Goal: Task Accomplishment & Management: Manage account settings

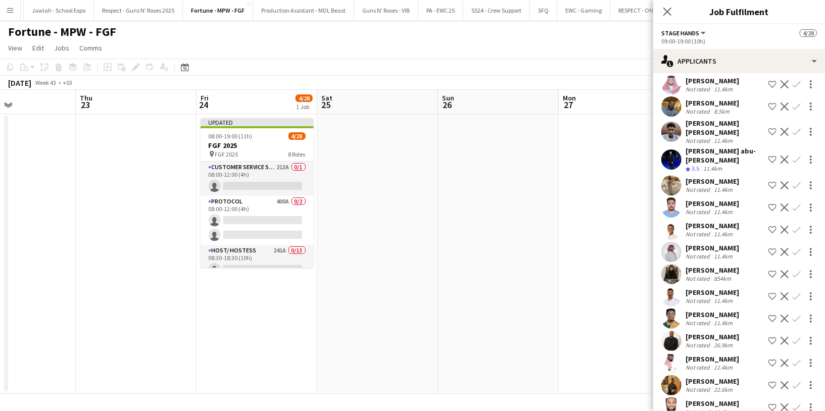
scroll to position [278, 0]
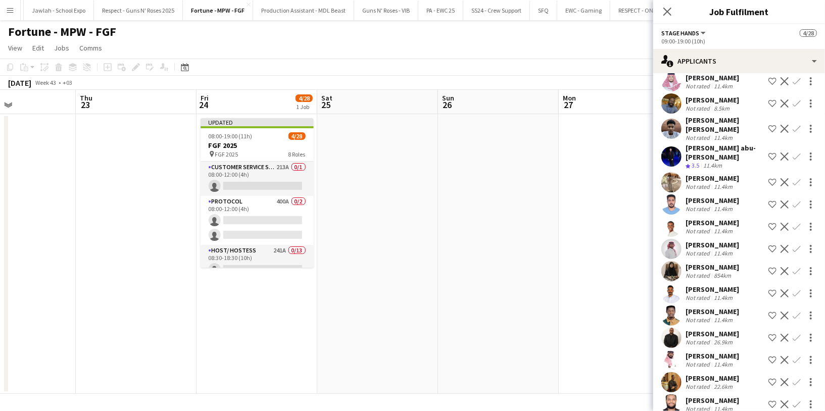
click at [768, 225] on app-icon "Shortlist crew" at bounding box center [772, 227] width 8 height 8
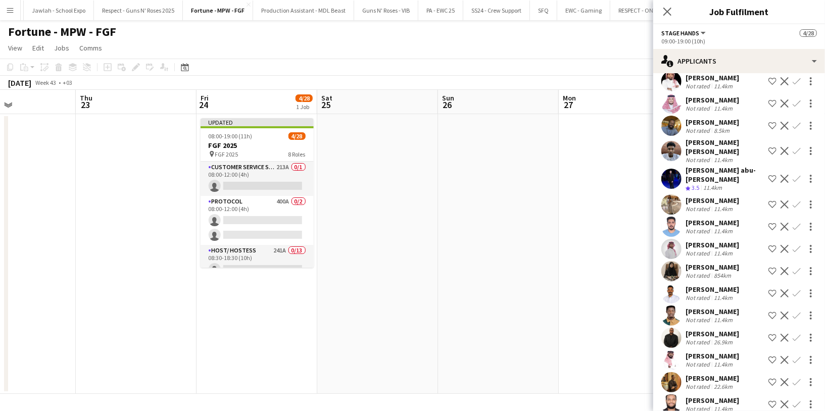
scroll to position [301, 0]
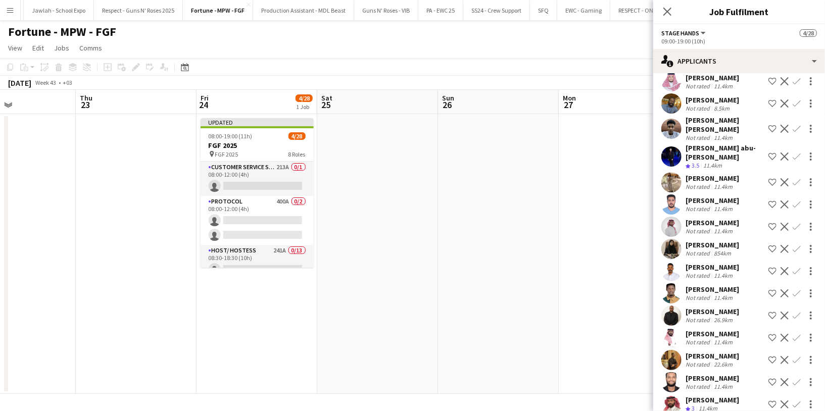
click at [433, 146] on app-date-cell at bounding box center [377, 254] width 121 height 280
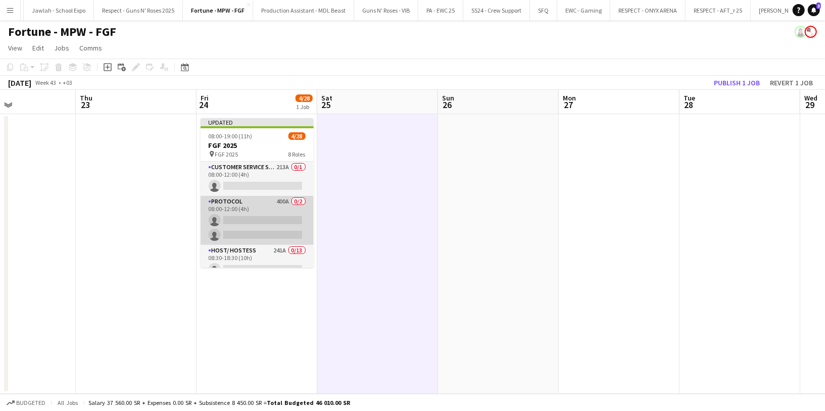
click at [269, 213] on app-card-role "Protocol 400A 0/2 08:00-12:00 (4h) single-neutral-actions single-neutral-actions" at bounding box center [257, 220] width 113 height 49
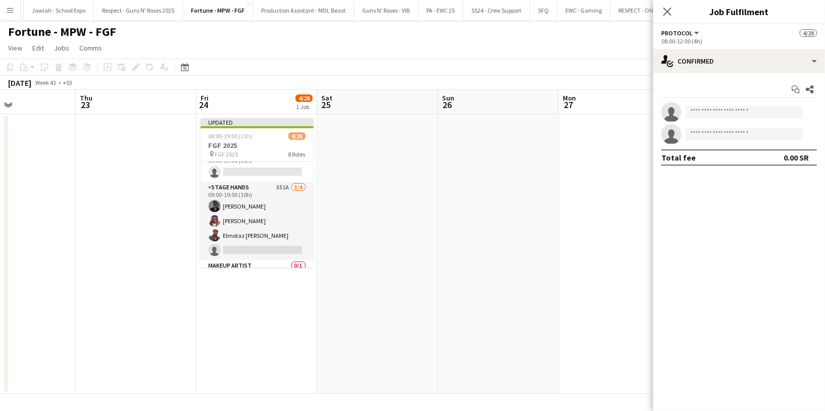
scroll to position [446, 0]
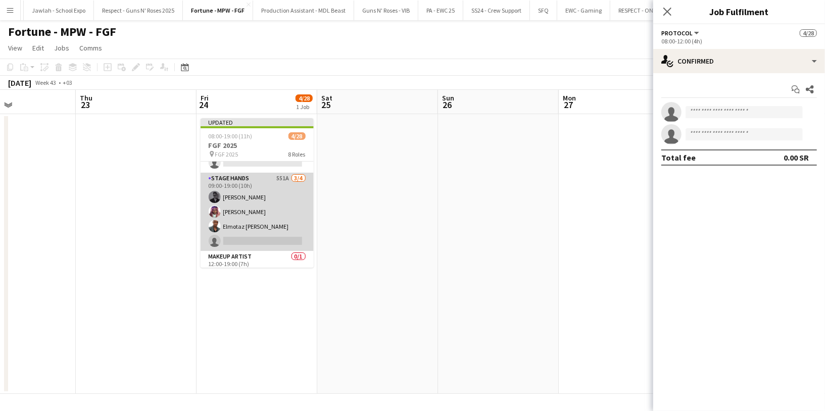
click at [259, 197] on app-card-role "Stage Hands 551A 3/4 09:00-19:00 (10h) Abdulrahman Hassan Ahmed Ramzi Elmotaz b…" at bounding box center [257, 212] width 113 height 78
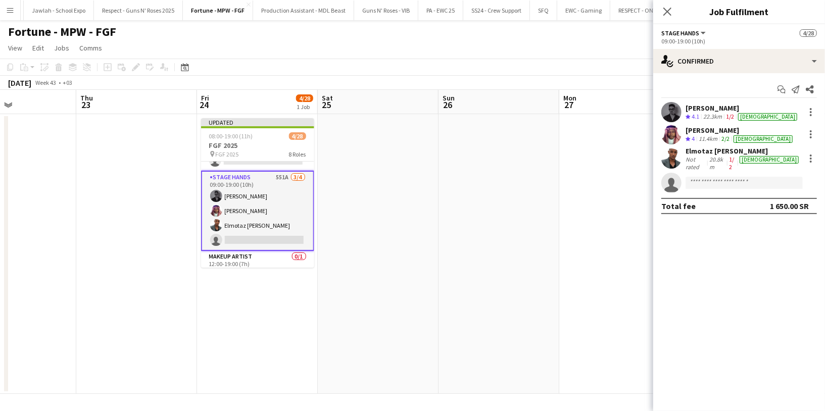
scroll to position [445, 0]
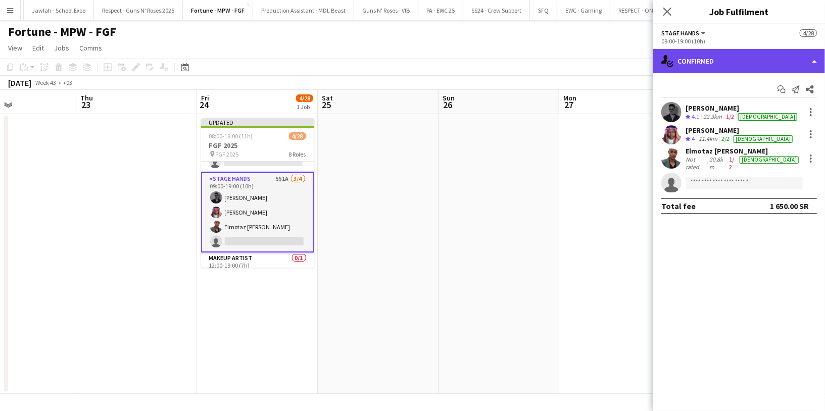
click at [721, 57] on div "single-neutral-actions-check-2 Confirmed" at bounding box center [739, 61] width 172 height 24
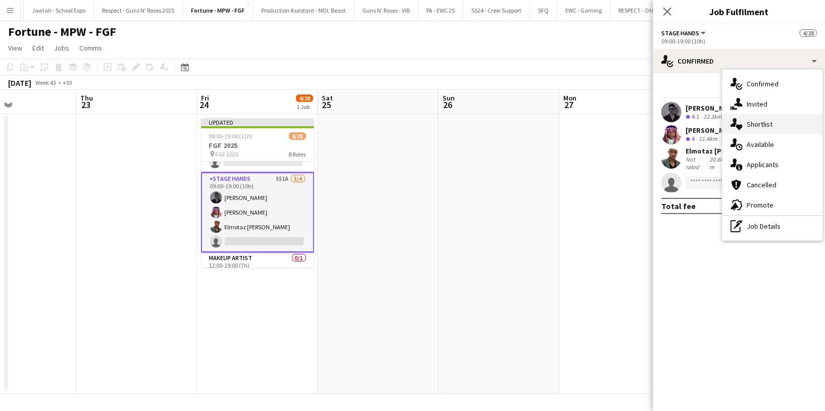
click at [770, 120] on span "Shortlist" at bounding box center [760, 124] width 26 height 9
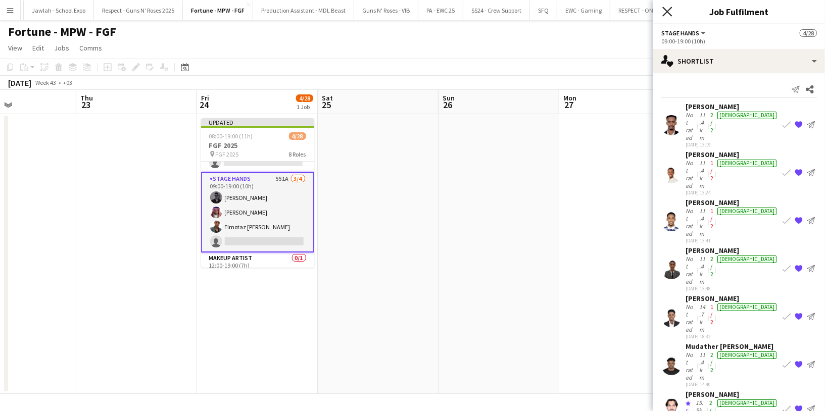
click at [669, 14] on icon "Close pop-in" at bounding box center [667, 12] width 10 height 10
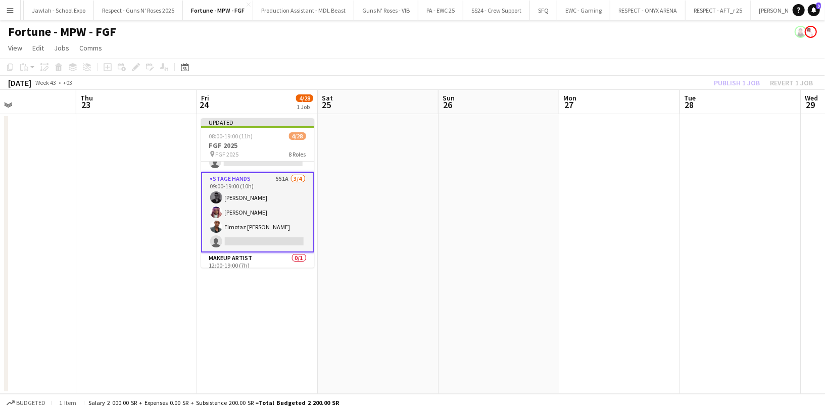
click at [729, 78] on div "Publish 1 job Revert 1 job" at bounding box center [763, 82] width 123 height 13
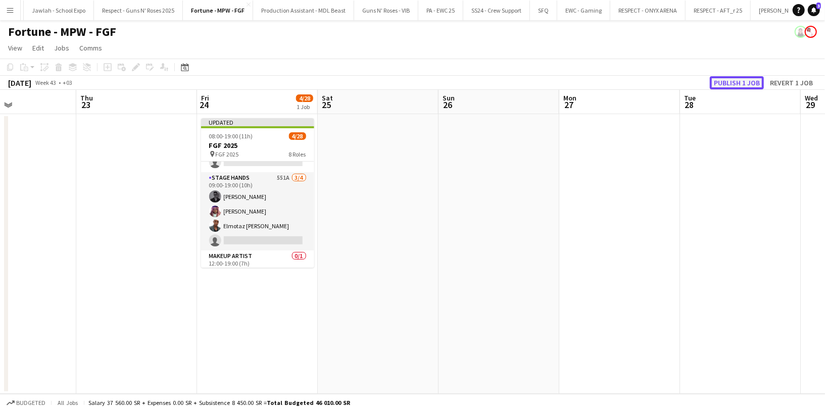
click at [731, 81] on button "Publish 1 job" at bounding box center [737, 82] width 54 height 13
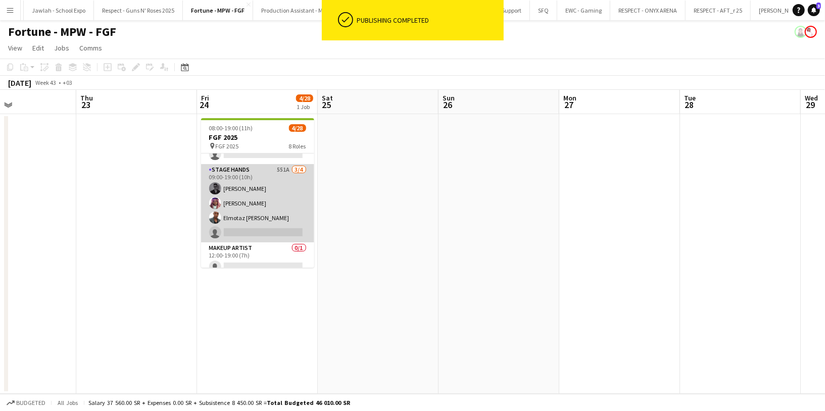
click at [262, 193] on app-card-role "Stage Hands 551A 3/4 09:00-19:00 (10h) Abdulrahman Hassan Ahmed Ramzi Elmotaz b…" at bounding box center [257, 203] width 113 height 78
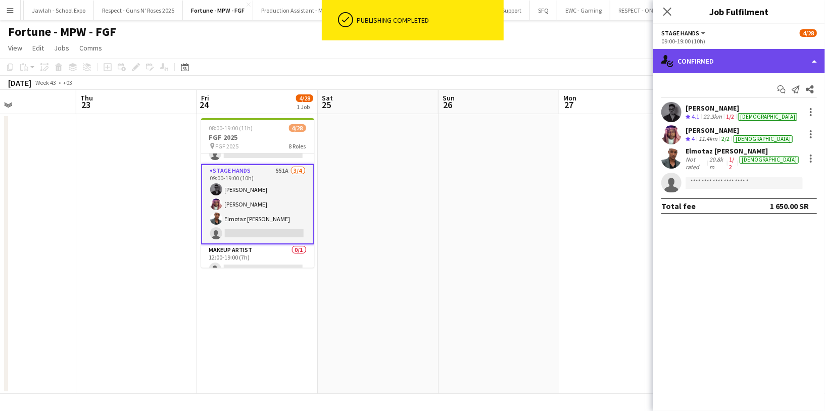
click at [742, 67] on div "single-neutral-actions-check-2 Confirmed" at bounding box center [739, 61] width 172 height 24
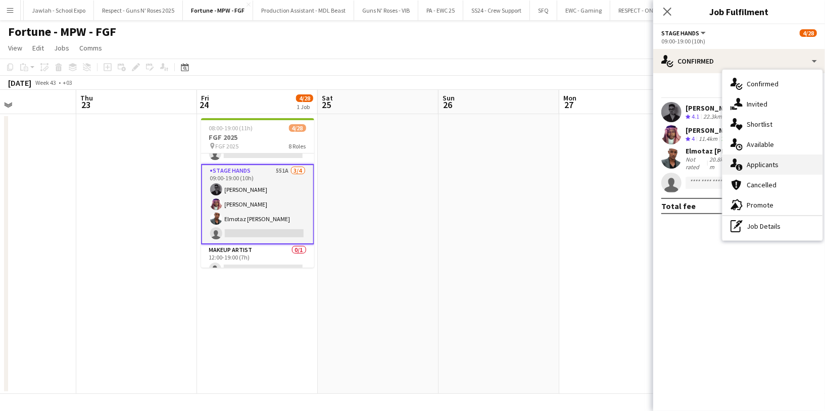
click at [779, 162] on div "single-neutral-actions-information Applicants" at bounding box center [772, 165] width 100 height 20
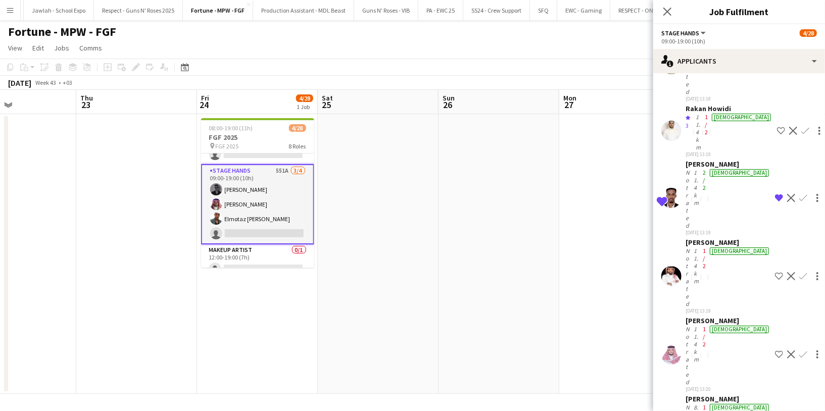
scroll to position [568, 0]
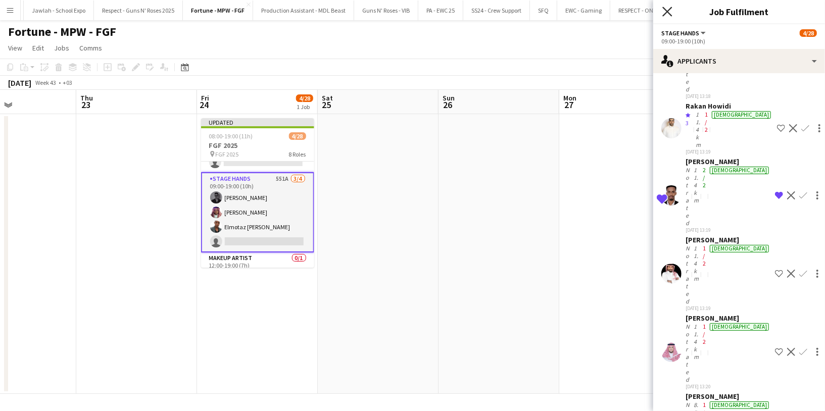
click at [672, 13] on icon "Close pop-in" at bounding box center [667, 12] width 10 height 10
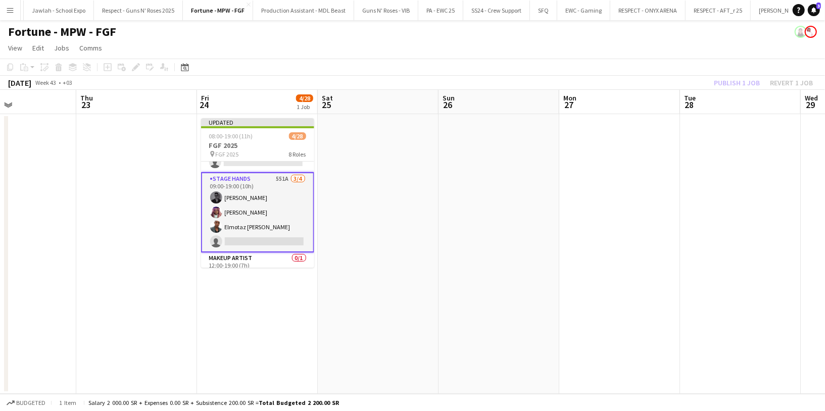
click at [729, 86] on div "Publish 1 job Revert 1 job" at bounding box center [763, 82] width 123 height 13
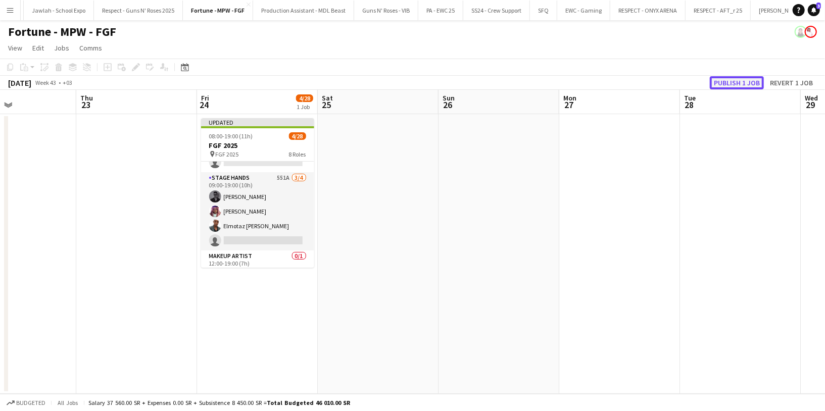
click at [730, 85] on button "Publish 1 job" at bounding box center [737, 82] width 54 height 13
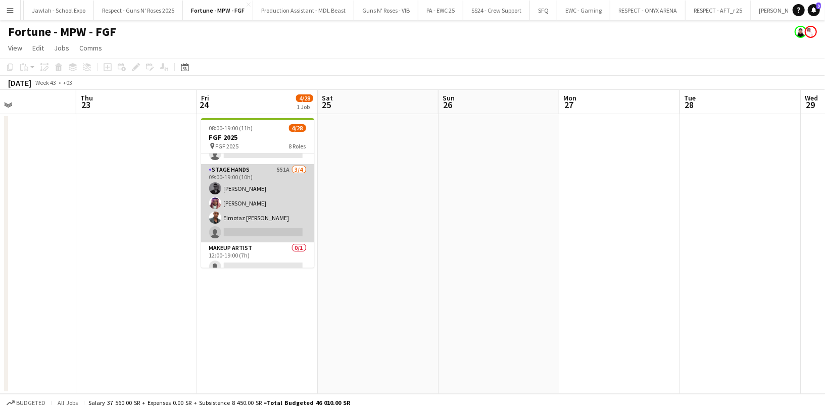
click at [242, 206] on app-card-role "Stage Hands 551A 3/4 09:00-19:00 (10h) Abdulrahman Hassan Ahmed Ramzi Elmotaz b…" at bounding box center [257, 203] width 113 height 78
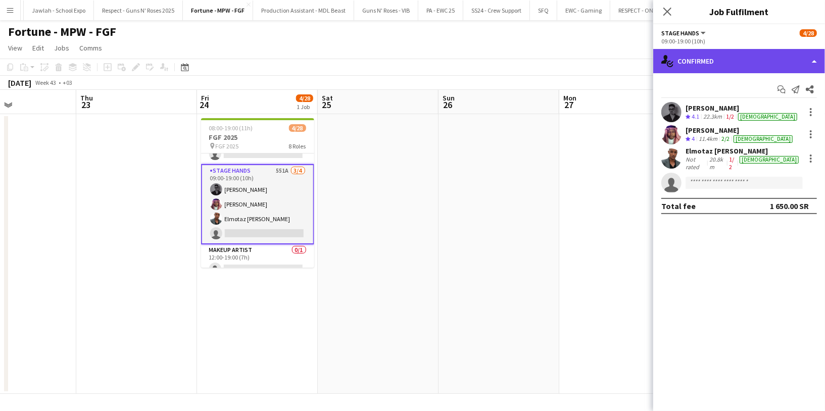
click at [742, 67] on div "single-neutral-actions-check-2 Confirmed" at bounding box center [739, 61] width 172 height 24
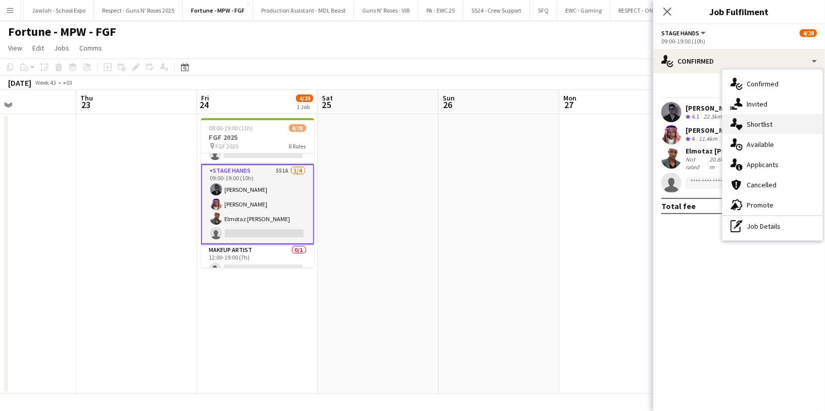
click at [779, 123] on div "single-neutral-actions-heart Shortlist" at bounding box center [772, 124] width 100 height 20
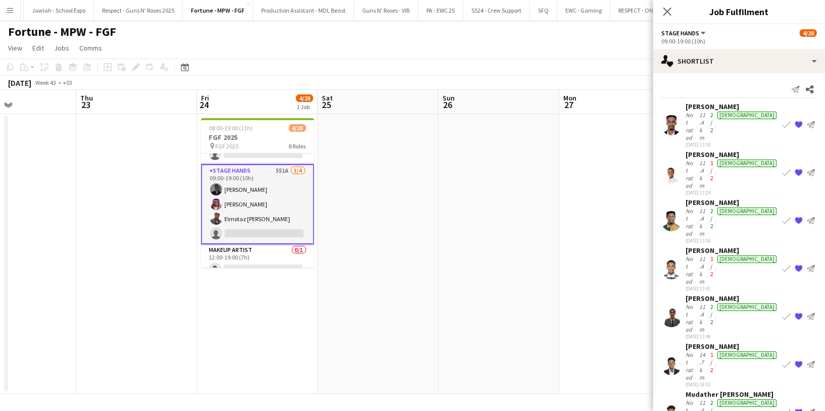
click at [708, 159] on div "11.4km" at bounding box center [702, 174] width 11 height 30
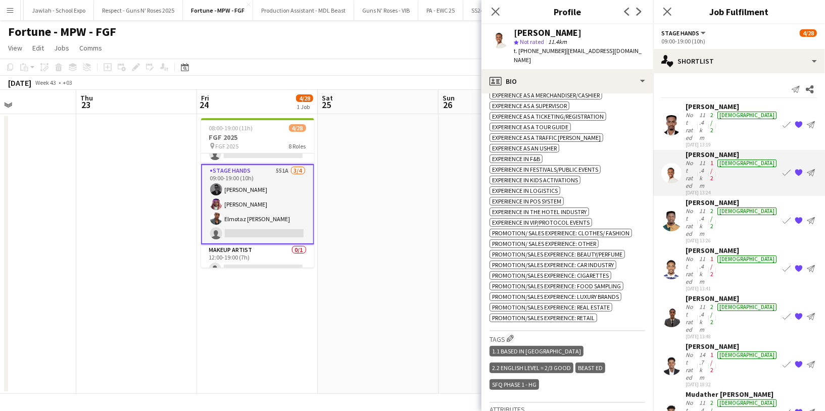
scroll to position [425, 0]
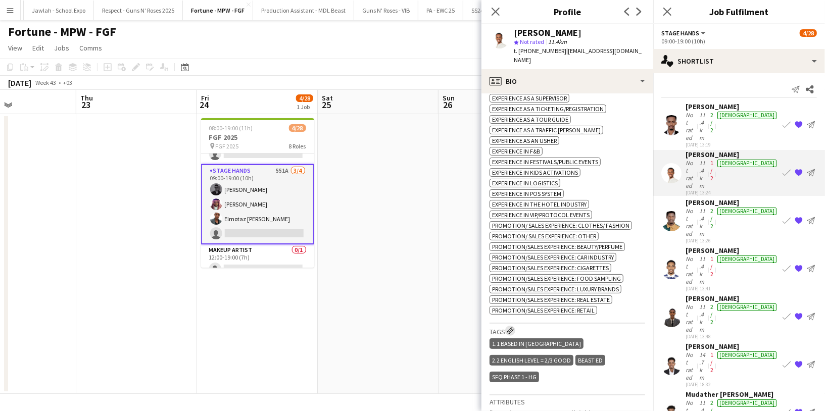
click at [512, 327] on app-icon "Edit crew company tags" at bounding box center [510, 330] width 7 height 7
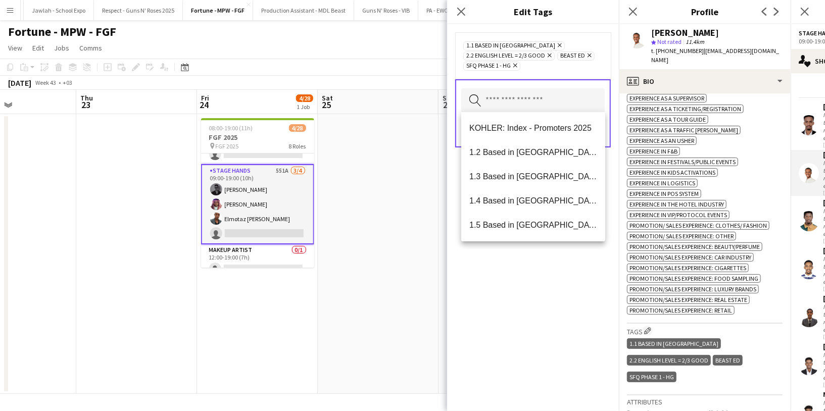
click at [505, 102] on input "text" at bounding box center [532, 100] width 143 height 25
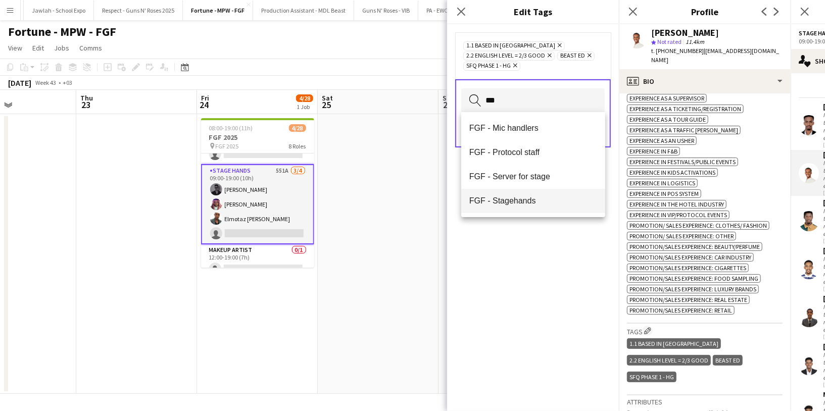
type input "***"
click at [542, 197] on span "FGF - Stagehands" at bounding box center [533, 201] width 128 height 10
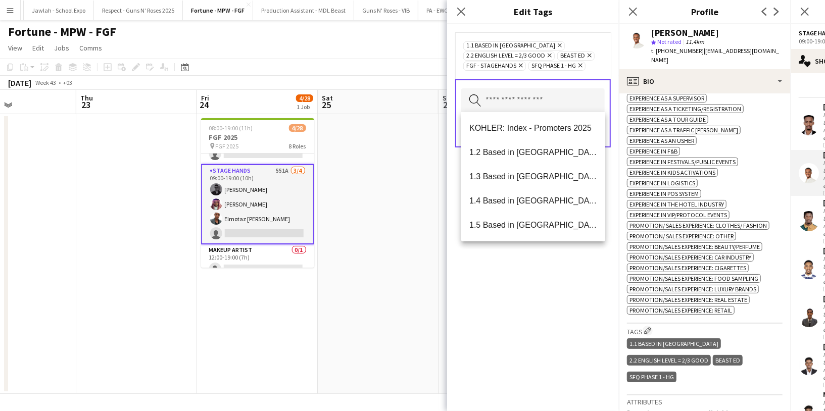
click at [527, 285] on div "1.1 Based in Riyadh Remove 2.2 English Level = 2/3 Good Remove Beast ED Remove …" at bounding box center [533, 217] width 172 height 387
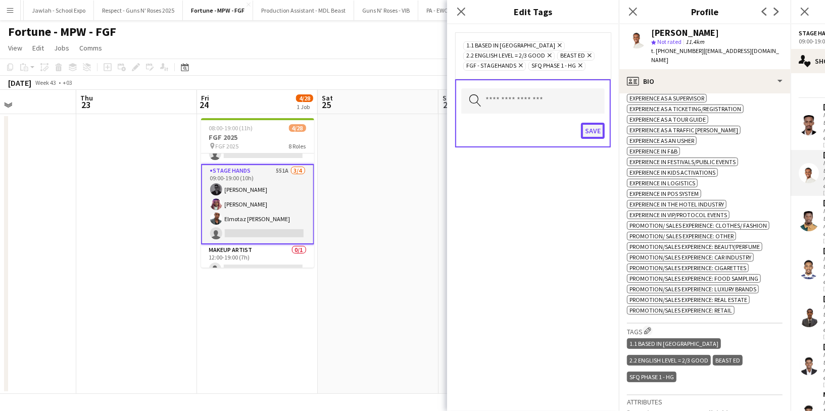
click at [589, 128] on button "Save" at bounding box center [593, 131] width 24 height 16
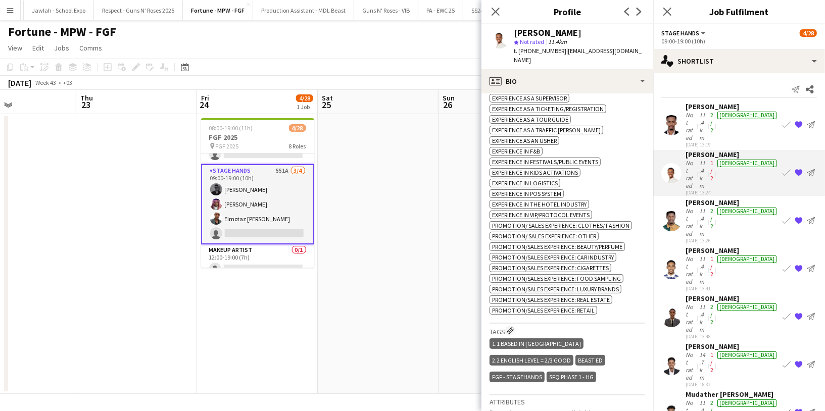
click at [705, 294] on div "Nasser Mohammed" at bounding box center [732, 298] width 93 height 9
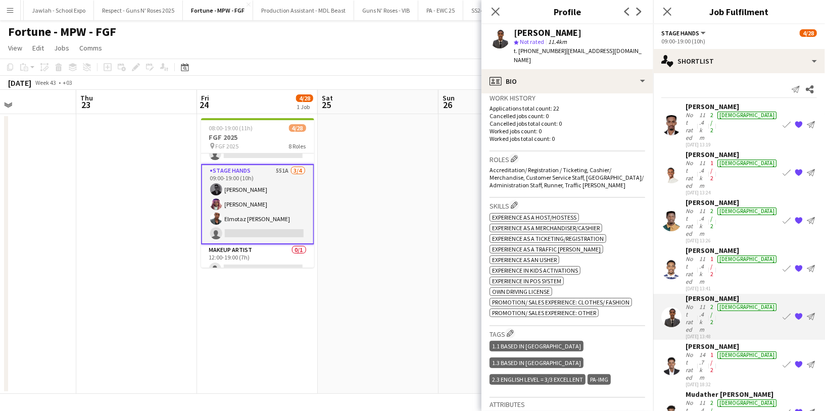
scroll to position [265, 0]
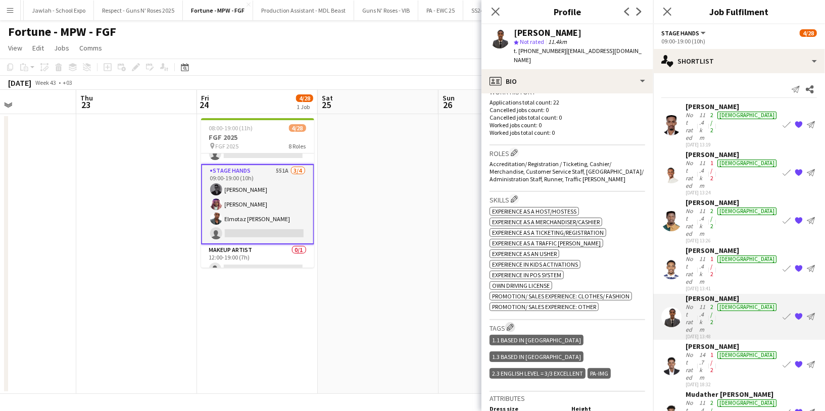
click at [512, 324] on app-icon "Edit crew company tags" at bounding box center [510, 327] width 7 height 7
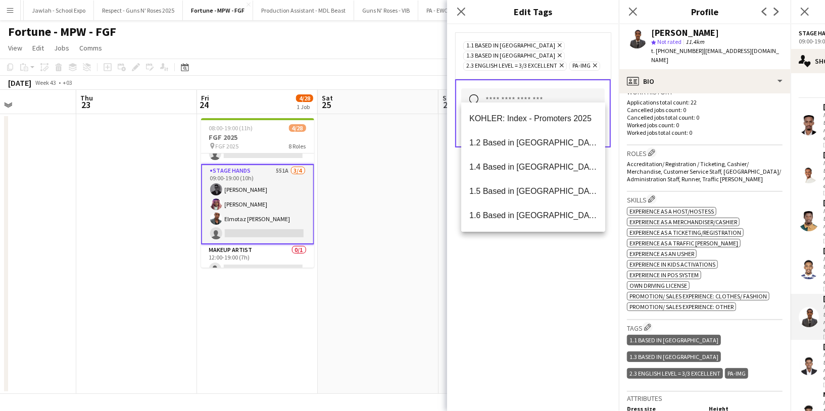
click at [519, 94] on input "text" at bounding box center [532, 100] width 143 height 25
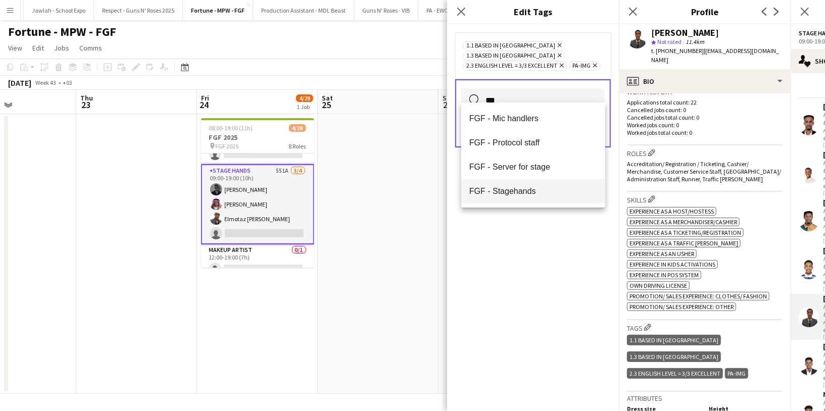
type input "***"
click at [538, 198] on mat-option "FGF - Stagehands" at bounding box center [533, 191] width 144 height 24
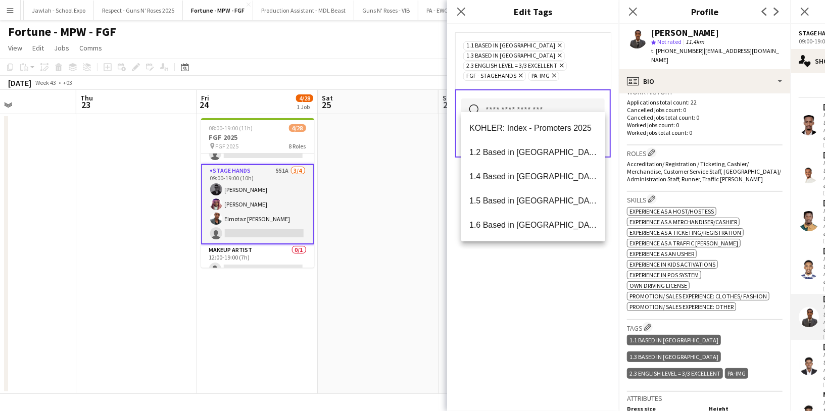
click at [508, 262] on div "1.1 Based in Riyadh Remove 1.3 Based in Jeddah Remove 2.3 English Level = 3/3 E…" at bounding box center [533, 217] width 172 height 387
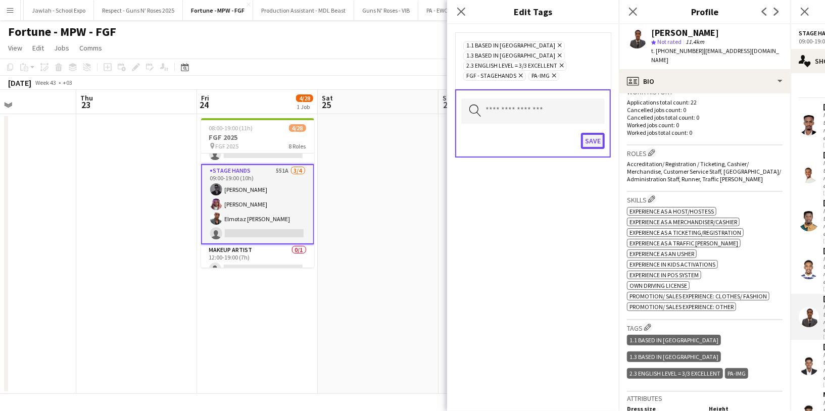
click at [591, 133] on button "Save" at bounding box center [593, 141] width 24 height 16
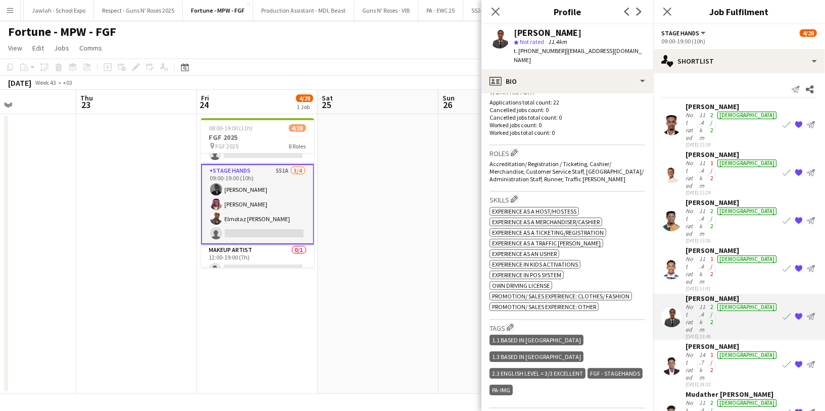
click at [697, 207] on div "Not rated" at bounding box center [692, 222] width 12 height 30
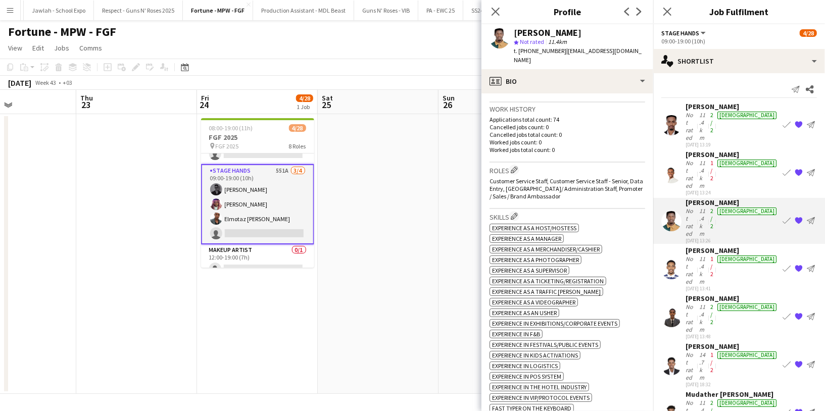
scroll to position [255, 0]
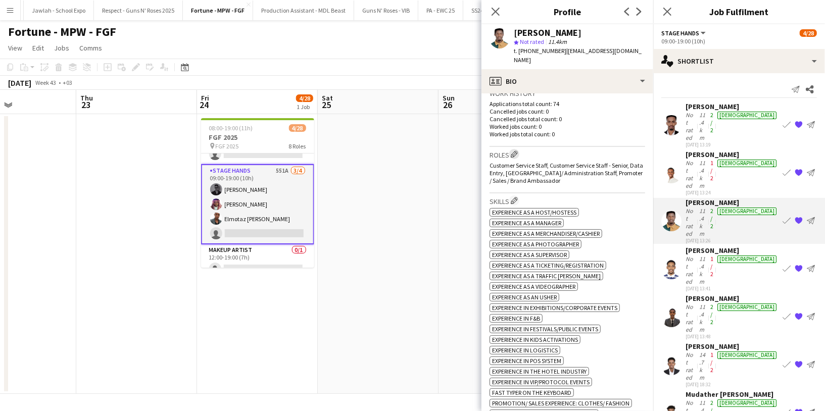
click at [516, 152] on app-icon "Edit crew company roles" at bounding box center [514, 154] width 7 height 7
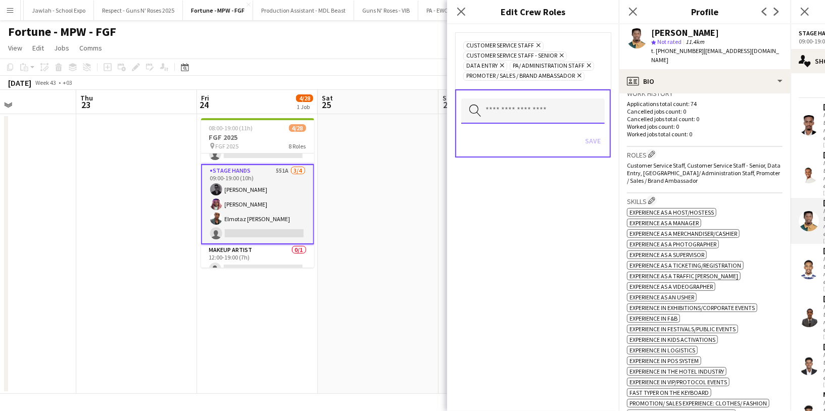
click at [510, 105] on input "text" at bounding box center [532, 111] width 143 height 25
type input "***"
click at [515, 109] on input "***" at bounding box center [532, 111] width 143 height 25
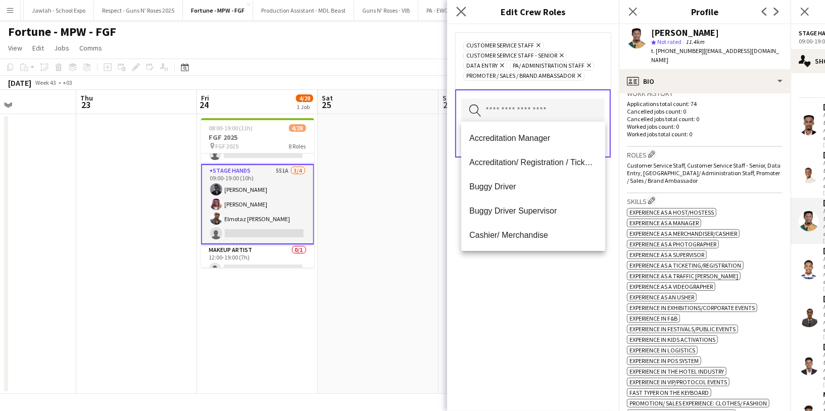
click at [460, 17] on app-icon "Close pop-in" at bounding box center [461, 12] width 15 height 15
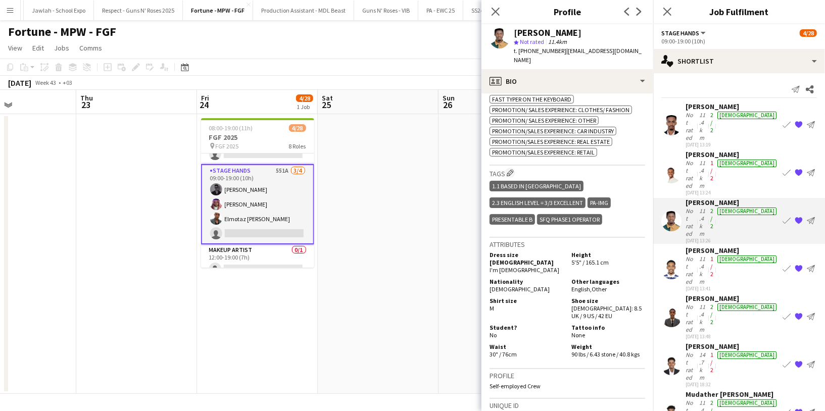
scroll to position [574, 0]
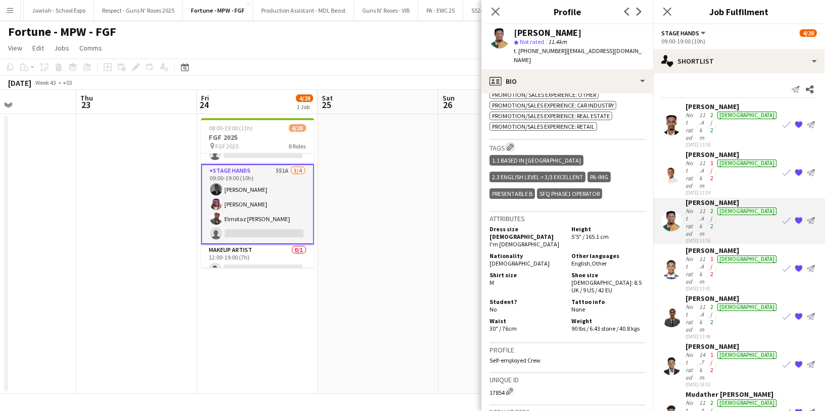
click at [511, 144] on app-icon "Edit crew company tags" at bounding box center [510, 146] width 7 height 7
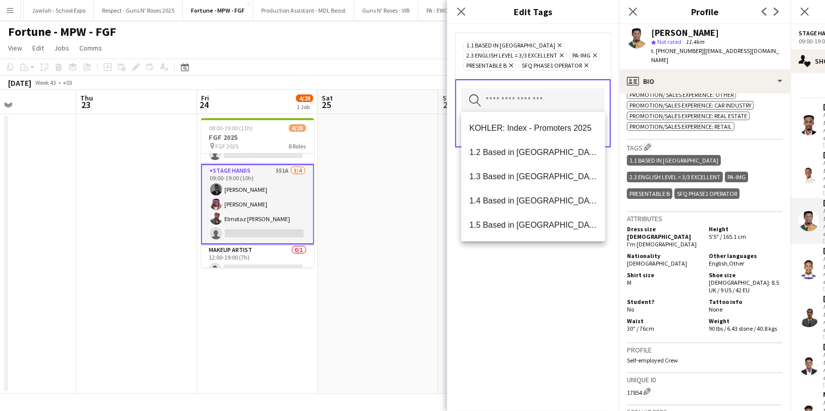
click at [512, 97] on input "text" at bounding box center [532, 100] width 143 height 25
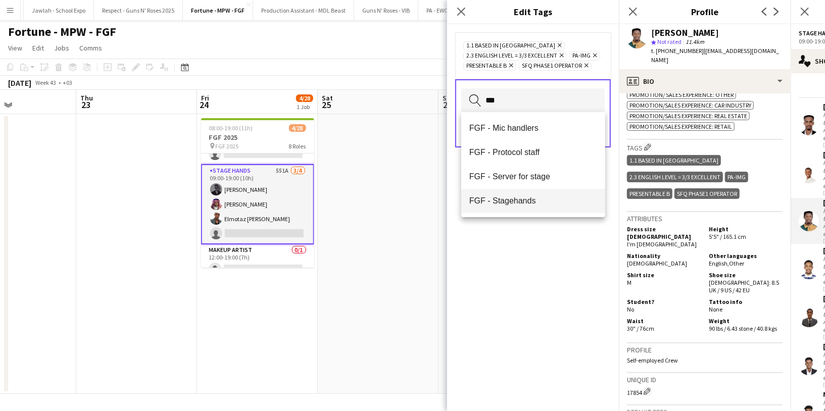
type input "***"
click at [533, 212] on mat-option "FGF - Stagehands" at bounding box center [533, 201] width 144 height 24
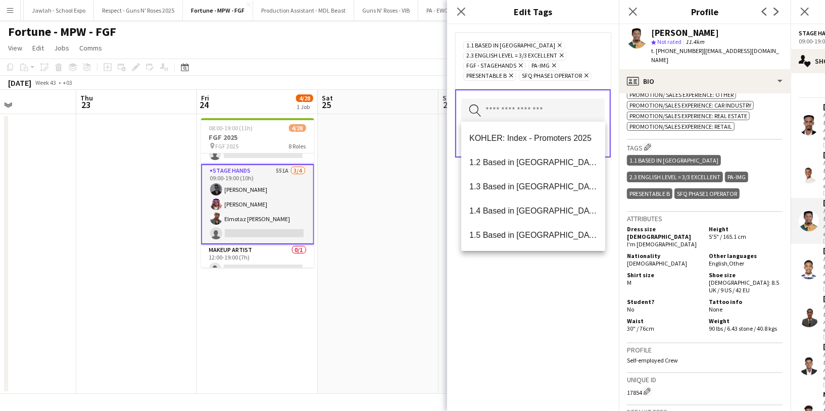
click at [508, 278] on div "1.1 Based in Riyadh Remove 2.3 English Level = 3/3 Excellent Remove FGF - Stage…" at bounding box center [533, 217] width 172 height 387
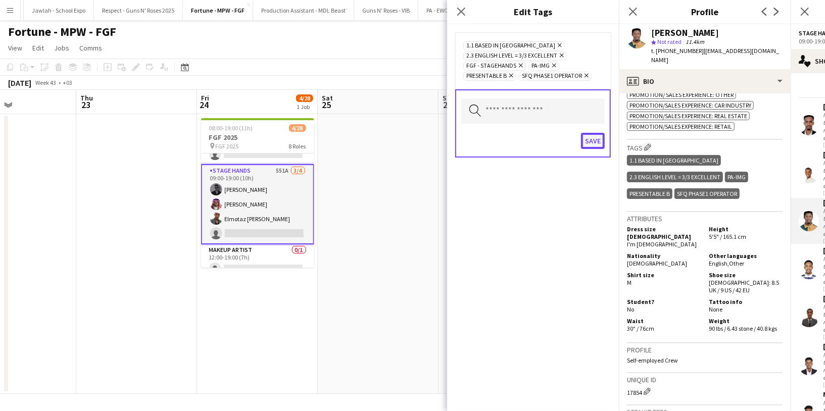
click at [594, 142] on button "Save" at bounding box center [593, 141] width 24 height 16
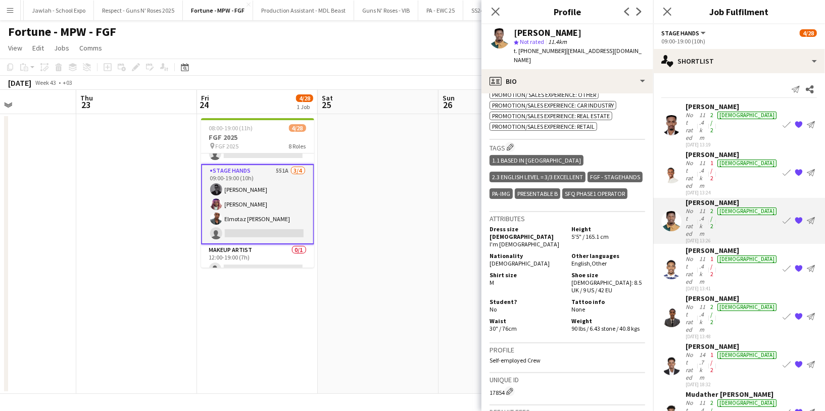
click at [697, 159] on div "Not rated" at bounding box center [692, 174] width 12 height 30
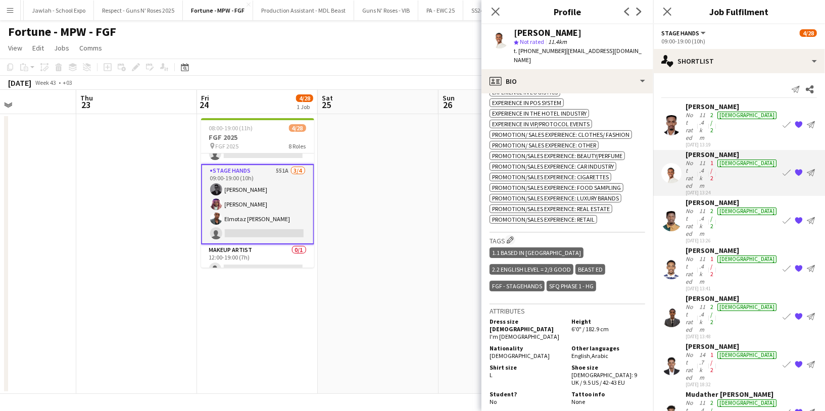
scroll to position [518, 0]
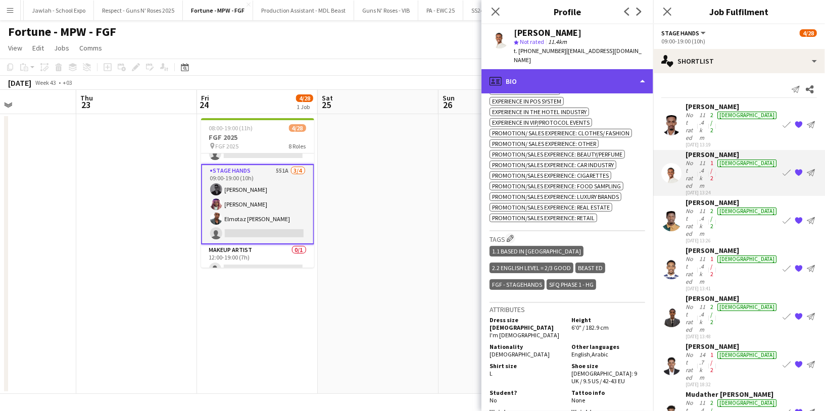
click at [589, 70] on div "profile Bio" at bounding box center [567, 81] width 172 height 24
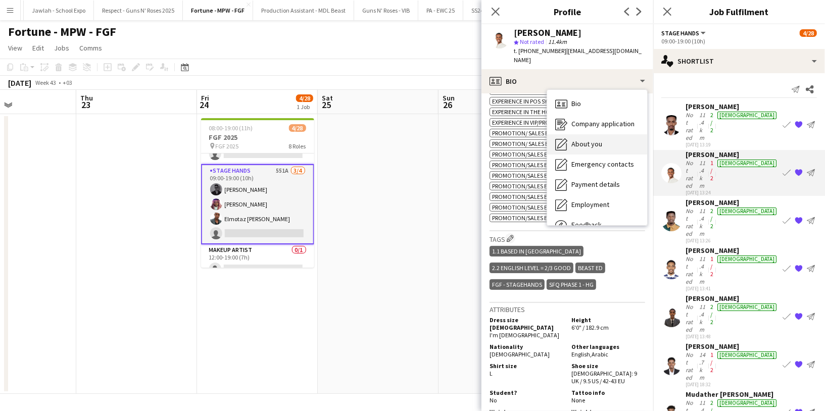
click at [602, 134] on div "About you About you" at bounding box center [597, 144] width 100 height 20
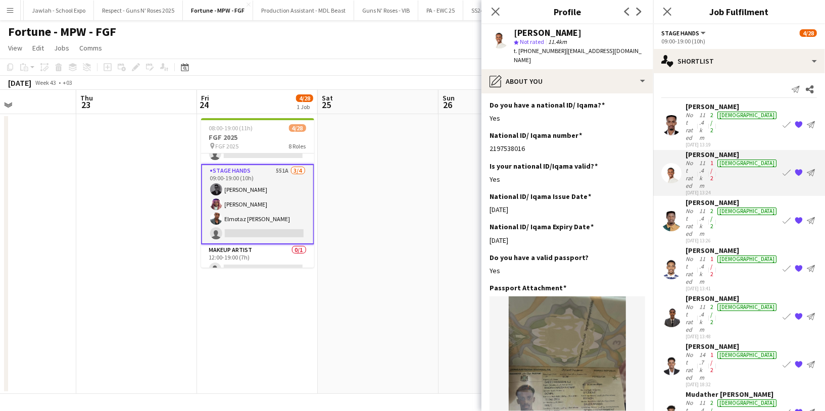
scroll to position [0, 0]
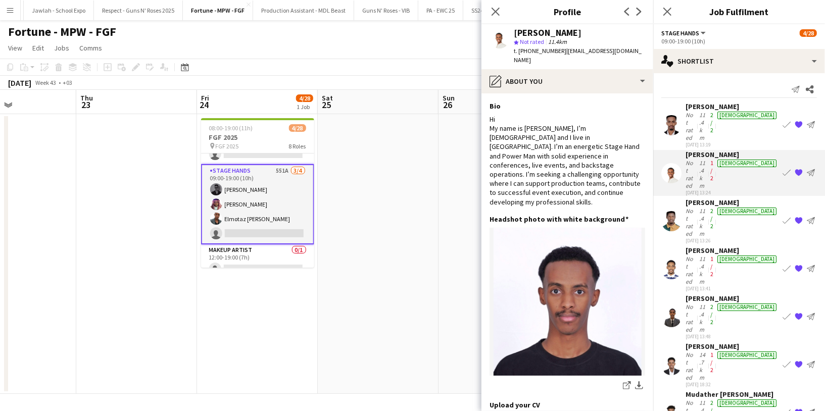
click at [697, 303] on div "Not rated" at bounding box center [692, 318] width 12 height 30
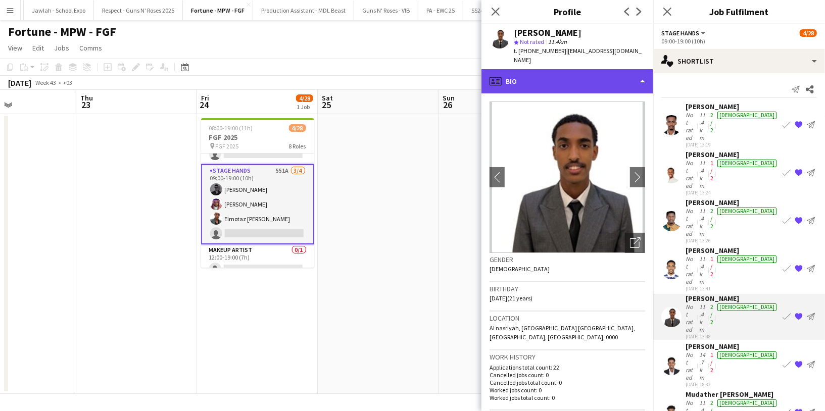
click at [576, 78] on div "profile Bio" at bounding box center [567, 81] width 172 height 24
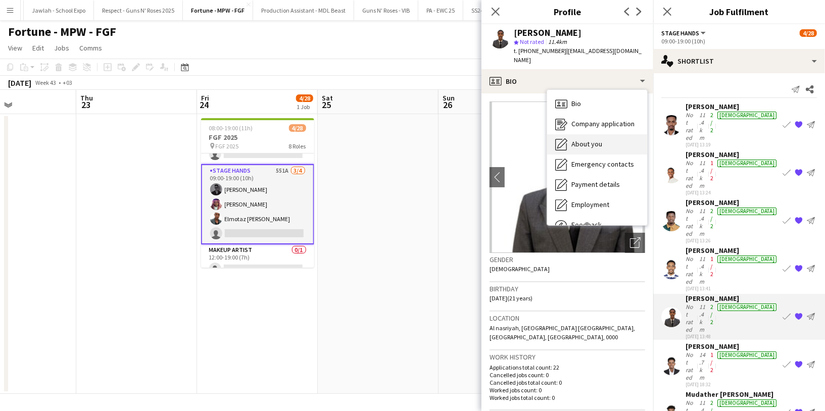
click at [599, 139] on span "About you" at bounding box center [586, 143] width 31 height 9
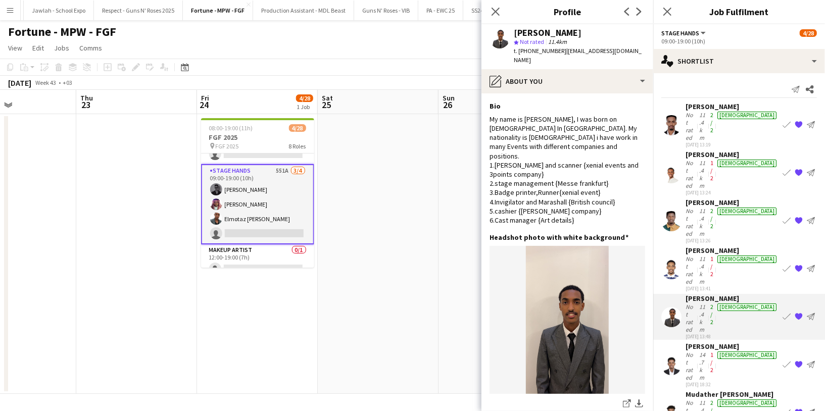
click at [542, 33] on div "Nasser Mohammed" at bounding box center [548, 32] width 68 height 9
copy div "Nasser Mohammed"
click at [697, 207] on div "Not rated" at bounding box center [692, 222] width 12 height 30
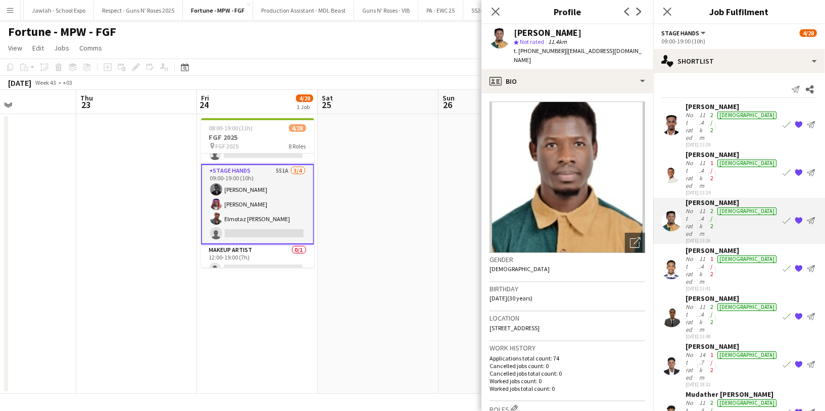
click at [547, 52] on span "t. +9660548253651" at bounding box center [540, 51] width 53 height 8
click at [545, 33] on div "Mohammed Ali" at bounding box center [548, 32] width 68 height 9
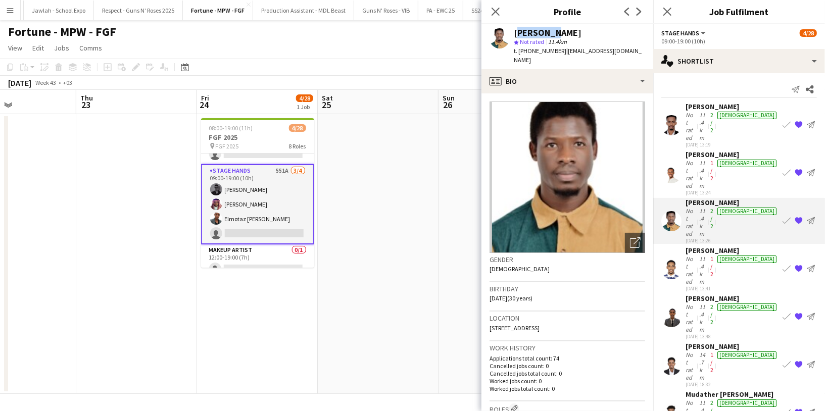
click at [545, 33] on div "Mohammed Ali" at bounding box center [548, 32] width 68 height 9
click at [724, 150] on div "Saeed Hussain" at bounding box center [732, 154] width 93 height 9
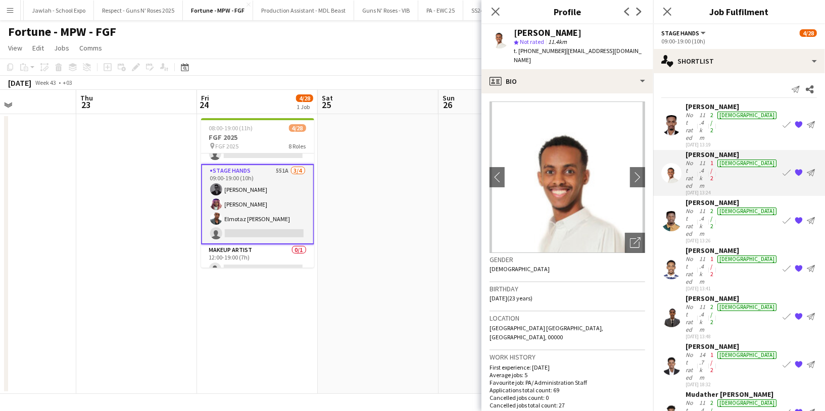
click at [538, 36] on div "Saeed Hussain" at bounding box center [548, 32] width 68 height 9
copy div "Saeed Hussain"
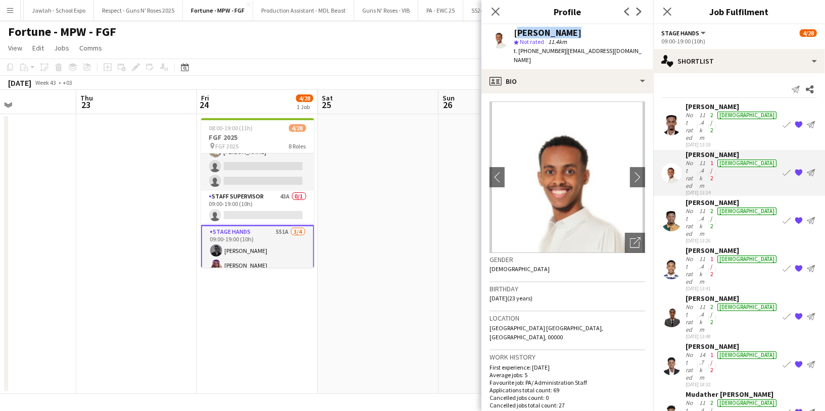
scroll to position [371, 0]
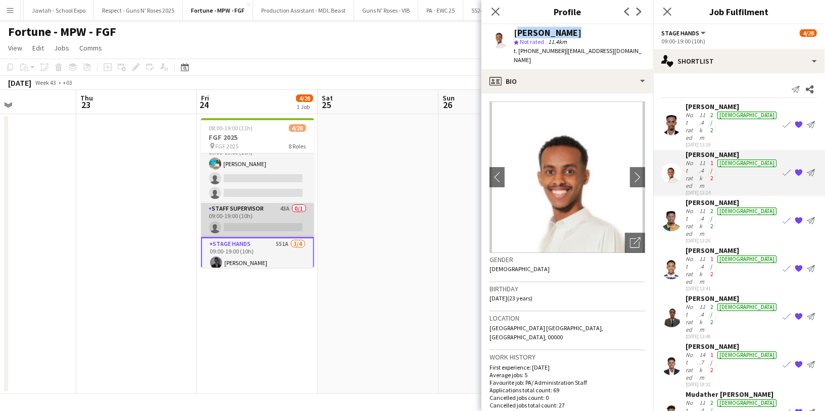
click at [255, 214] on app-card-role "Staff Supervisor 43A 0/1 09:00-19:00 (10h) single-neutral-actions" at bounding box center [257, 220] width 113 height 34
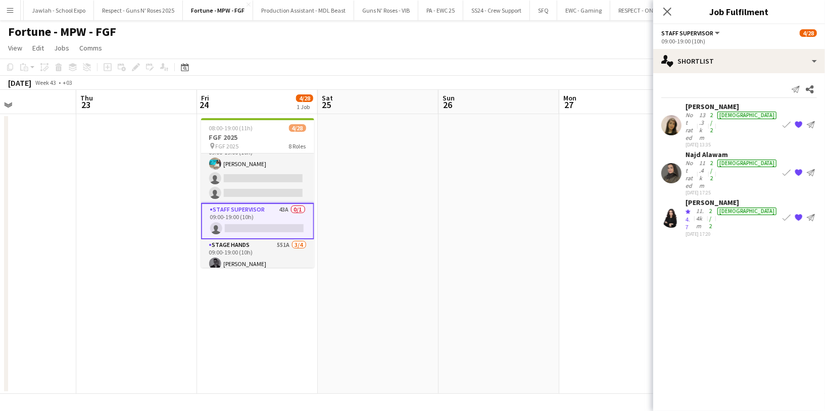
click at [697, 111] on div "Not rated" at bounding box center [692, 126] width 12 height 30
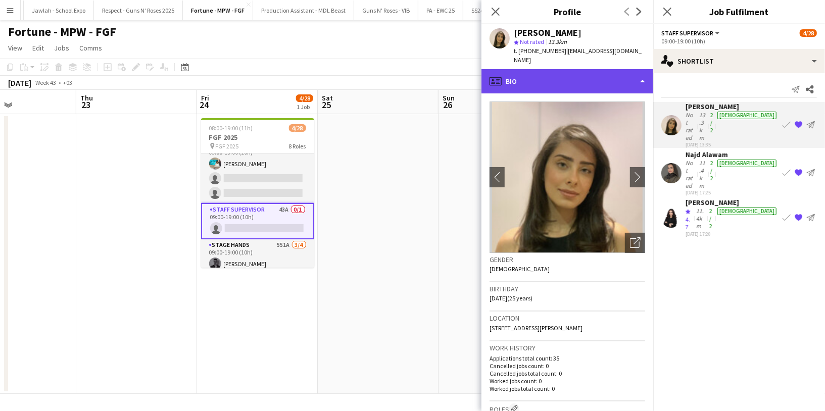
click at [563, 69] on div "profile Bio" at bounding box center [567, 81] width 172 height 24
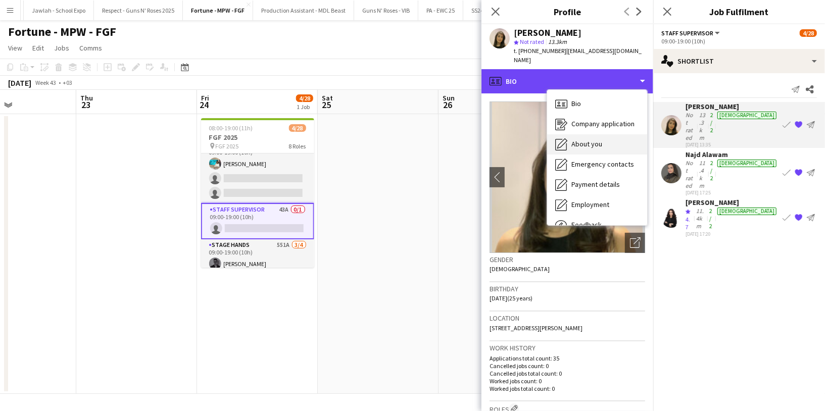
scroll to position [34, 0]
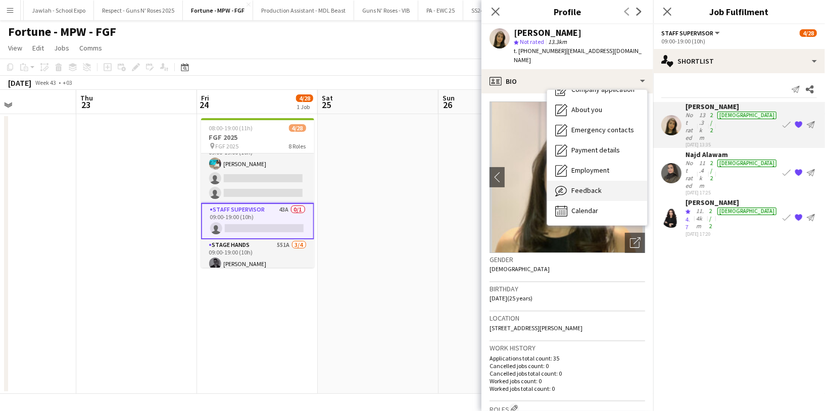
click at [592, 186] on span "Feedback" at bounding box center [586, 190] width 30 height 9
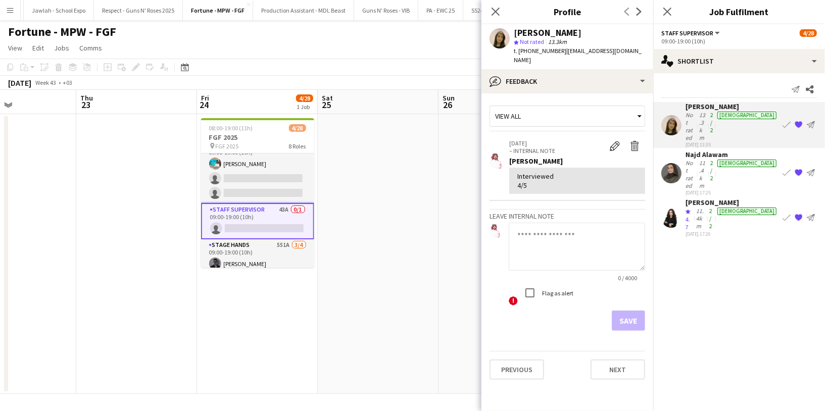
drag, startPoint x: 527, startPoint y: 177, endPoint x: 512, endPoint y: 175, distance: 15.2
click at [512, 175] on div "Interviewed 4/5" at bounding box center [577, 181] width 136 height 26
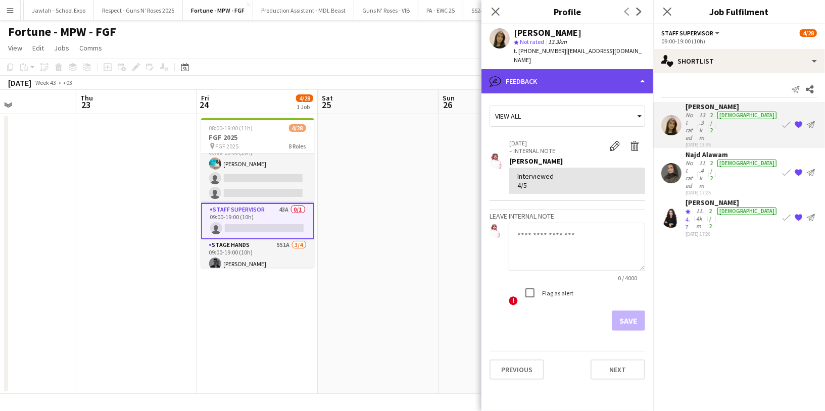
click at [577, 69] on div "bubble-pencil Feedback" at bounding box center [567, 81] width 172 height 24
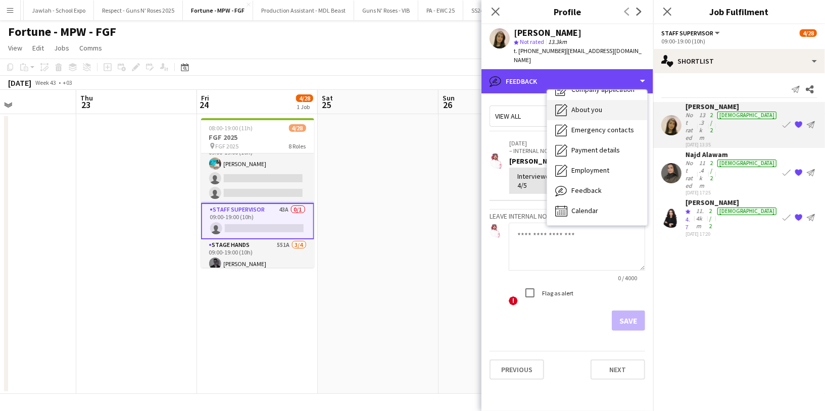
scroll to position [0, 0]
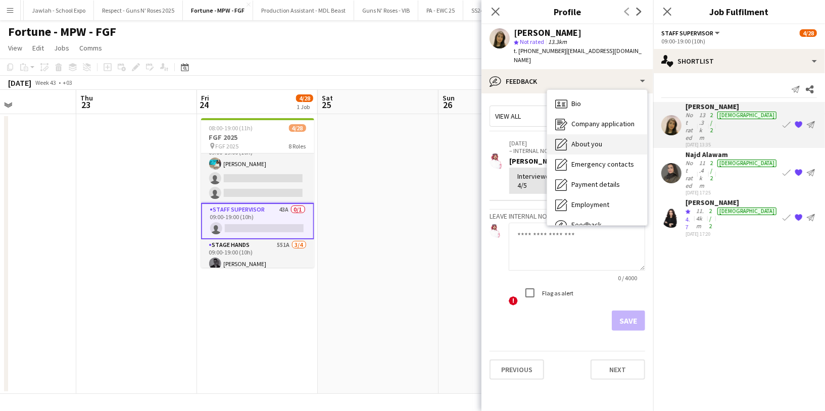
click at [584, 94] on div "Bio Bio" at bounding box center [597, 104] width 100 height 20
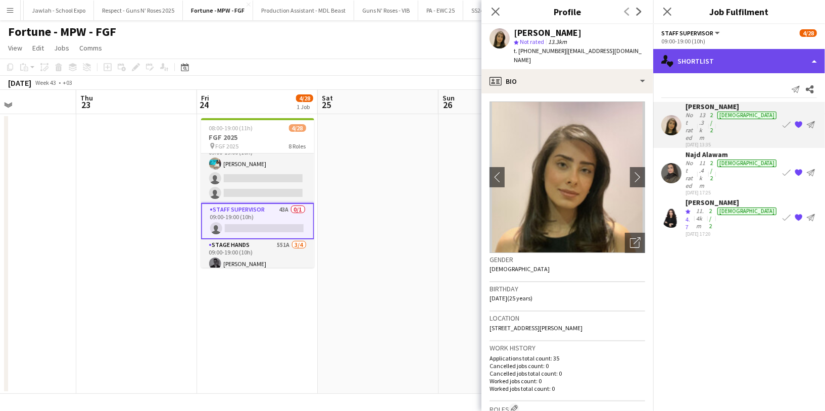
click at [727, 62] on div "single-neutral-actions-heart Shortlist" at bounding box center [739, 61] width 172 height 24
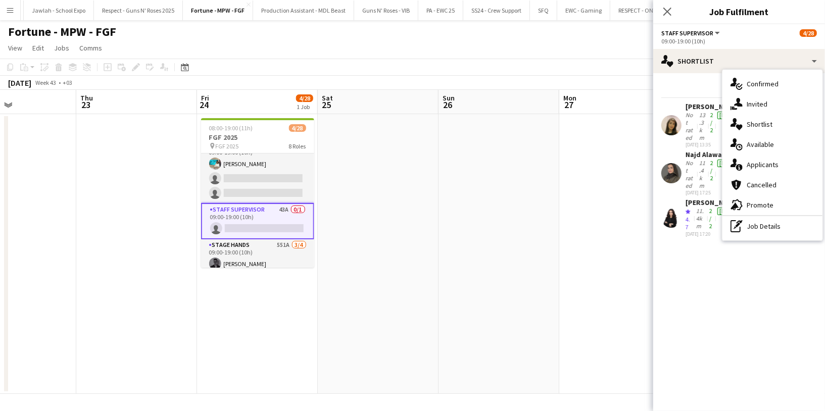
click at [776, 163] on span "Applicants" at bounding box center [763, 164] width 32 height 9
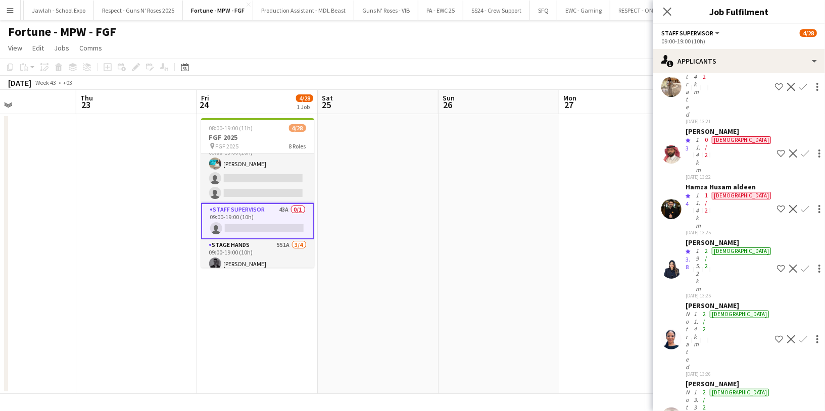
scroll to position [154, 0]
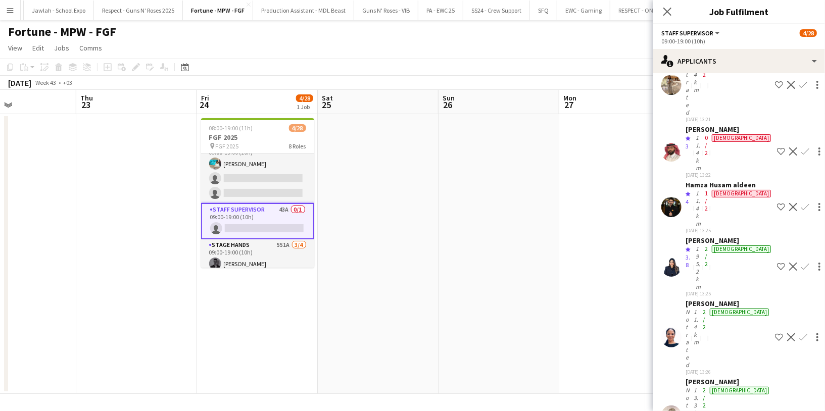
click at [692, 308] on div "Not rated" at bounding box center [689, 338] width 6 height 61
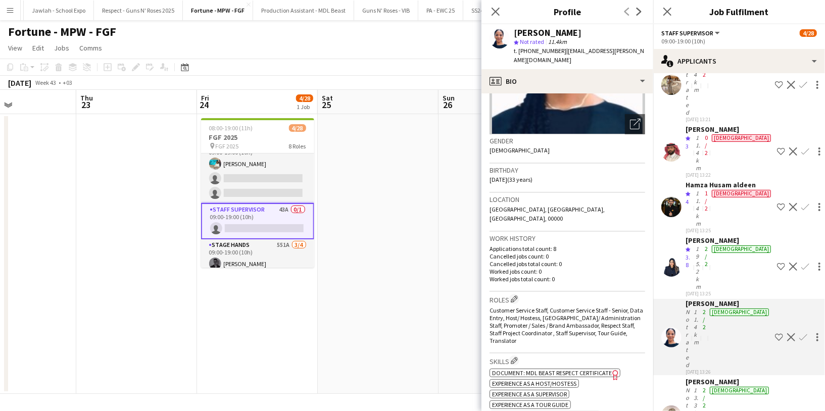
scroll to position [130, 0]
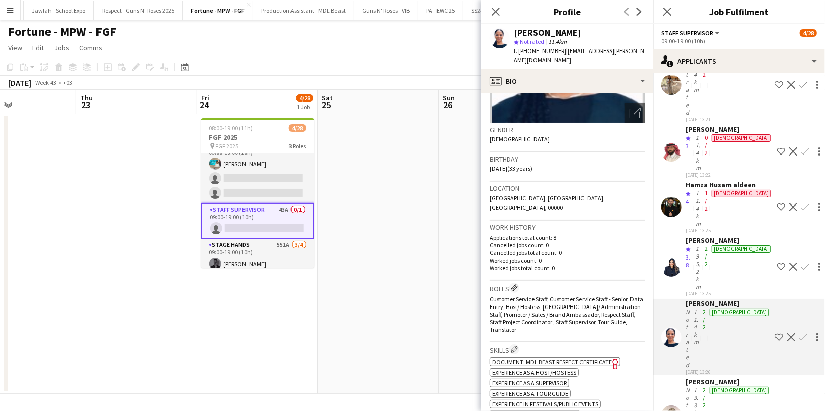
click at [557, 59] on div "Eisra Ismail star Not rated 11.4km t. +966554918321 | eisra.a.ismail@gmail.com" at bounding box center [567, 46] width 172 height 45
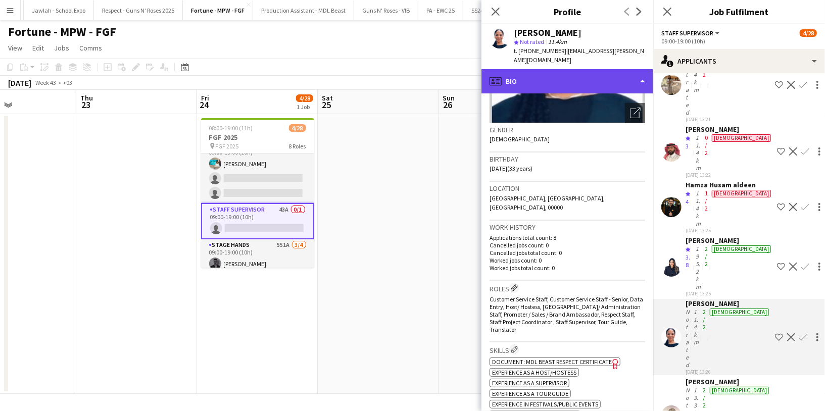
click at [559, 69] on div "profile Bio" at bounding box center [567, 81] width 172 height 24
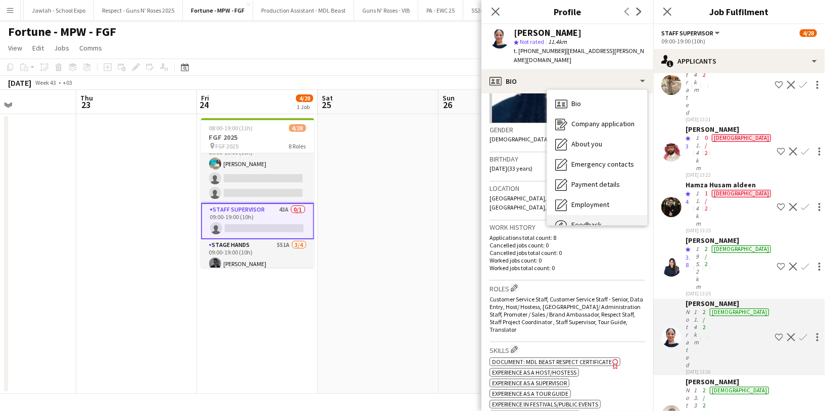
click at [596, 220] on span "Feedback" at bounding box center [586, 224] width 30 height 9
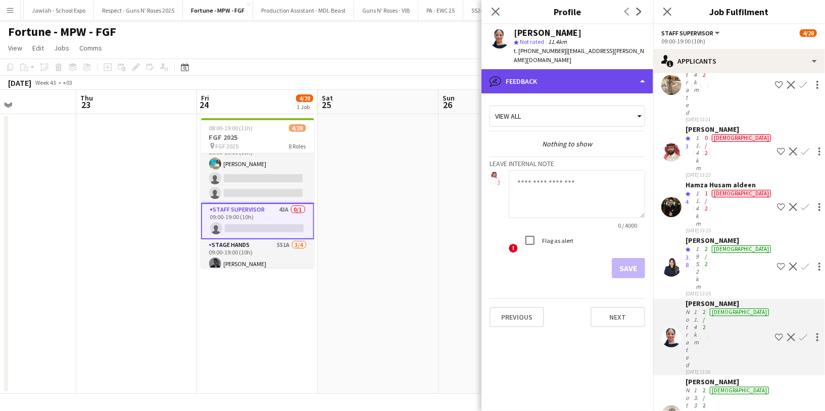
click at [563, 69] on div "bubble-pencil Feedback" at bounding box center [567, 81] width 172 height 24
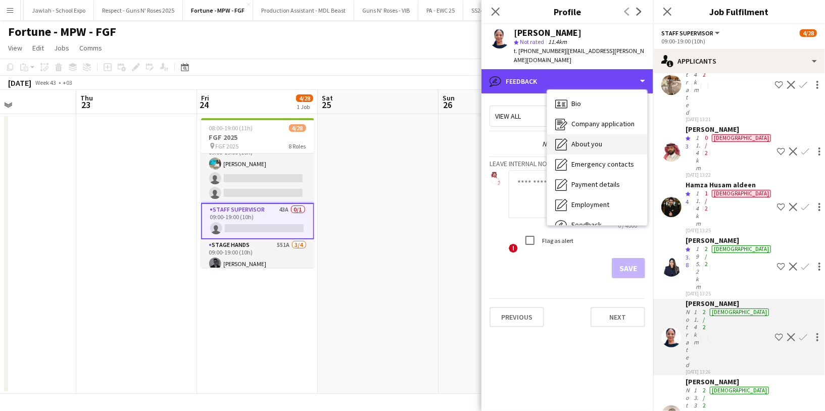
scroll to position [34, 0]
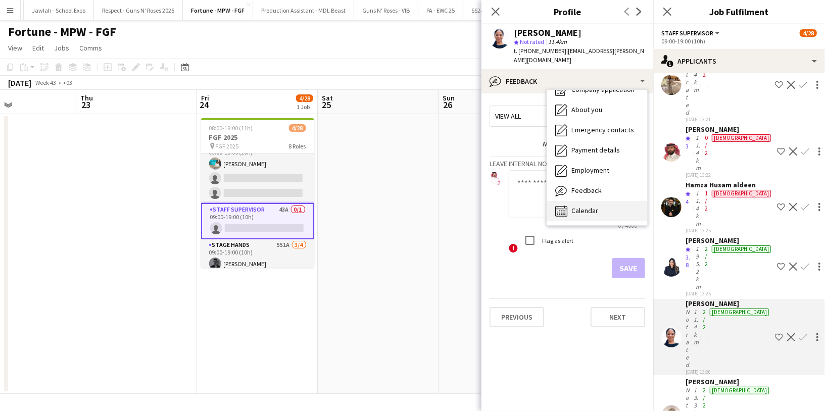
click at [590, 206] on span "Calendar" at bounding box center [584, 210] width 27 height 9
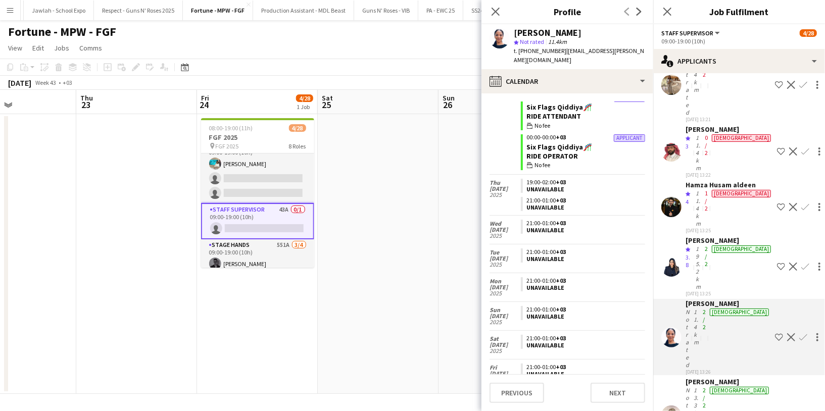
scroll to position [0, 0]
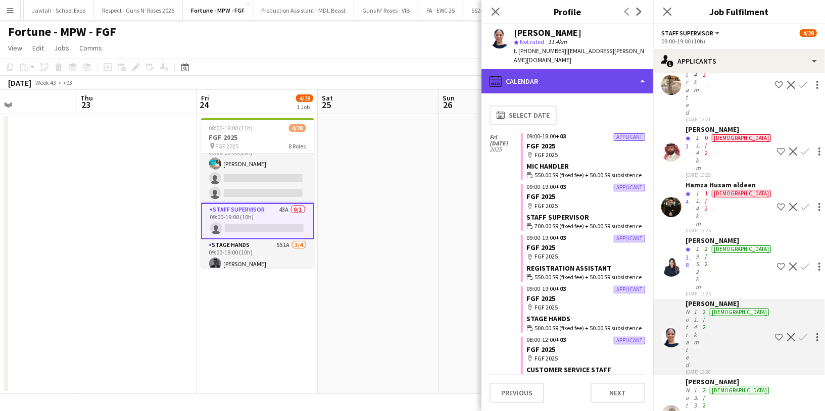
click at [558, 74] on div "calendar-full Calendar" at bounding box center [567, 81] width 172 height 24
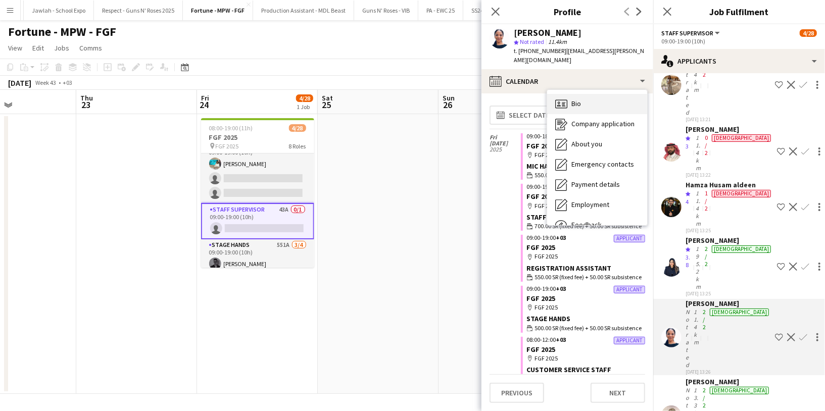
click at [580, 99] on span "Bio" at bounding box center [576, 103] width 10 height 9
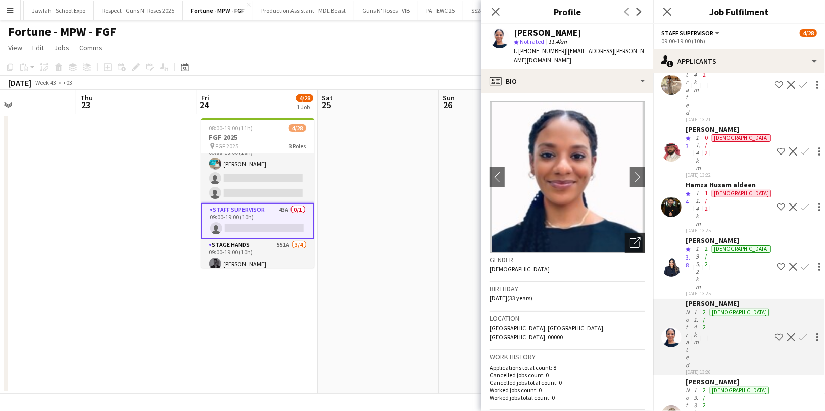
click at [625, 238] on div "Open photos pop-in" at bounding box center [635, 243] width 20 height 20
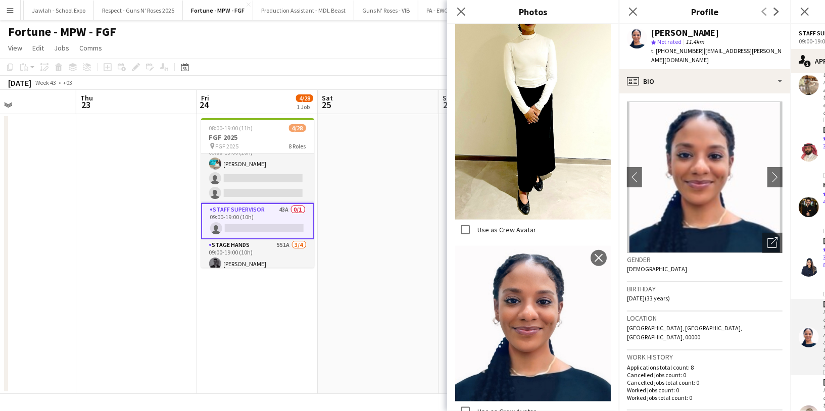
scroll to position [648, 0]
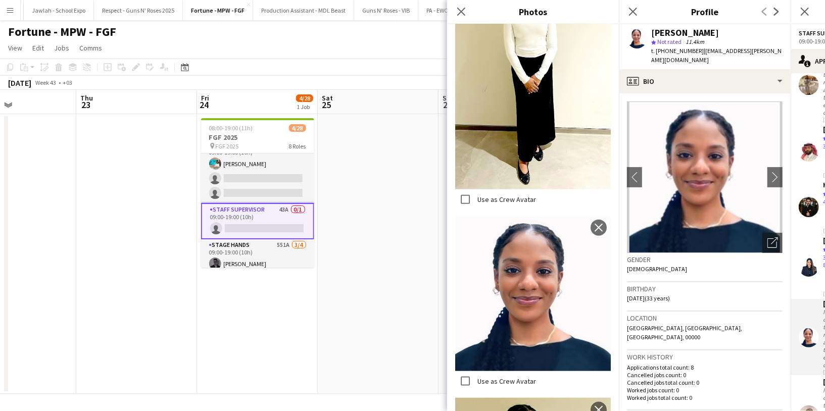
click at [660, 255] on div "Gender Female" at bounding box center [705, 267] width 156 height 29
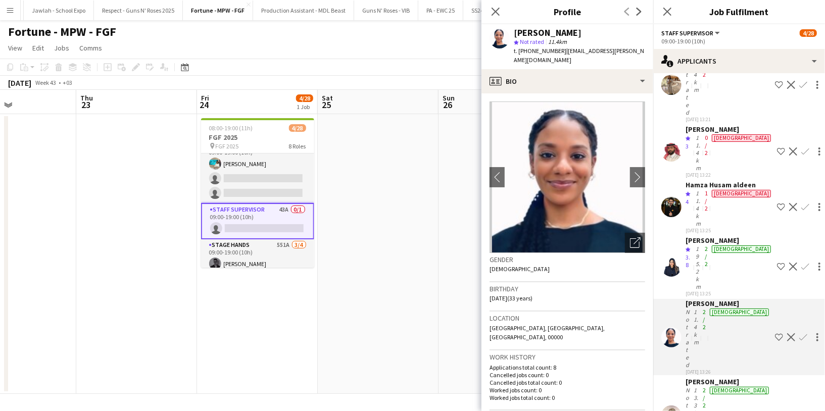
click at [775, 333] on app-icon "Shortlist crew" at bounding box center [779, 337] width 8 height 8
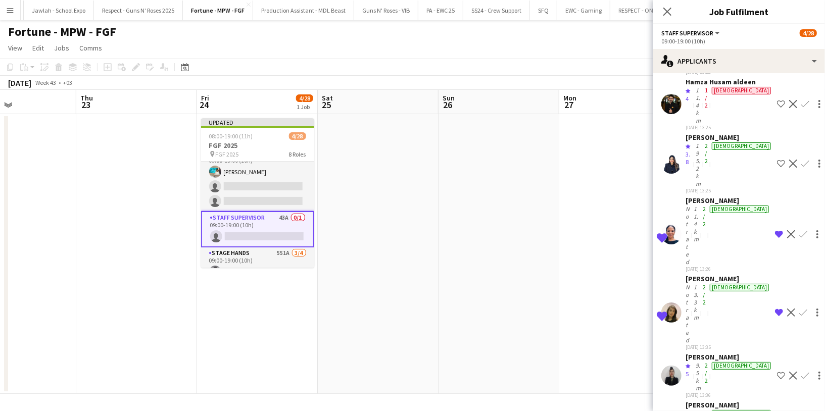
scroll to position [271, 0]
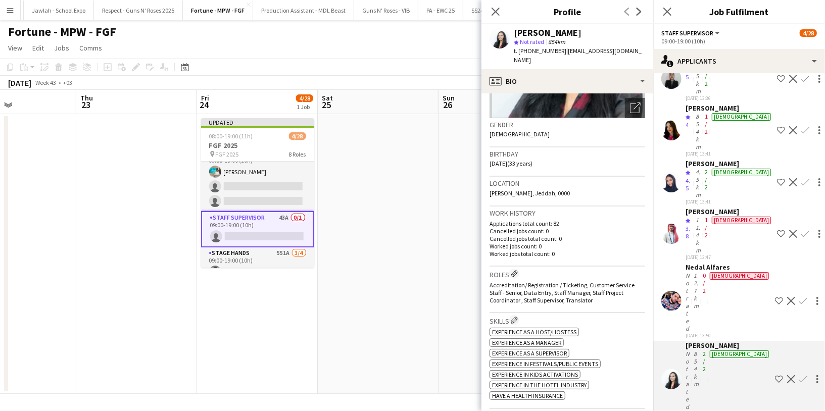
scroll to position [584, 0]
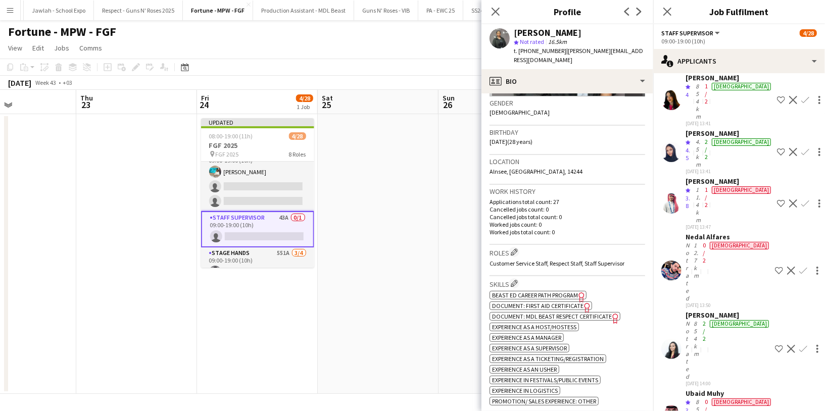
scroll to position [0, 0]
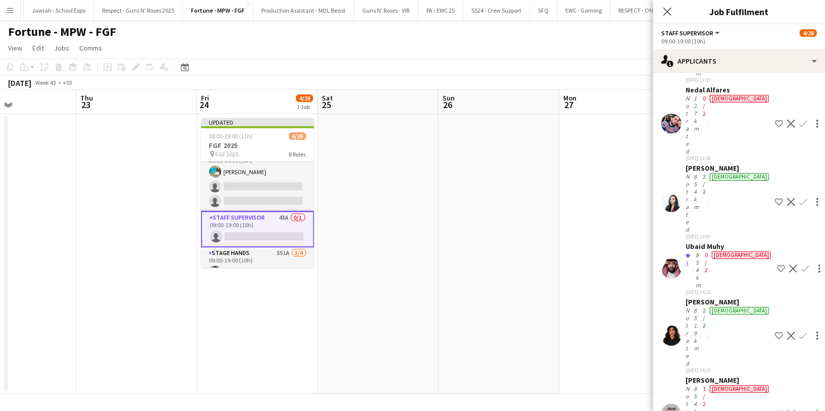
scroll to position [742, 0]
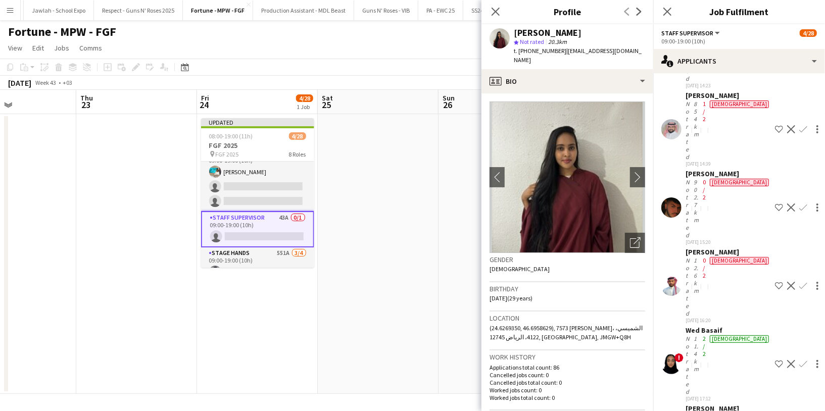
scroll to position [1036, 0]
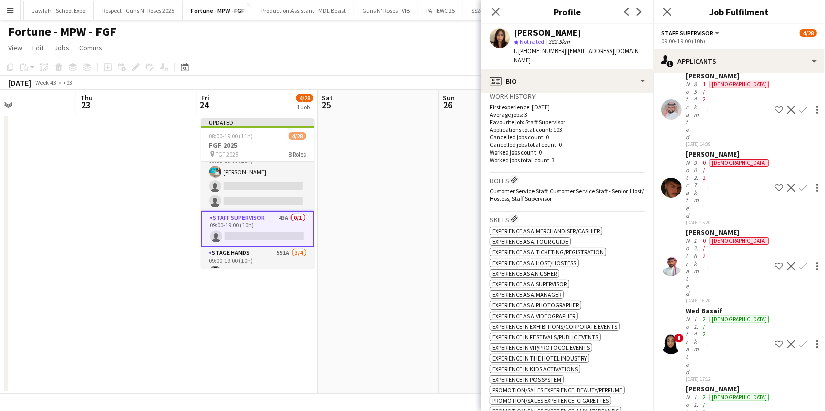
scroll to position [273, 0]
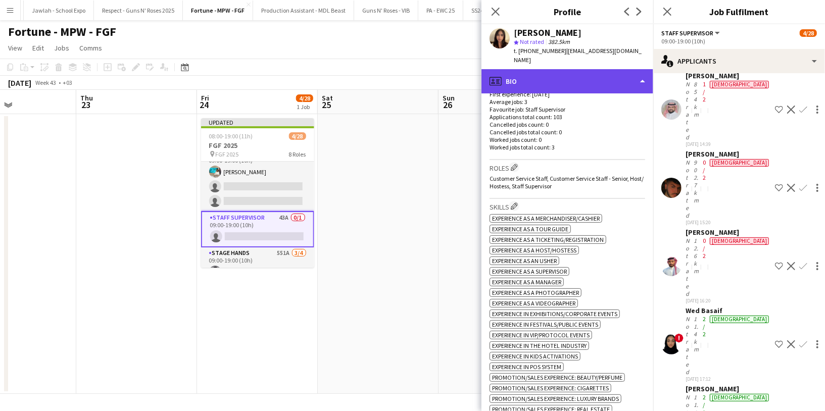
click at [583, 87] on div "profile Bio" at bounding box center [567, 81] width 172 height 24
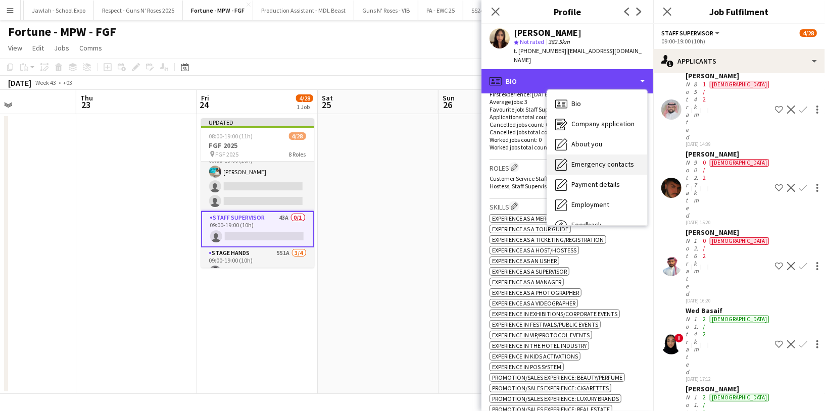
scroll to position [34, 0]
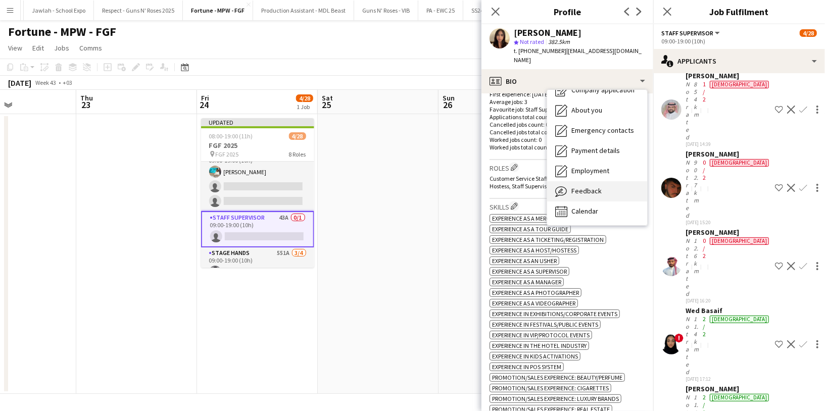
click at [587, 183] on div "Feedback Feedback" at bounding box center [597, 191] width 100 height 20
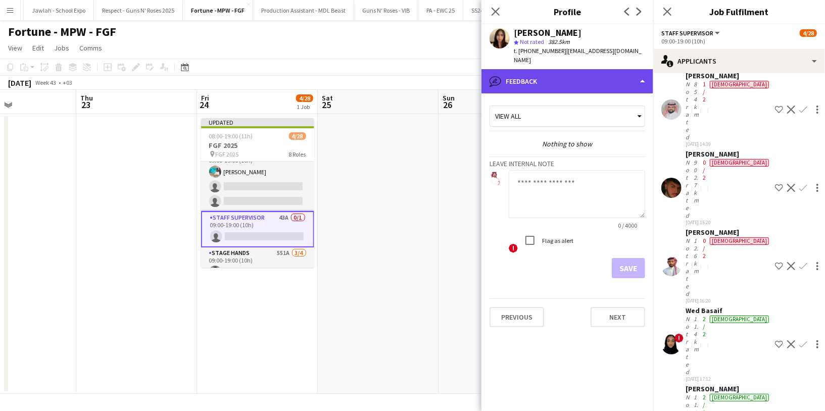
click at [571, 82] on div "bubble-pencil Feedback" at bounding box center [567, 81] width 172 height 24
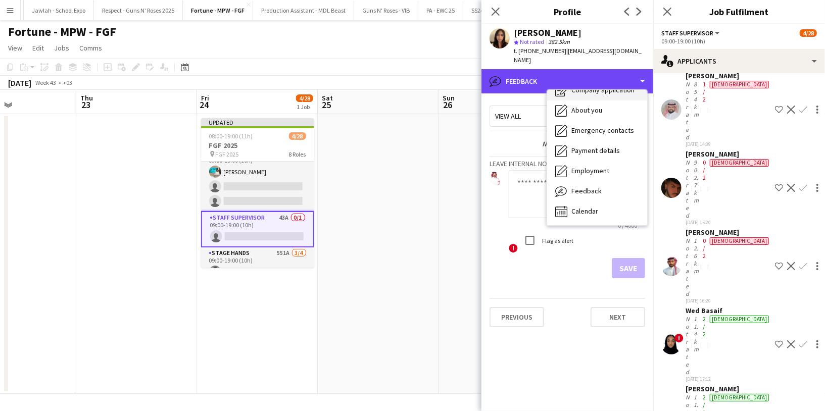
scroll to position [0, 0]
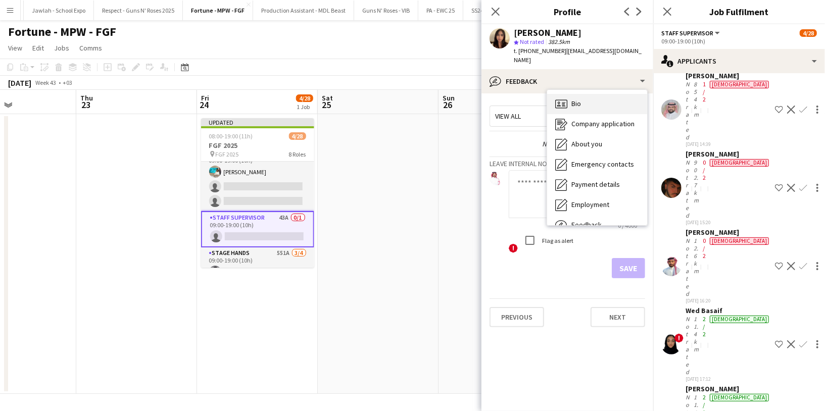
click at [592, 106] on div "Bio Bio" at bounding box center [597, 104] width 100 height 20
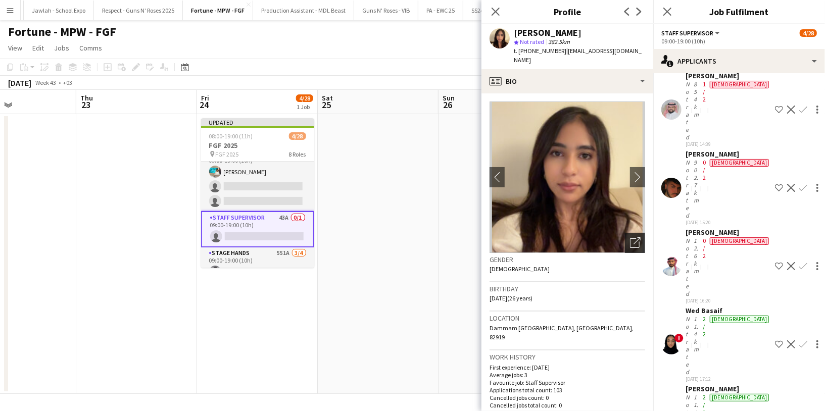
click at [630, 248] on icon at bounding box center [635, 243] width 10 height 10
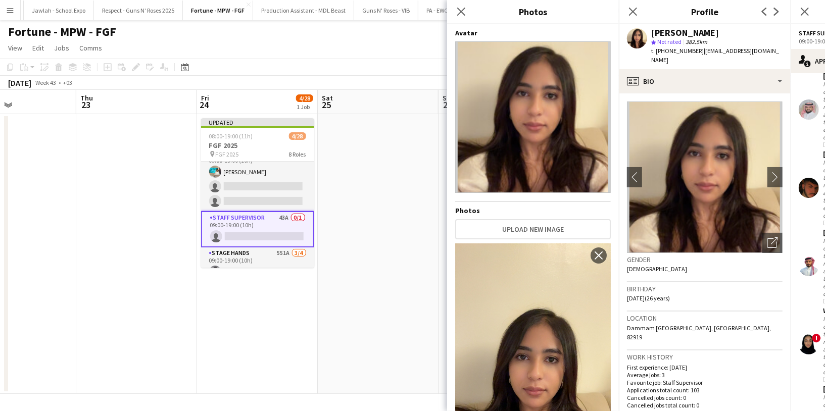
scroll to position [111, 0]
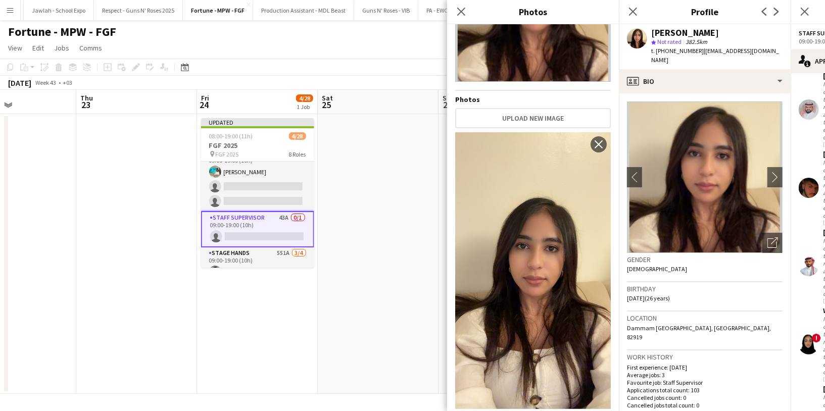
click at [683, 267] on div "Gender Female" at bounding box center [705, 267] width 156 height 29
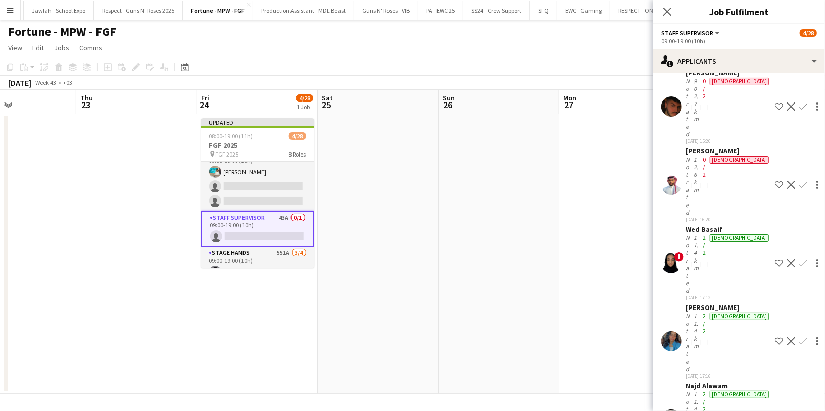
scroll to position [1135, 0]
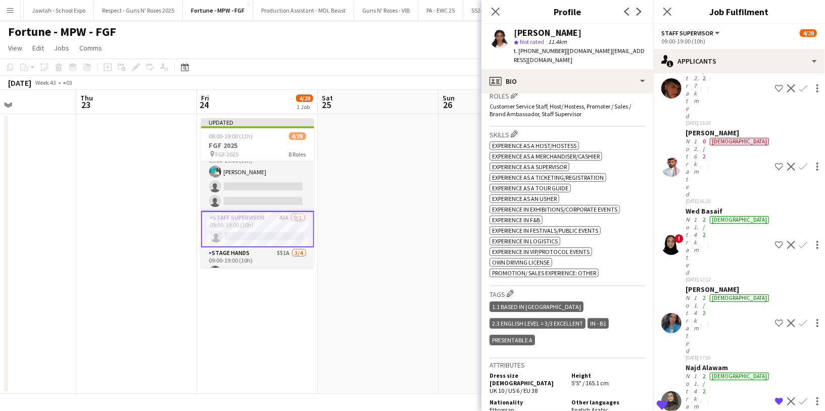
scroll to position [0, 0]
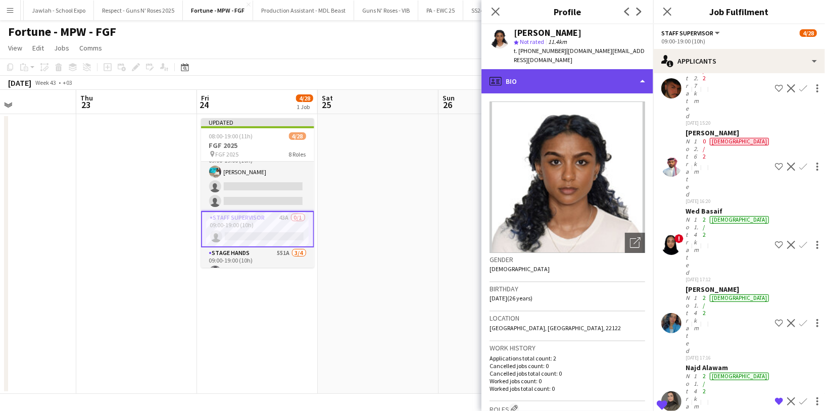
click at [573, 70] on div "profile Bio" at bounding box center [567, 81] width 172 height 24
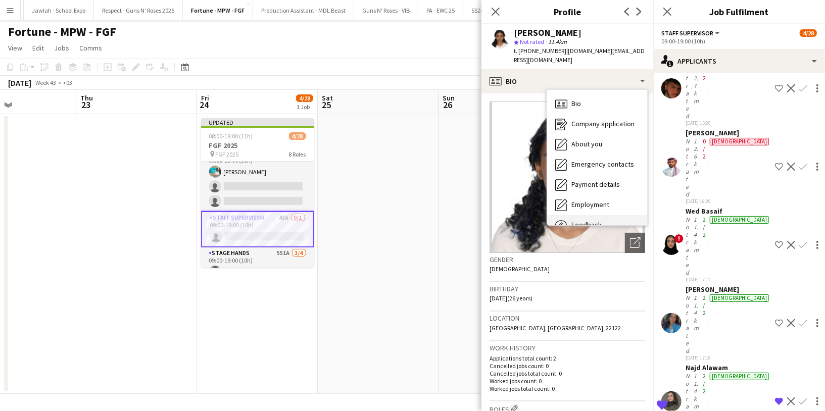
click at [597, 220] on span "Feedback" at bounding box center [586, 224] width 30 height 9
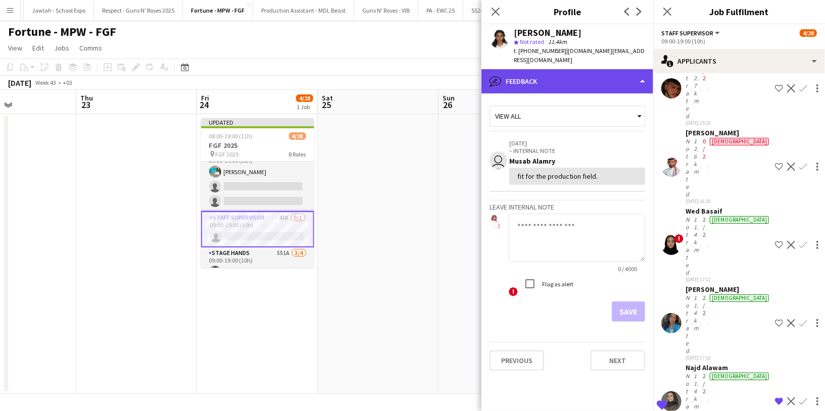
click at [588, 69] on div "bubble-pencil Feedback" at bounding box center [567, 81] width 172 height 24
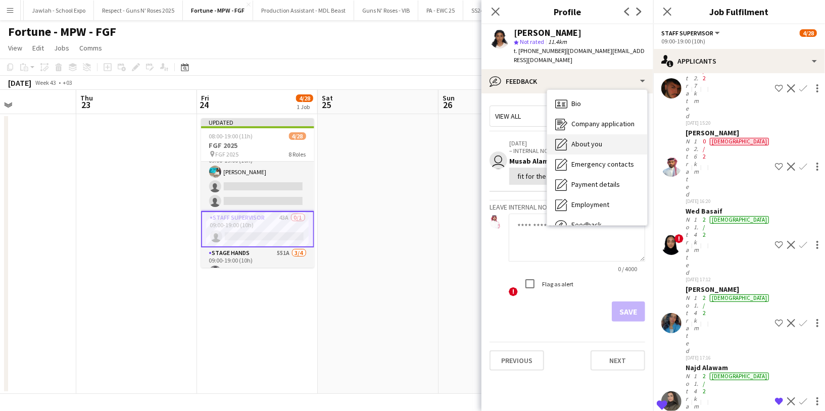
click at [587, 139] on span "About you" at bounding box center [586, 143] width 31 height 9
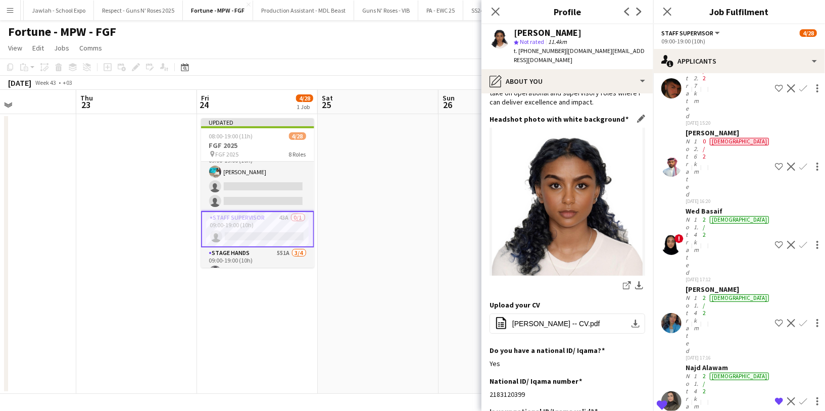
scroll to position [74, 0]
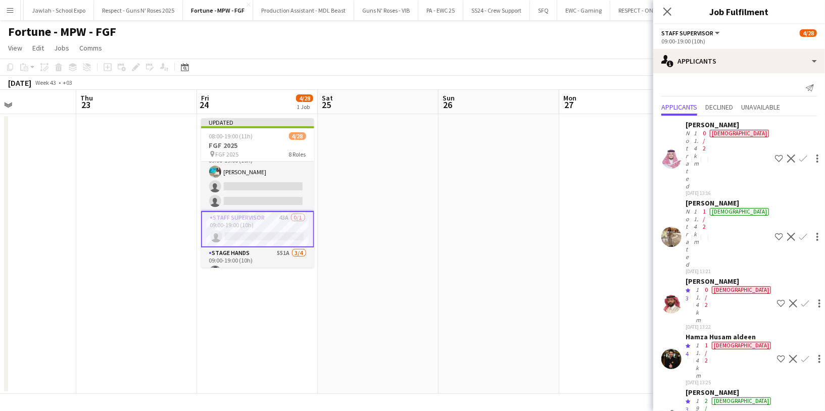
scroll to position [0, 0]
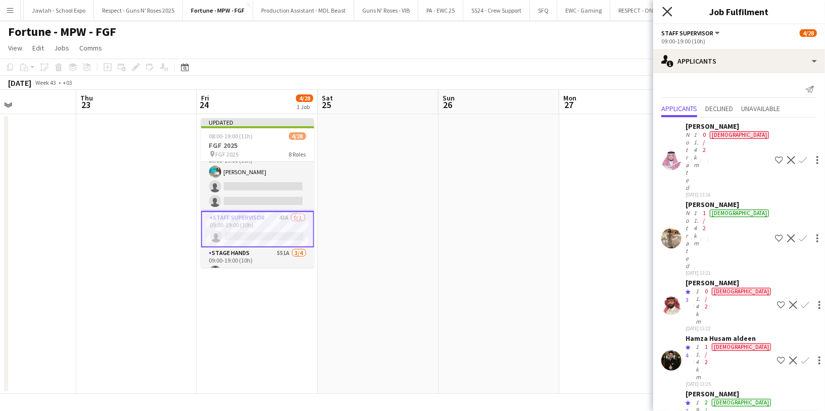
click at [667, 16] on icon "Close pop-in" at bounding box center [667, 12] width 10 height 10
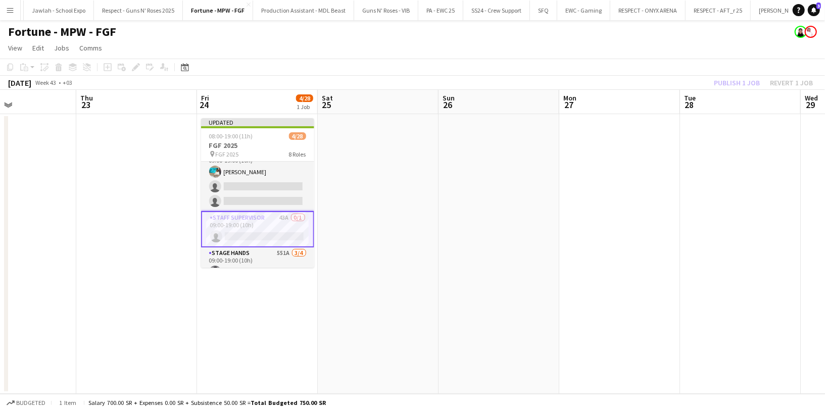
click at [724, 79] on div "Publish 1 job Revert 1 job" at bounding box center [763, 82] width 123 height 13
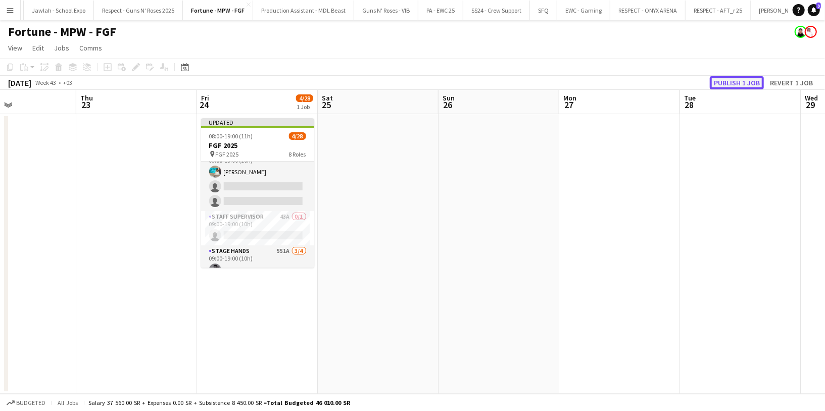
click at [724, 79] on button "Publish 1 job" at bounding box center [737, 82] width 54 height 13
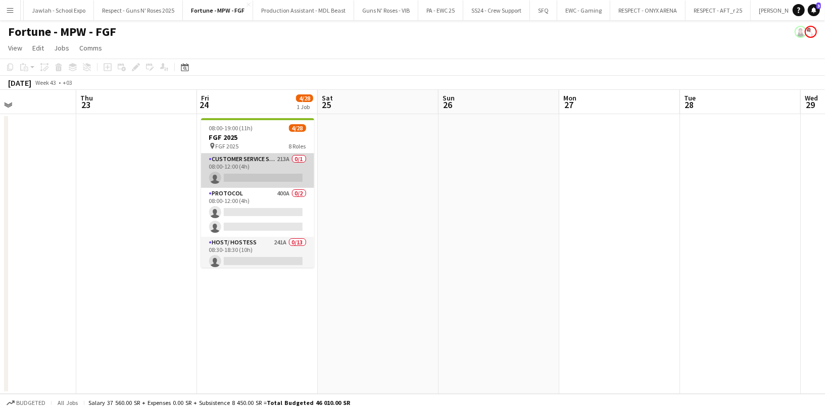
click at [263, 168] on app-card-role "Customer Service Staff 213A 0/1 08:00-12:00 (4h) single-neutral-actions" at bounding box center [257, 171] width 113 height 34
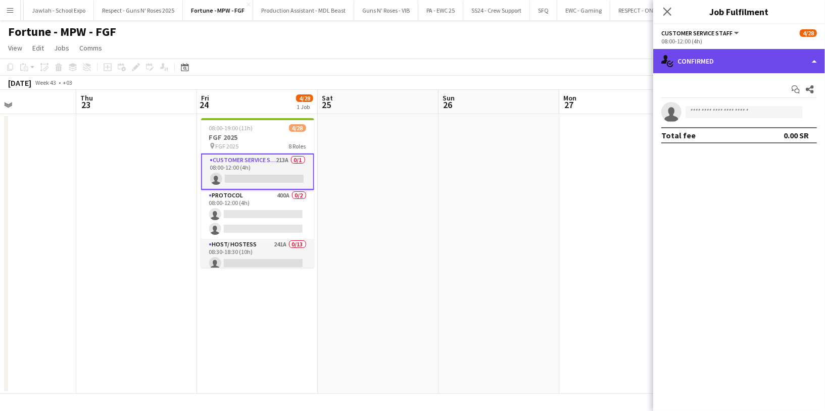
click at [734, 66] on div "single-neutral-actions-check-2 Confirmed" at bounding box center [739, 61] width 172 height 24
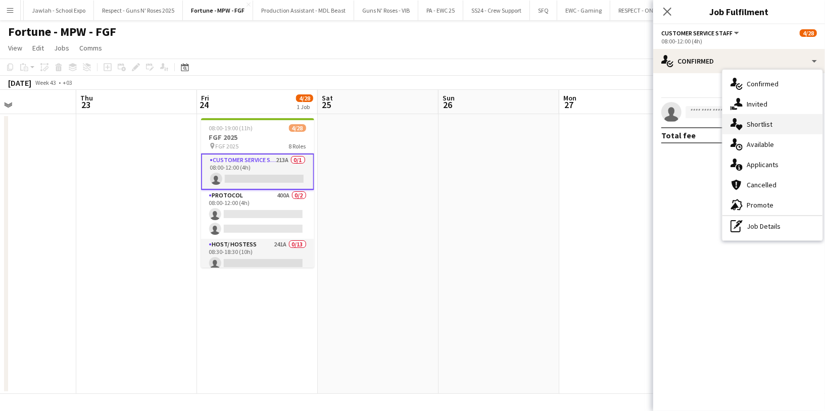
click at [768, 131] on div "single-neutral-actions-heart Shortlist" at bounding box center [772, 124] width 100 height 20
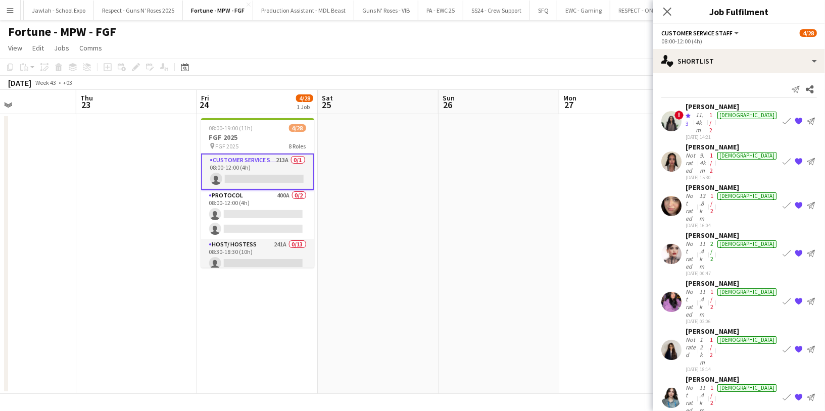
click at [707, 231] on div "Carla Madi" at bounding box center [732, 235] width 93 height 9
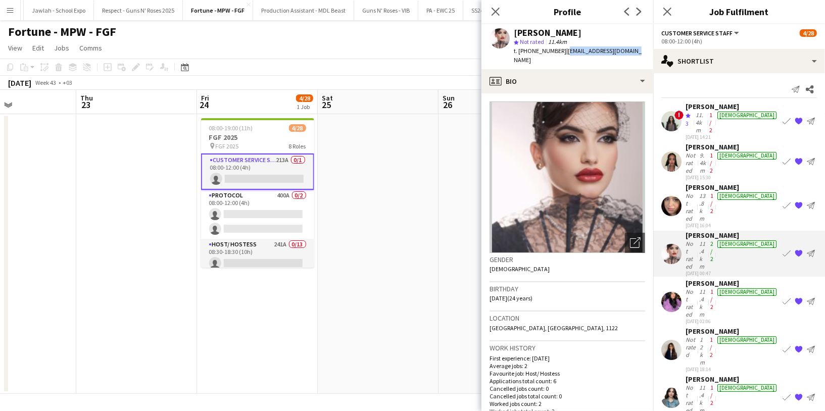
drag, startPoint x: 628, startPoint y: 48, endPoint x: 562, endPoint y: 48, distance: 66.2
click at [562, 48] on div "Carla Madi star Not rated 11.4km t. +966561482876 | carlamadi975@gmail.com" at bounding box center [567, 46] width 172 height 45
copy span "carlamadi975@gmail.com"
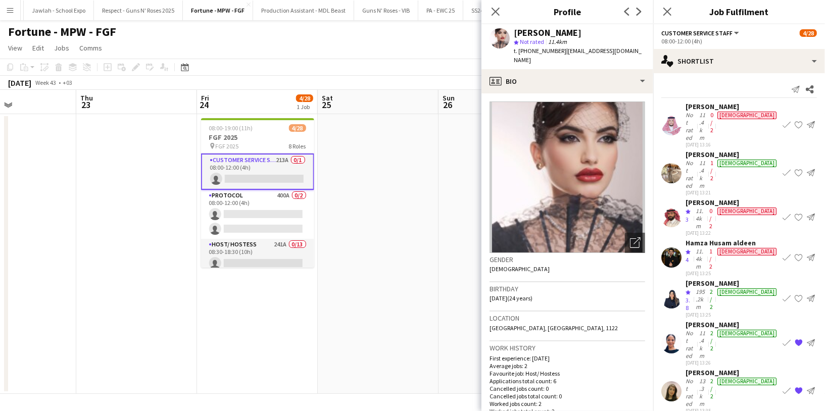
click at [539, 34] on div "Carla Madi" at bounding box center [548, 32] width 68 height 9
copy div "Carla Madi"
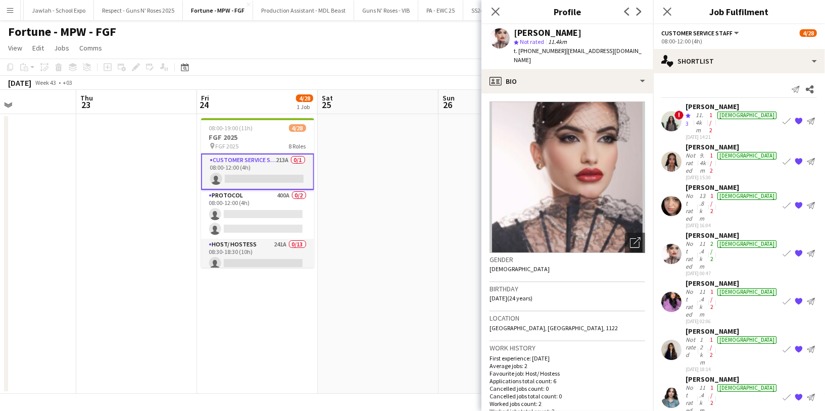
click at [698, 152] on div "Not rated" at bounding box center [692, 163] width 12 height 23
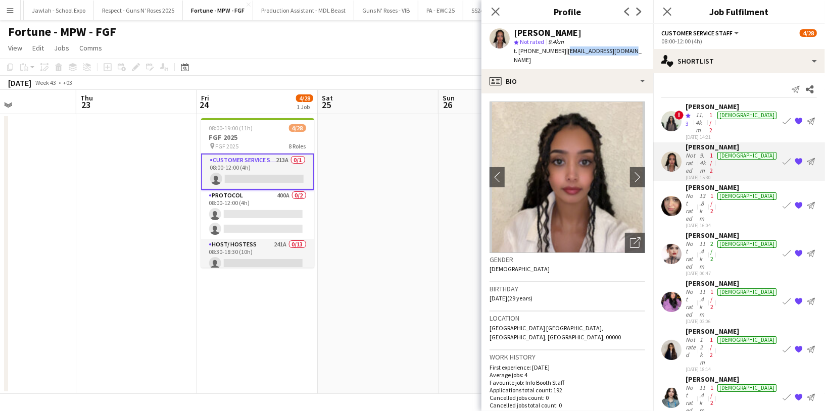
drag, startPoint x: 629, startPoint y: 52, endPoint x: 562, endPoint y: 50, distance: 67.7
click at [562, 50] on div "Sara Shawgy star Not rated 9.4km t. +966573262514 | sarashawgy4@gmail.com" at bounding box center [567, 46] width 172 height 45
copy span "sarashawgy4@gmail.com"
click at [554, 35] on div "Sara Shawgy" at bounding box center [548, 32] width 68 height 9
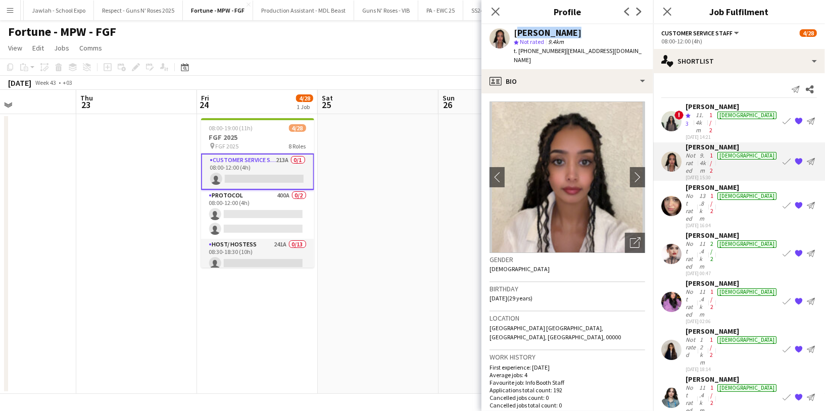
click at [554, 35] on div "Sara Shawgy" at bounding box center [548, 32] width 68 height 9
copy div "Sara Shawgy"
click at [707, 115] on div "11.4km" at bounding box center [701, 122] width 14 height 23
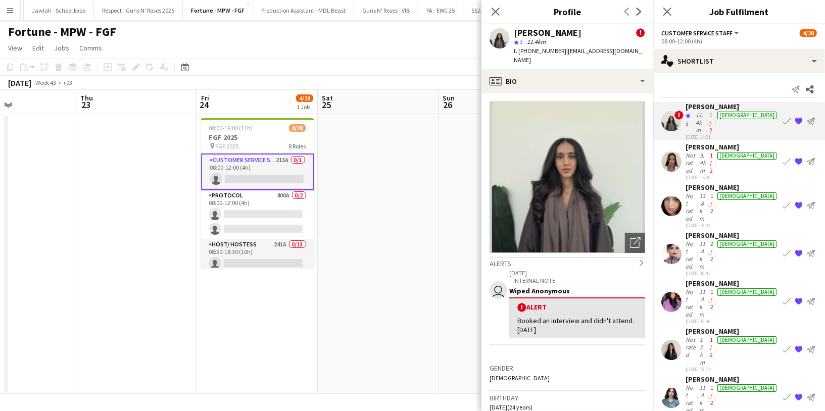
click at [542, 35] on div "Bushra sharaf" at bounding box center [548, 32] width 68 height 9
copy div "Bushra sharaf"
drag, startPoint x: 624, startPoint y: 51, endPoint x: 561, endPoint y: 50, distance: 63.2
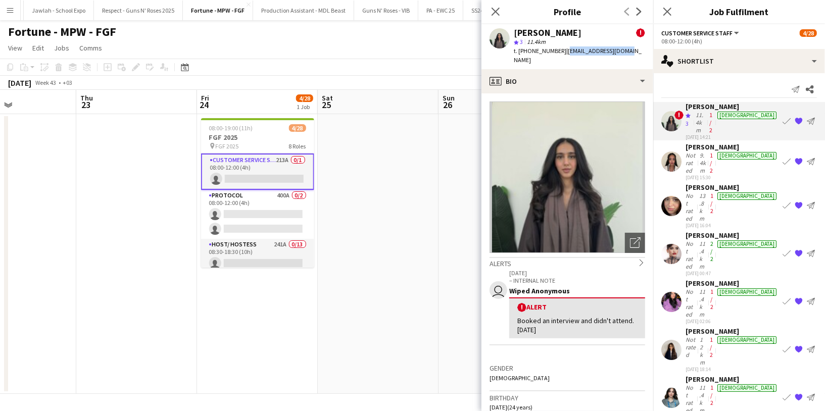
click at [561, 50] on div "Bushra sharaf ! star 3 11.4km t. +966507460712 | busharaf01@gmail.com" at bounding box center [567, 46] width 172 height 45
copy span "busharaf01@gmail.com"
click at [713, 375] on div "Hadeel Mohammed" at bounding box center [732, 379] width 93 height 9
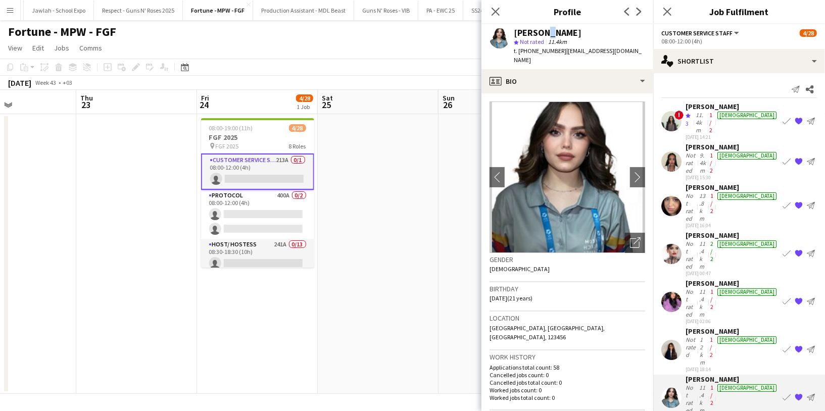
click at [543, 30] on div "Hadeel Mohammed" at bounding box center [548, 32] width 68 height 9
copy div "Hadeel Mohammed"
drag, startPoint x: 634, startPoint y: 49, endPoint x: 562, endPoint y: 48, distance: 72.7
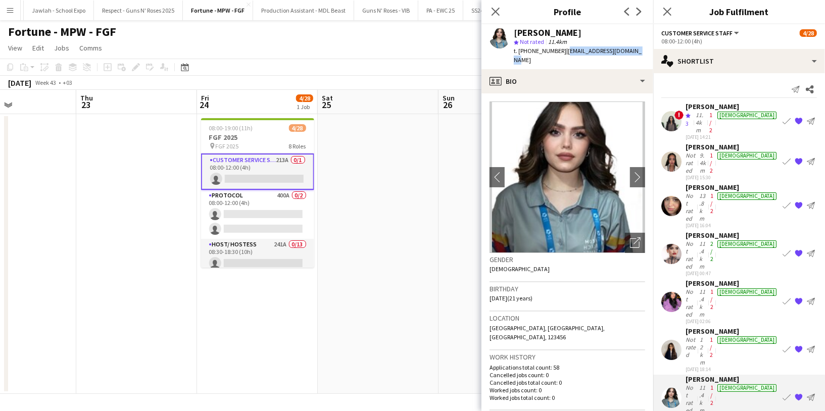
click at [562, 48] on div "Hadeel Mohammed star Not rated 11.4km t. +966552619306 | hadeel.buk4ari@gmail.c…" at bounding box center [567, 46] width 172 height 45
copy span "hadeel.buk4ari@gmail.com"
click at [697, 183] on div "Ghala Fawaz" at bounding box center [732, 187] width 93 height 9
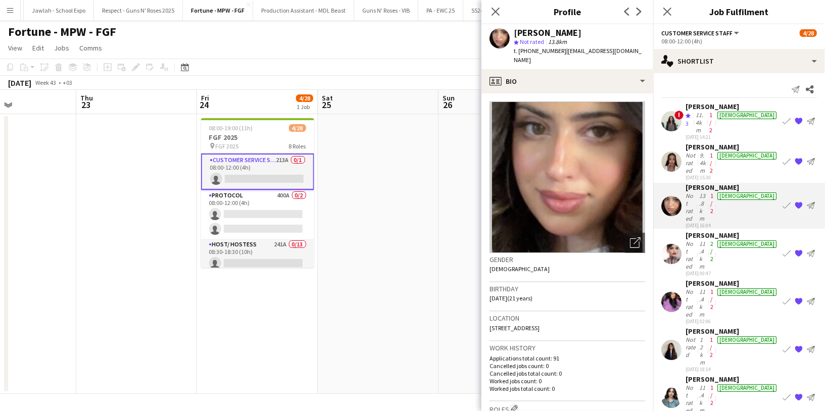
click at [542, 31] on div "Ghala Fawaz" at bounding box center [548, 32] width 68 height 9
drag, startPoint x: 613, startPoint y: 47, endPoint x: 561, endPoint y: 49, distance: 51.5
click at [561, 49] on div "Ghala Fawaz star Not rated 13.8km t. +966533877837 | g74f@outlook.com" at bounding box center [567, 46] width 172 height 45
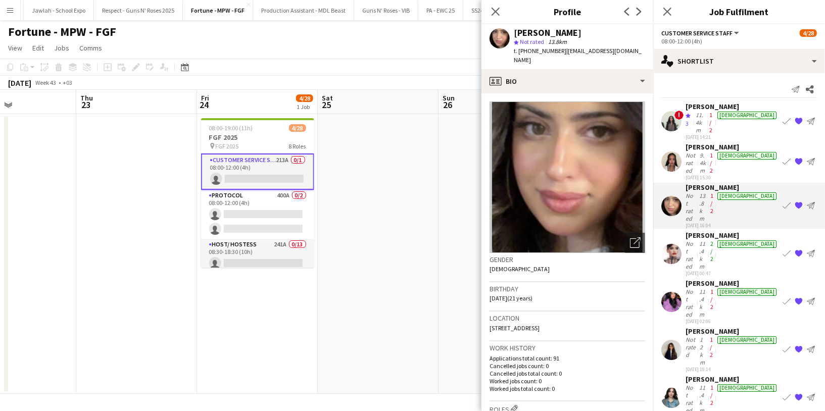
click at [704, 279] on div "Fatema Alezu" at bounding box center [732, 283] width 93 height 9
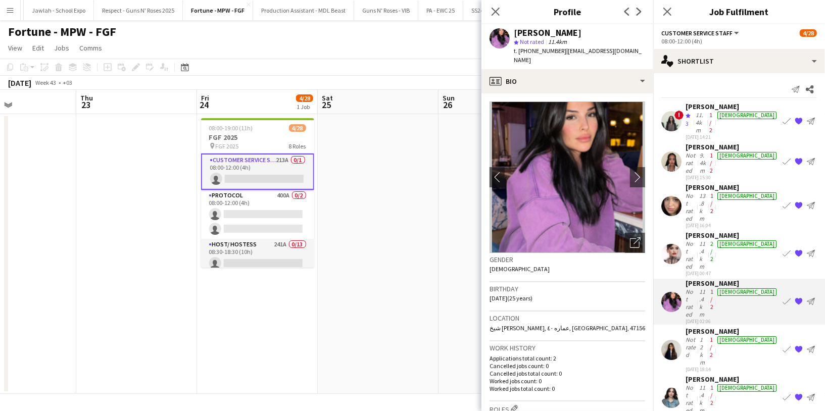
click at [528, 30] on div "Fatema Alezu" at bounding box center [548, 32] width 68 height 9
drag, startPoint x: 630, startPoint y: 51, endPoint x: 565, endPoint y: 50, distance: 65.2
click at [565, 50] on div "Fatema Alezu star Not rated 11.4km t. +9660573509584 | fatimha901@gmail.com" at bounding box center [567, 46] width 172 height 45
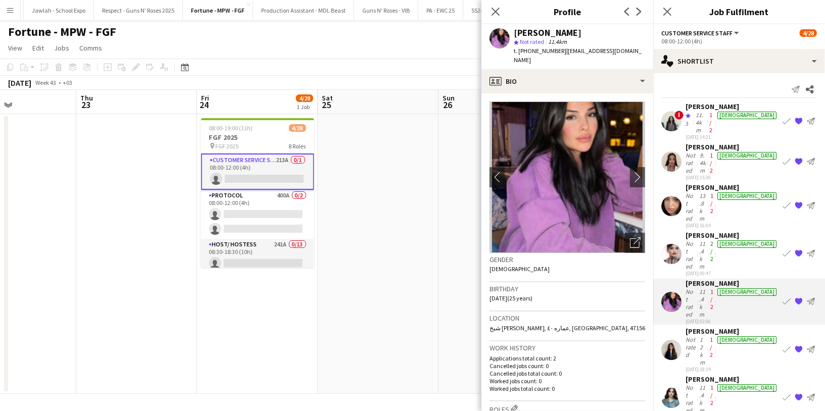
click at [717, 327] on div "Dalaa Haitham" at bounding box center [732, 331] width 93 height 9
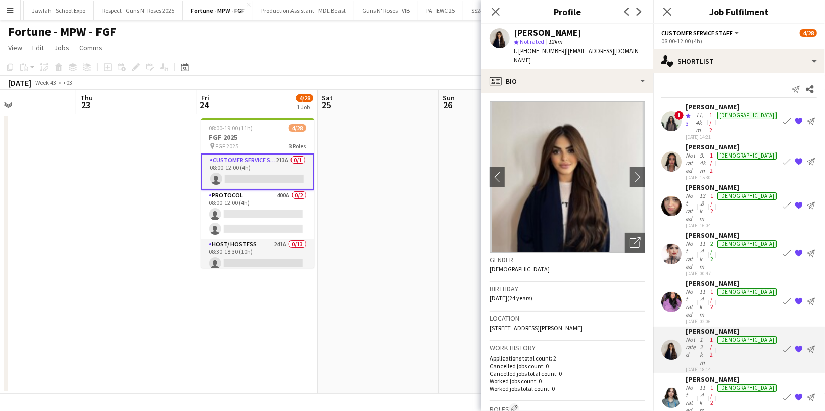
click at [541, 34] on div "Dalaa Haitham" at bounding box center [548, 32] width 68 height 9
drag, startPoint x: 630, startPoint y: 51, endPoint x: 563, endPoint y: 47, distance: 67.3
click at [563, 47] on span "| dodo.bahbouh@gmail.com" at bounding box center [578, 55] width 128 height 17
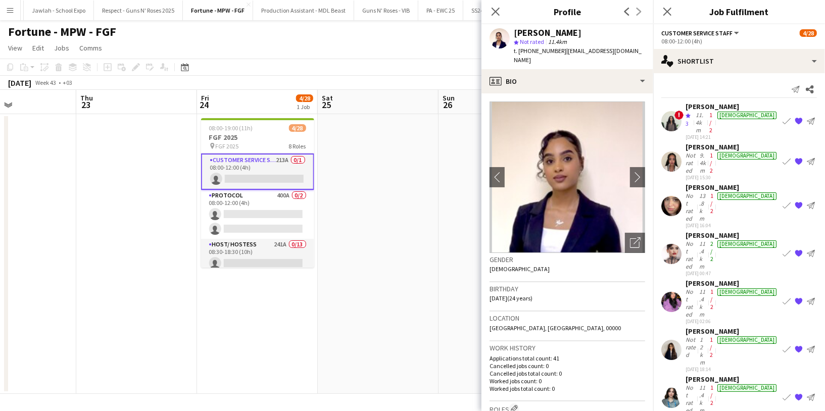
click at [547, 33] on div "Ann Haydar" at bounding box center [548, 32] width 68 height 9
drag, startPoint x: 622, startPoint y: 49, endPoint x: 563, endPoint y: 50, distance: 59.1
click at [562, 50] on div "Ann Haydar star Not rated 11.4km t. +966567697469 | annhaydar@gmail.com" at bounding box center [567, 46] width 172 height 45
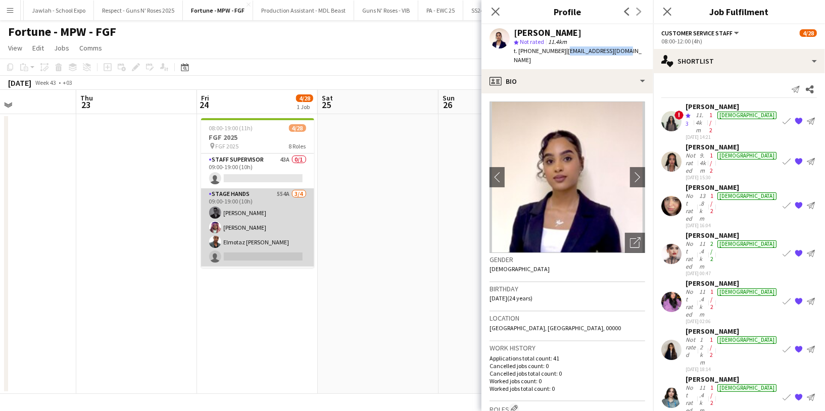
click at [257, 247] on app-card-role "Stage Hands 554A 3/4 09:00-19:00 (10h) Abdulrahman Hassan Ahmed Ramzi Elmotaz b…" at bounding box center [257, 227] width 113 height 78
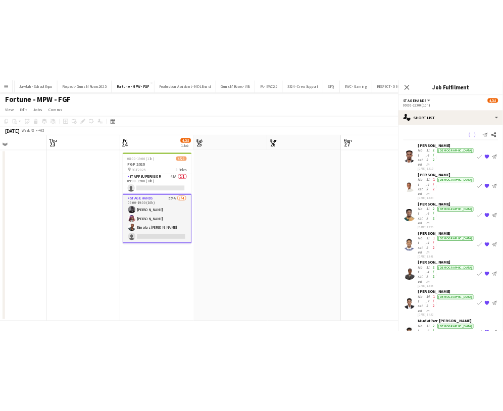
scroll to position [420, 0]
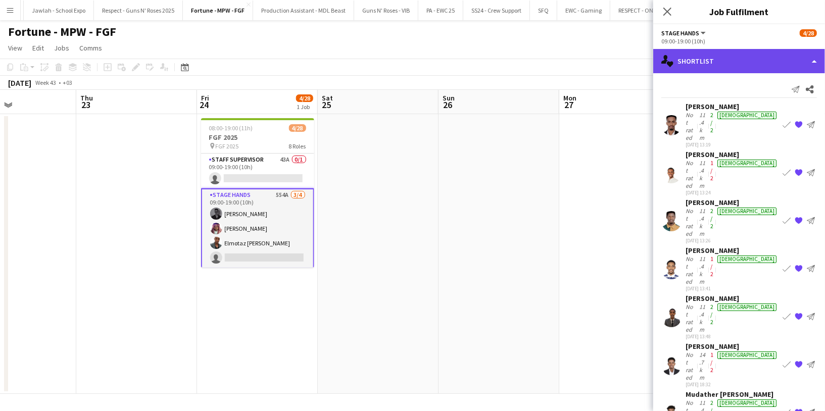
click at [726, 58] on div "single-neutral-actions-heart Shortlist" at bounding box center [739, 61] width 172 height 24
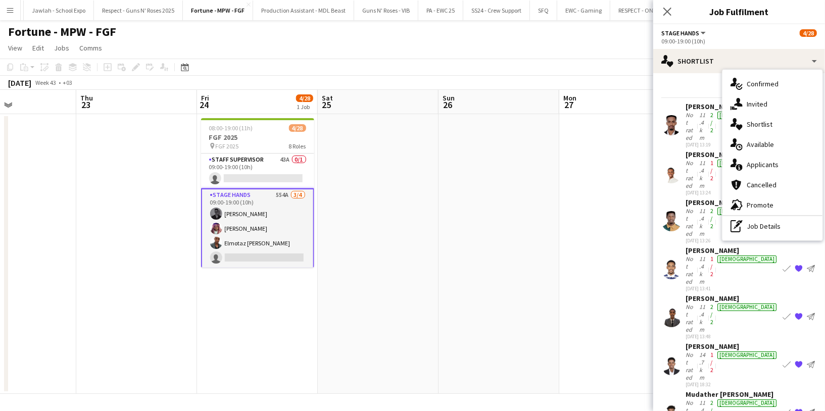
click at [693, 159] on div "Not rated" at bounding box center [692, 174] width 12 height 30
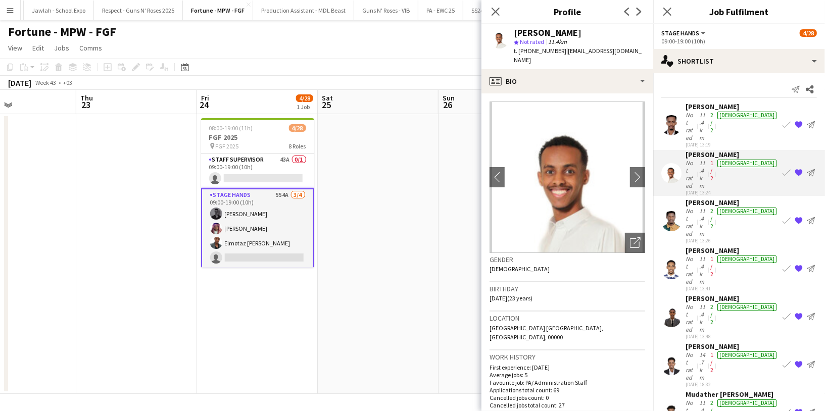
click at [544, 31] on div "Saeed Hussain" at bounding box center [548, 32] width 68 height 9
click at [542, 53] on span "t. +966553589829" at bounding box center [540, 51] width 53 height 8
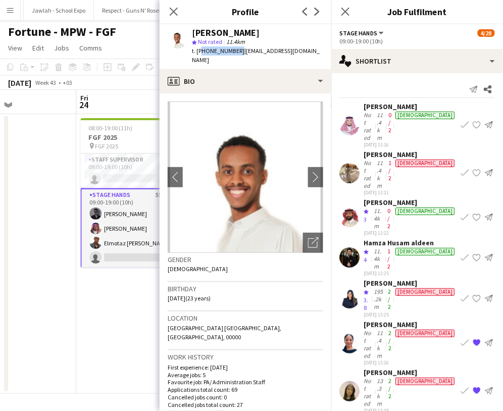
click at [94, 292] on app-date-cell "08:00-19:00 (11h) 4/28 FGF 2025 pin FGF 2025 8 Roles Customer Service Staff 213…" at bounding box center [136, 254] width 121 height 280
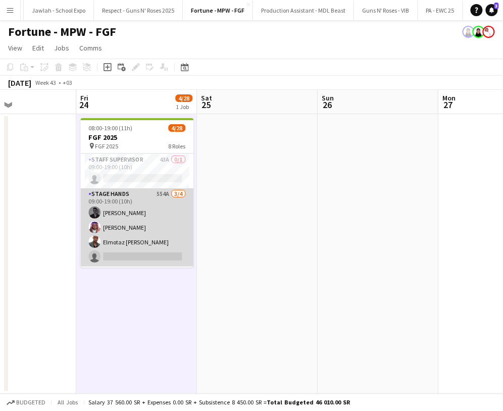
click at [127, 214] on app-card-role "Stage Hands 554A 3/4 09:00-19:00 (10h) Abdulrahman Hassan Ahmed Ramzi Elmotaz b…" at bounding box center [136, 227] width 113 height 78
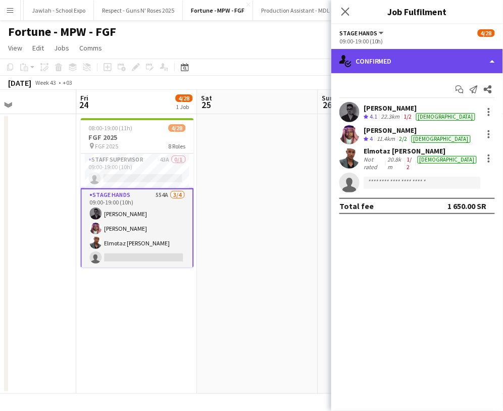
click at [417, 56] on div "single-neutral-actions-check-2 Confirmed" at bounding box center [417, 61] width 172 height 24
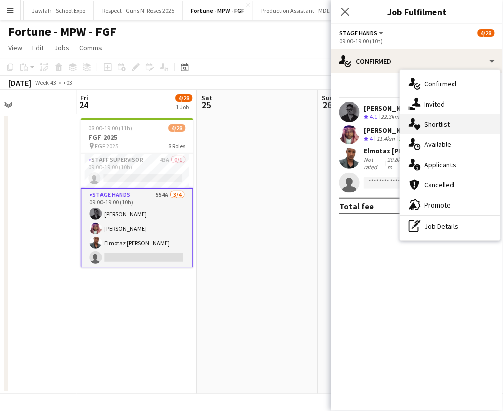
click at [439, 121] on span "Shortlist" at bounding box center [438, 124] width 26 height 9
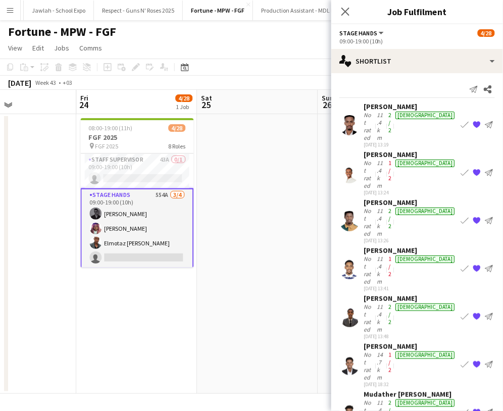
click at [368, 294] on div "Nasser Mohammed" at bounding box center [410, 298] width 93 height 9
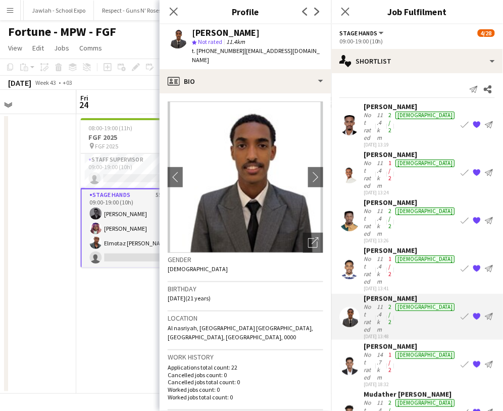
click at [220, 52] on span "t. +966558908985" at bounding box center [218, 51] width 53 height 8
click at [371, 207] on div "Not rated" at bounding box center [370, 222] width 12 height 30
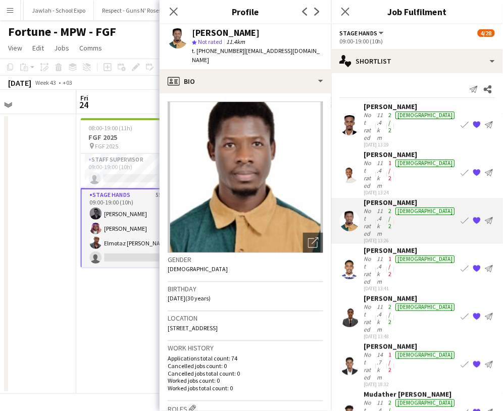
click at [225, 51] on span "t. +9660548253651" at bounding box center [218, 51] width 53 height 8
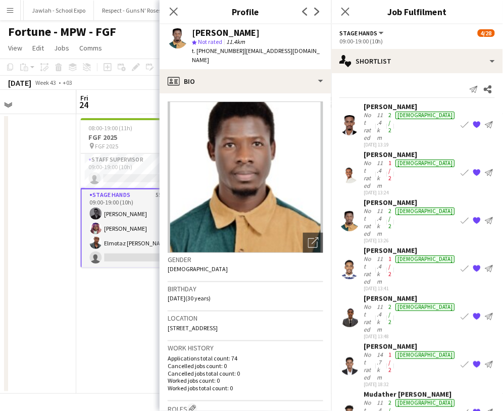
click at [377, 150] on div "Saeed Hussain" at bounding box center [410, 154] width 93 height 9
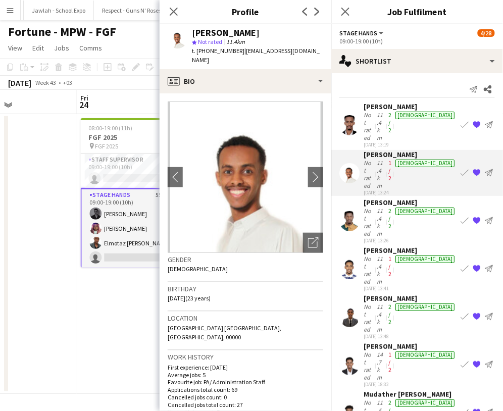
click at [212, 45] on div "star Not rated 11.4km" at bounding box center [257, 41] width 131 height 9
click at [213, 51] on span "t. +966553589829" at bounding box center [218, 51] width 53 height 8
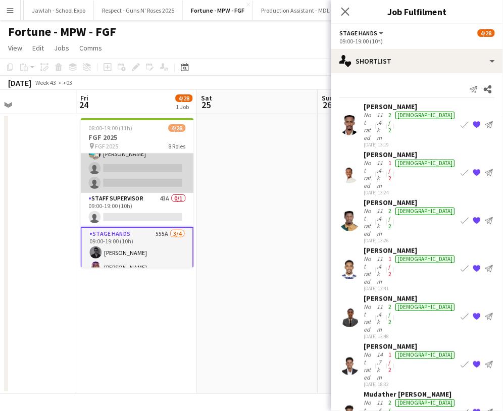
scroll to position [383, 0]
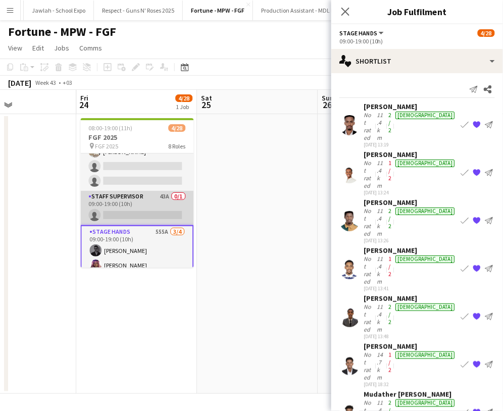
click at [133, 205] on app-card-role "Staff Supervisor 43A 0/1 09:00-19:00 (10h) single-neutral-actions" at bounding box center [136, 208] width 113 height 34
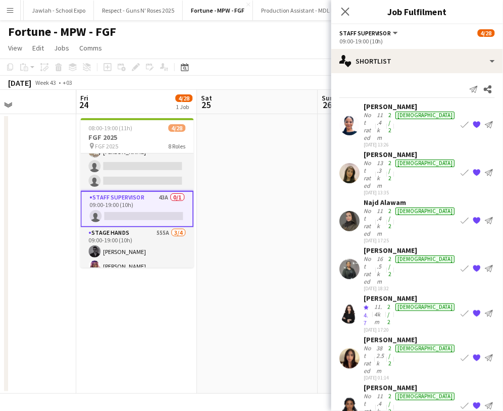
click at [374, 345] on div "Not rated" at bounding box center [369, 360] width 11 height 30
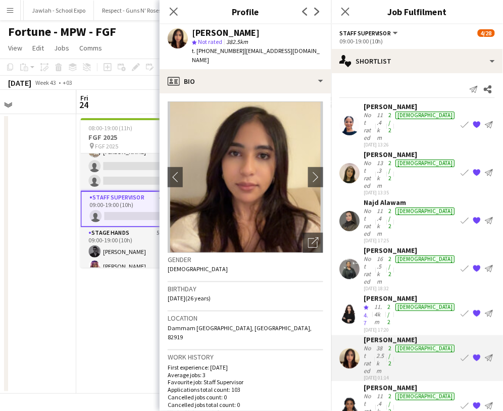
click at [235, 31] on div "Rawan Sumayli" at bounding box center [226, 32] width 68 height 9
drag, startPoint x: 241, startPoint y: 50, endPoint x: 245, endPoint y: 57, distance: 7.7
click at [244, 62] on div "t. +966555645799 | rawanali12345678910@gmail.com" at bounding box center [257, 55] width 131 height 18
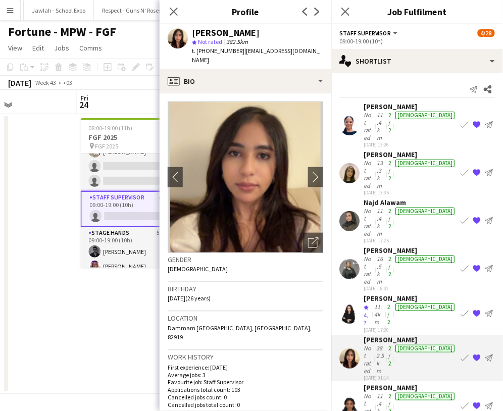
click at [246, 57] on div "t. +966555645799 | rawanali12345678910@gmail.com" at bounding box center [257, 55] width 131 height 18
drag, startPoint x: 241, startPoint y: 51, endPoint x: 251, endPoint y: 50, distance: 9.7
click at [251, 50] on span "| rawanali12345678910@gmail.com" at bounding box center [256, 55] width 128 height 17
drag, startPoint x: 241, startPoint y: 50, endPoint x: 247, endPoint y: 59, distance: 10.9
click at [247, 59] on div "t. +966555645799 | rawanali12345678910@gmail.com" at bounding box center [257, 55] width 131 height 18
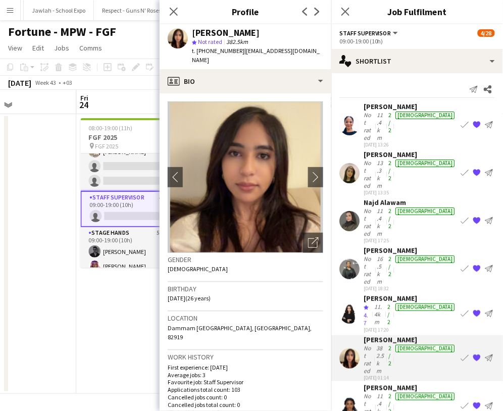
drag, startPoint x: 247, startPoint y: 55, endPoint x: 287, endPoint y: 54, distance: 39.9
click at [287, 54] on span "| rawanali12345678910@gmail.com" at bounding box center [256, 55] width 128 height 17
click at [282, 52] on span "| rawanali12345678910@gmail.com" at bounding box center [256, 55] width 128 height 17
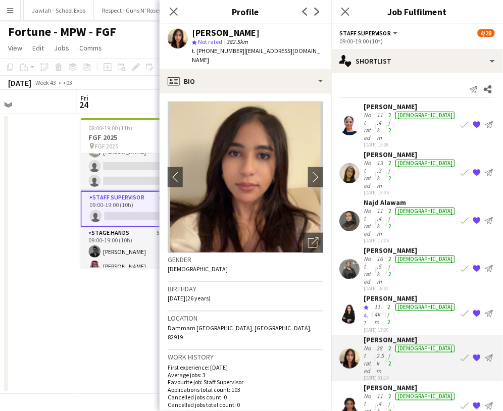
drag, startPoint x: 241, startPoint y: 51, endPoint x: 275, endPoint y: 58, distance: 34.7
click at [275, 58] on div "t. +966555645799 | rawanali12345678910@gmail.com" at bounding box center [257, 55] width 131 height 18
drag, startPoint x: 240, startPoint y: 50, endPoint x: 267, endPoint y: 59, distance: 28.9
click at [267, 59] on div "t. +966555645799 | rawanali12345678910@gmail.com" at bounding box center [257, 55] width 131 height 18
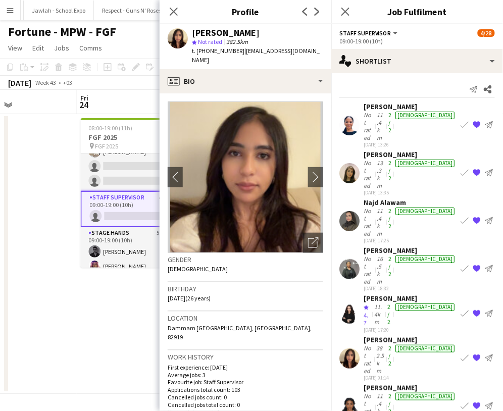
click at [375, 111] on div "Not rated" at bounding box center [370, 126] width 12 height 30
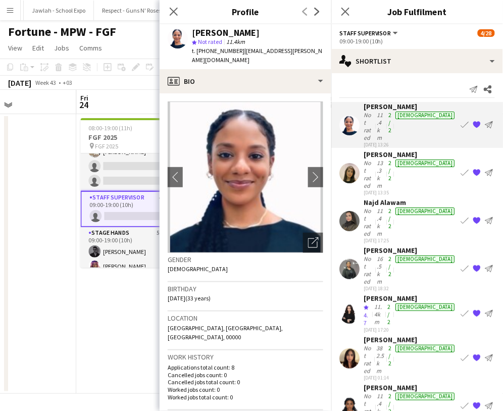
click at [215, 33] on div "Eisra Ismail" at bounding box center [226, 32] width 68 height 9
drag, startPoint x: 241, startPoint y: 49, endPoint x: 308, endPoint y: 50, distance: 66.7
click at [308, 50] on div "Eisra Ismail star Not rated 11.4km t. +966554918321 | eisra.a.ismail@gmail.com" at bounding box center [246, 46] width 172 height 45
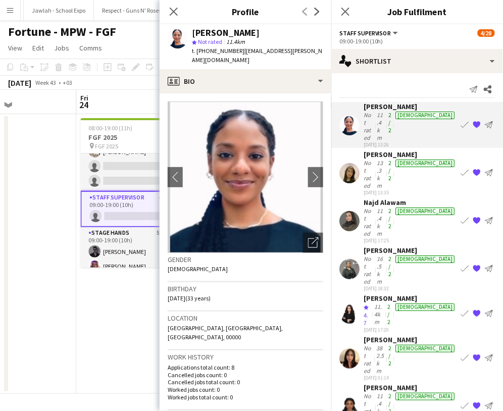
click at [374, 255] on div "Not rated" at bounding box center [370, 270] width 12 height 30
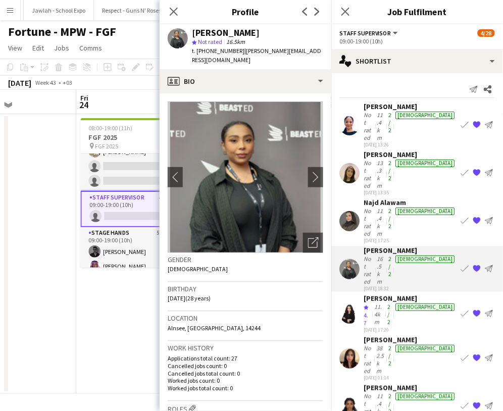
click at [226, 33] on div "Tasneem Abdalgader" at bounding box center [226, 32] width 68 height 9
drag, startPoint x: 241, startPoint y: 49, endPoint x: 243, endPoint y: 58, distance: 8.8
click at [243, 58] on div "t. +966501412618 | dr.tasneem.abdalgader@outlook.com" at bounding box center [257, 55] width 131 height 18
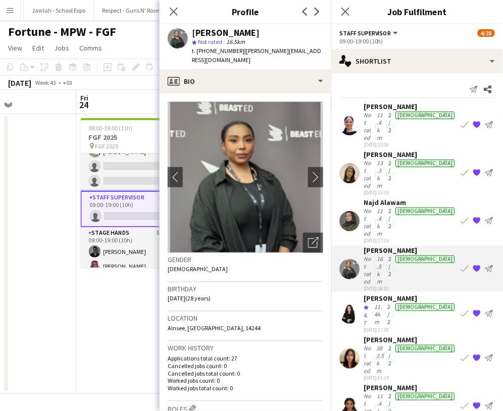
click at [372, 150] on div "Haneen Alshoukairy" at bounding box center [410, 154] width 93 height 9
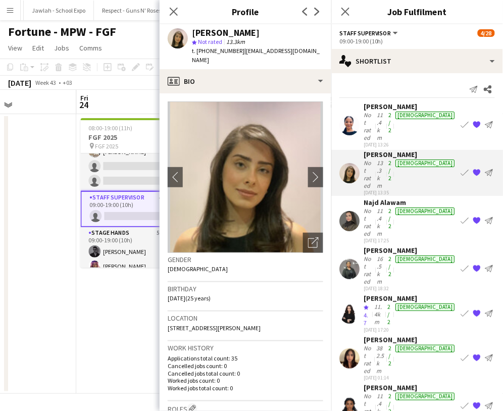
click at [232, 31] on div "Haneen Alshoukairy" at bounding box center [226, 32] width 68 height 9
drag, startPoint x: 240, startPoint y: 49, endPoint x: 327, endPoint y: 51, distance: 86.9
click at [327, 51] on div "Haneen Alshoukairy star Not rated 13.3km t. +966552552339 | alshoukairy.haneen@…" at bounding box center [246, 46] width 172 height 45
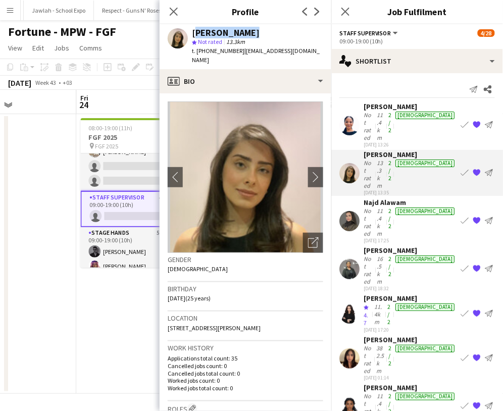
click at [54, 207] on app-date-cell at bounding box center [16, 254] width 121 height 280
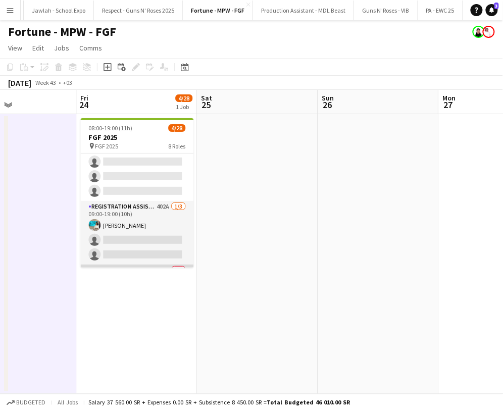
scroll to position [334, 0]
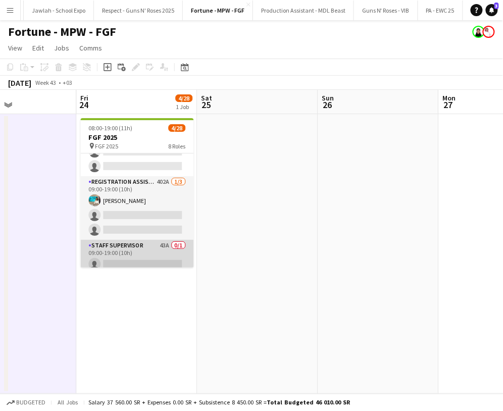
click at [141, 190] on app-card-role "Registration Assistant 402A 1/3 09:00-19:00 (10h) Amel Nour Abdelrahman single-…" at bounding box center [136, 208] width 113 height 64
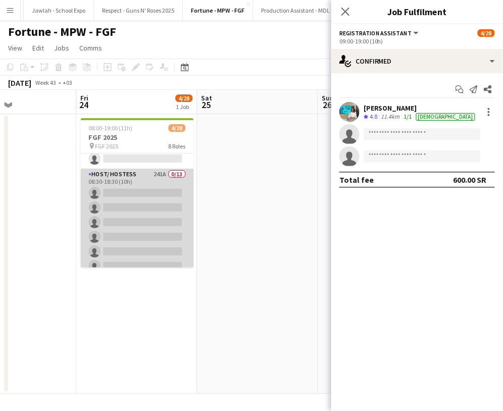
scroll to position [63, 0]
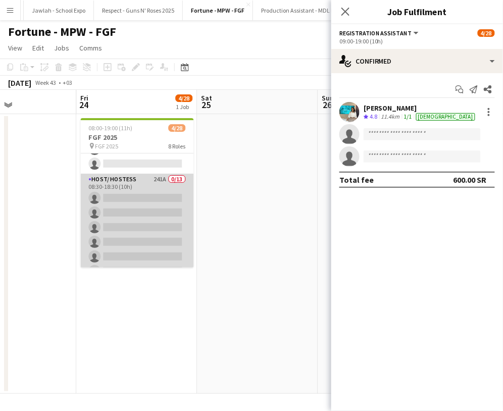
click at [131, 184] on app-card-role "Host/ Hostess 241A 0/13 08:30-18:30 (10h) single-neutral-actions single-neutral…" at bounding box center [136, 279] width 113 height 210
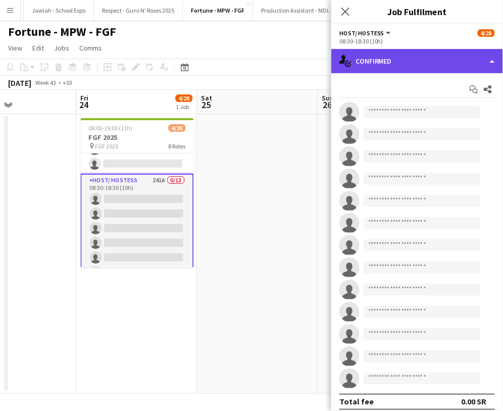
click at [375, 66] on div "single-neutral-actions-check-2 Confirmed" at bounding box center [417, 61] width 172 height 24
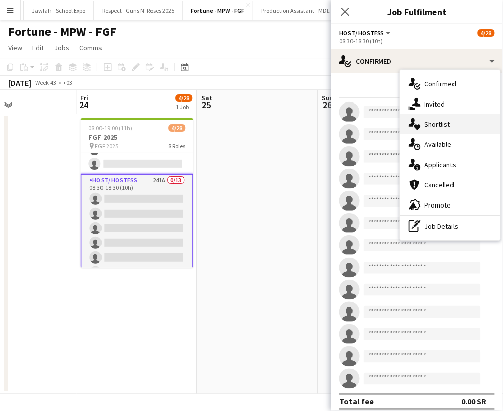
click at [445, 130] on div "single-neutral-actions-heart Shortlist" at bounding box center [451, 124] width 100 height 20
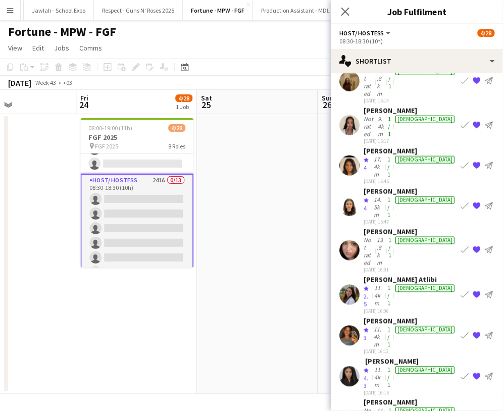
scroll to position [268, 0]
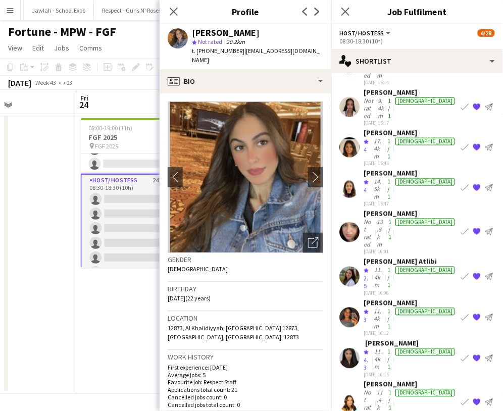
click at [218, 54] on span "t. +966544202553" at bounding box center [218, 51] width 53 height 8
click at [214, 34] on div "Soaad Omar" at bounding box center [226, 32] width 68 height 9
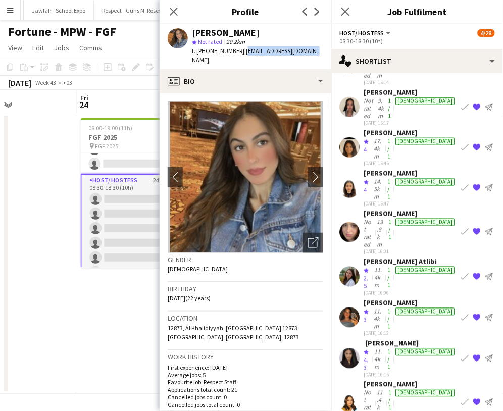
drag, startPoint x: 241, startPoint y: 51, endPoint x: 309, endPoint y: 53, distance: 67.7
click at [309, 53] on div "Soaad Omar star Not rated 20.2km t. +966544202553 | rasha.zazou@icloud.com" at bounding box center [246, 46] width 172 height 45
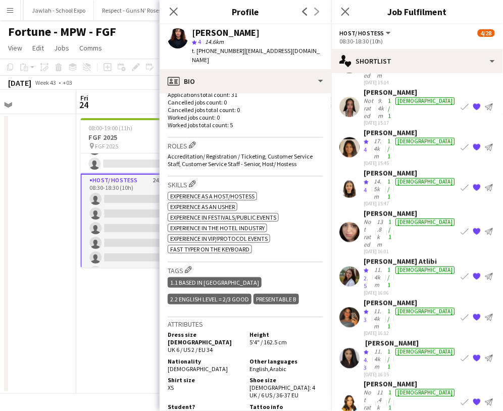
scroll to position [297, 0]
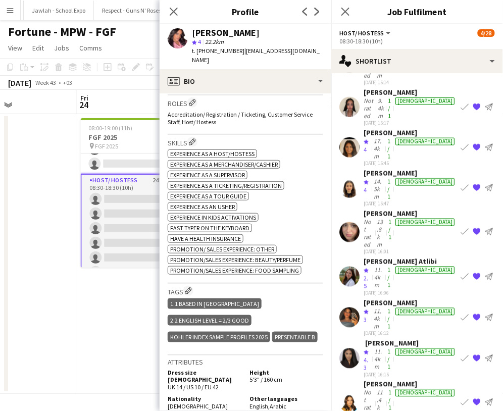
scroll to position [335, 0]
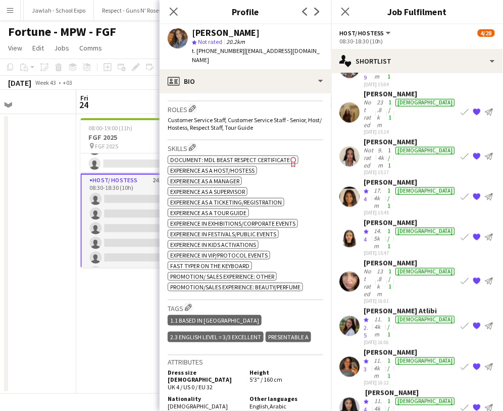
scroll to position [218, 0]
click at [372, 316] on div "Crew rating 2.5" at bounding box center [368, 328] width 9 height 24
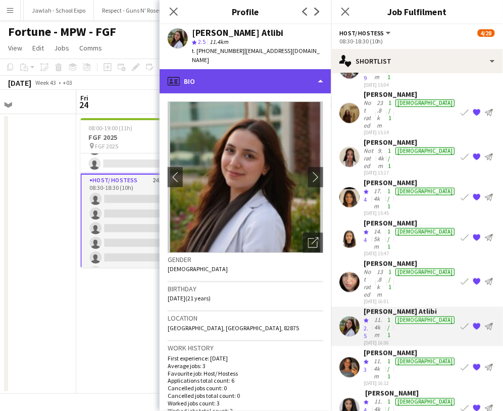
click at [245, 79] on div "profile Bio" at bounding box center [246, 81] width 172 height 24
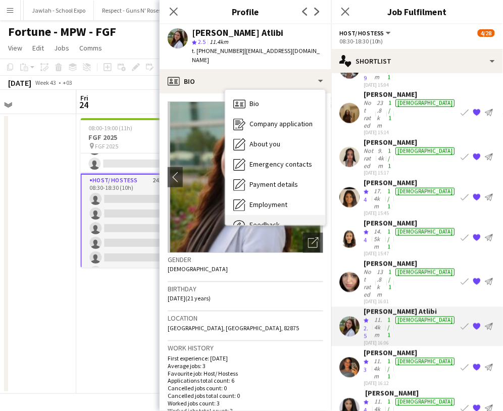
click at [274, 220] on span "Feedback" at bounding box center [265, 224] width 30 height 9
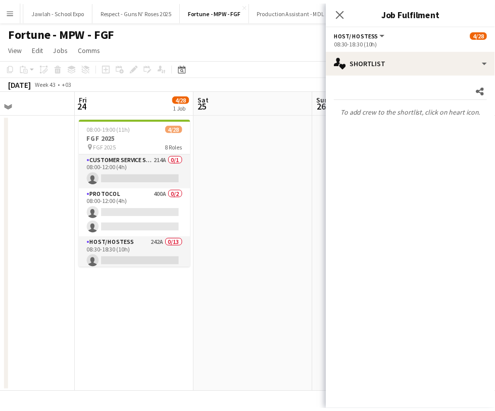
scroll to position [0, 0]
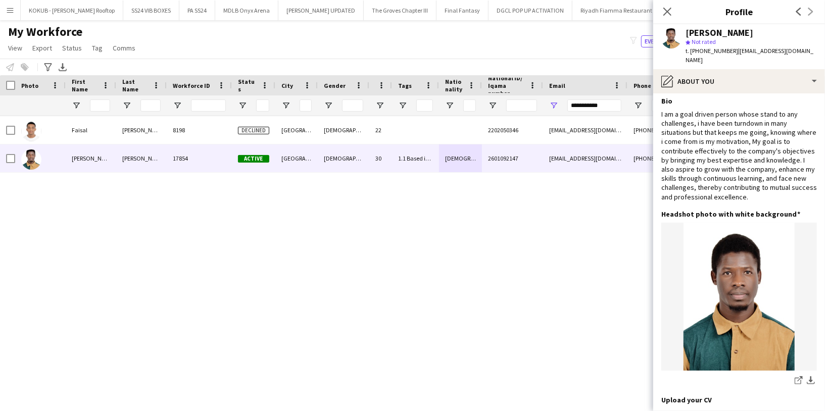
scroll to position [4, 0]
click at [666, 11] on icon "Close pop-in" at bounding box center [667, 12] width 10 height 10
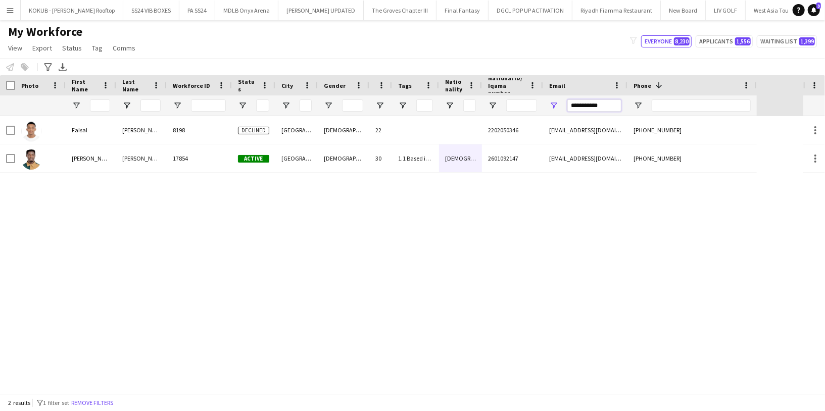
click at [592, 102] on input "**********" at bounding box center [594, 106] width 54 height 12
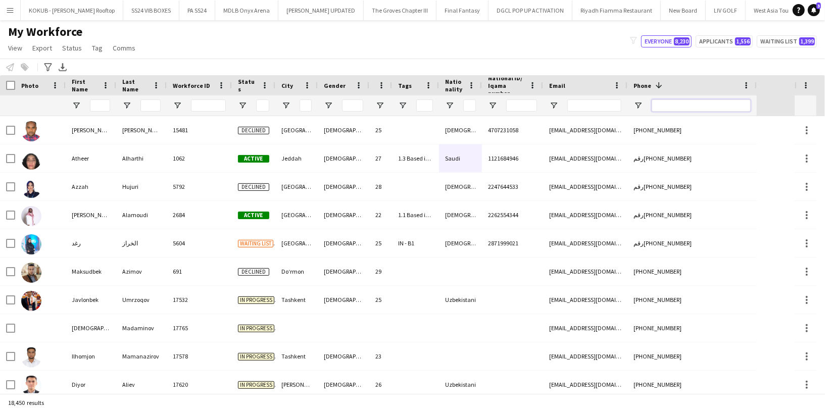
click at [665, 107] on input "Phone Filter Input" at bounding box center [701, 106] width 99 height 12
paste input "********"
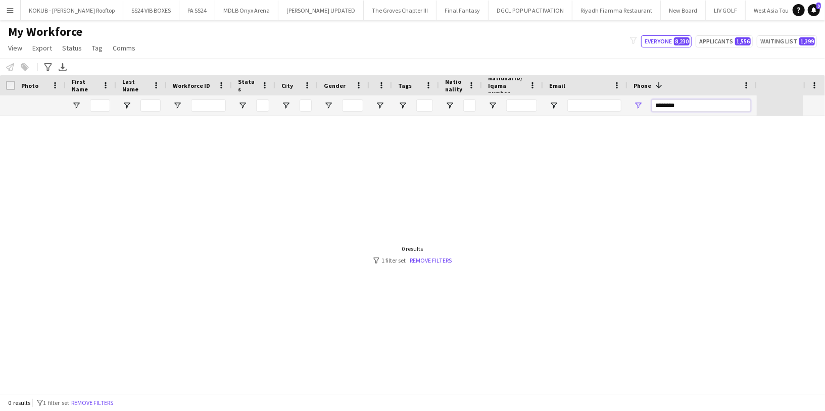
click at [666, 105] on input "********" at bounding box center [701, 106] width 99 height 12
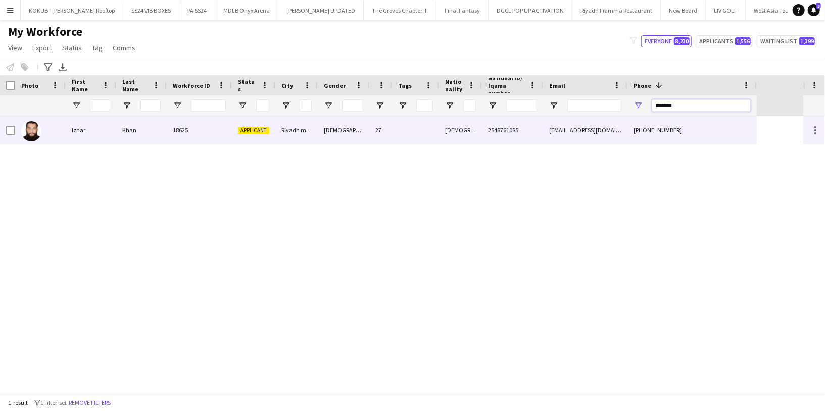
type input "*******"
click at [182, 136] on div "18625" at bounding box center [199, 130] width 65 height 28
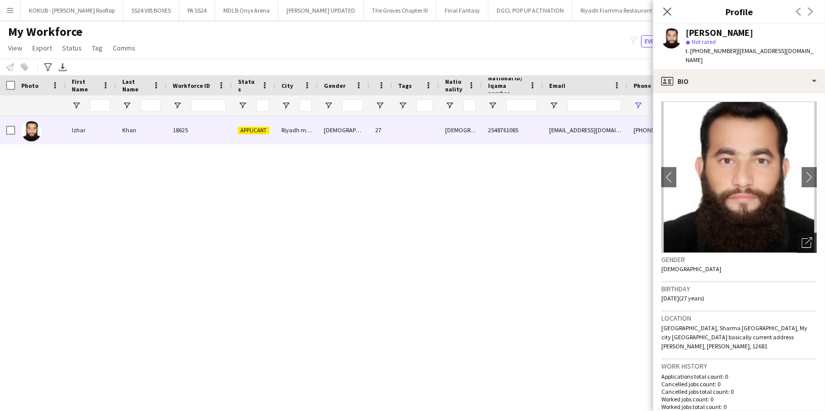
click at [802, 237] on icon "Open photos pop-in" at bounding box center [807, 242] width 11 height 11
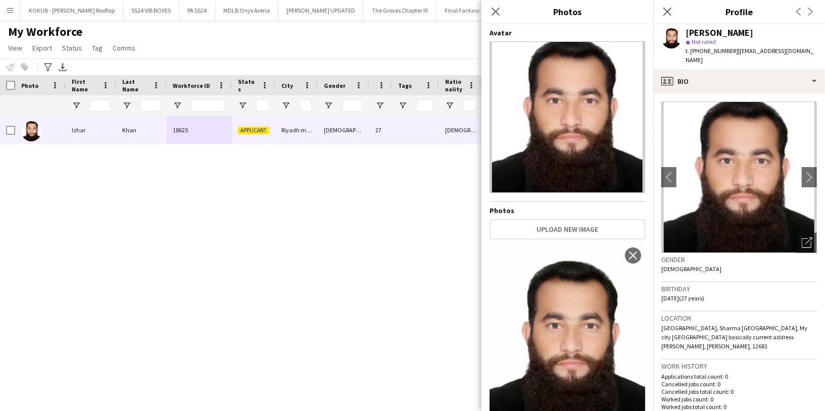
scroll to position [65, 0]
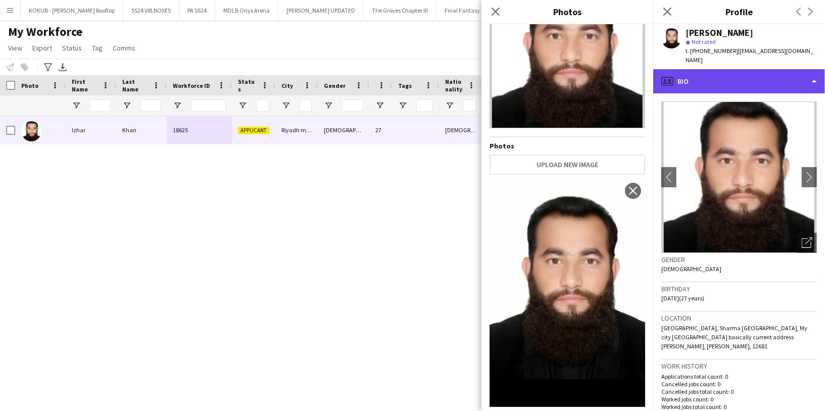
click at [699, 81] on div "profile Bio" at bounding box center [739, 81] width 172 height 24
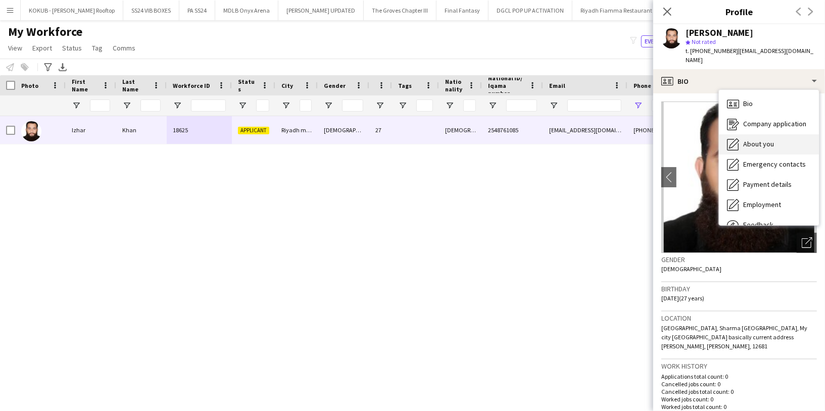
click at [762, 139] on span "About you" at bounding box center [758, 143] width 31 height 9
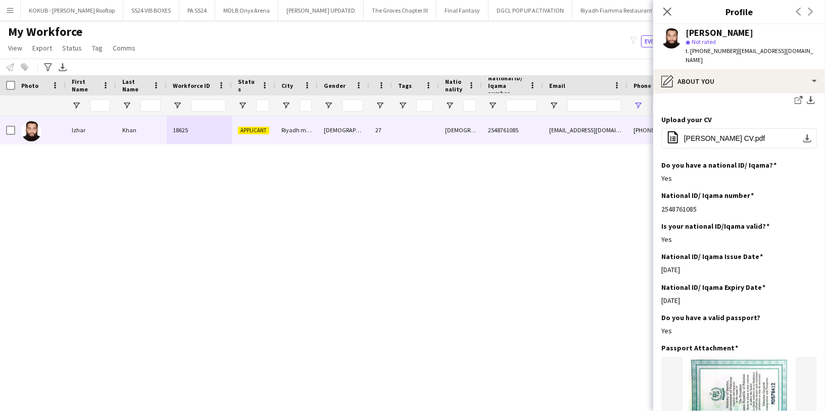
scroll to position [0, 0]
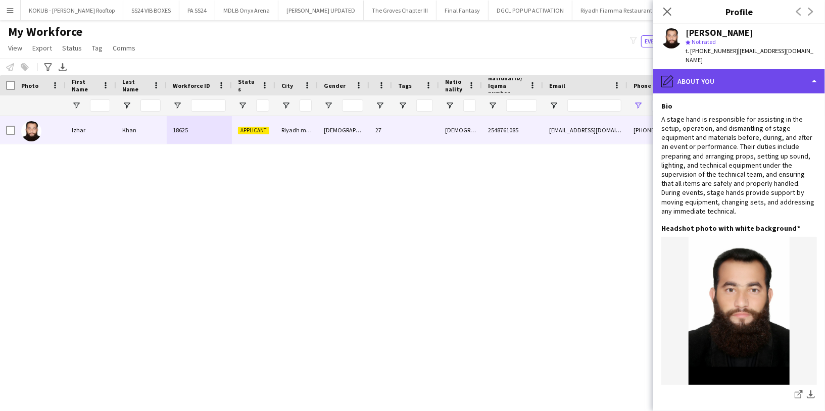
click at [710, 73] on div "pencil4 About you" at bounding box center [739, 81] width 172 height 24
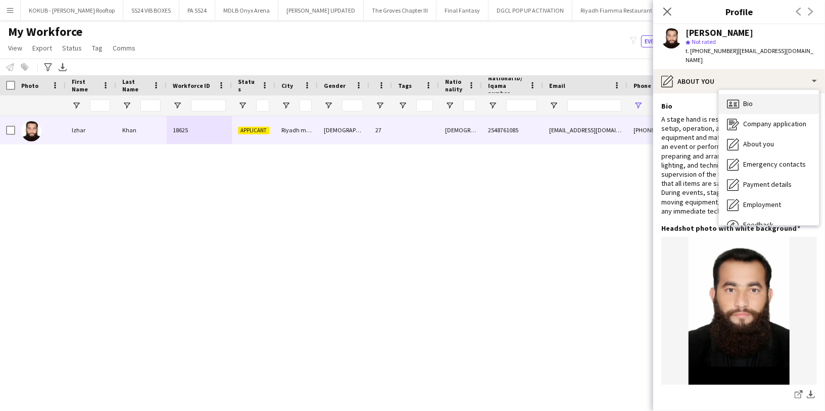
click at [752, 99] on span "Bio" at bounding box center [748, 103] width 10 height 9
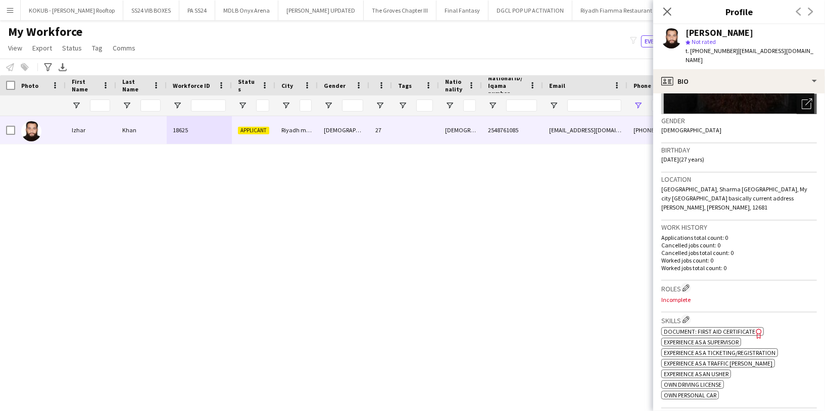
scroll to position [150, 0]
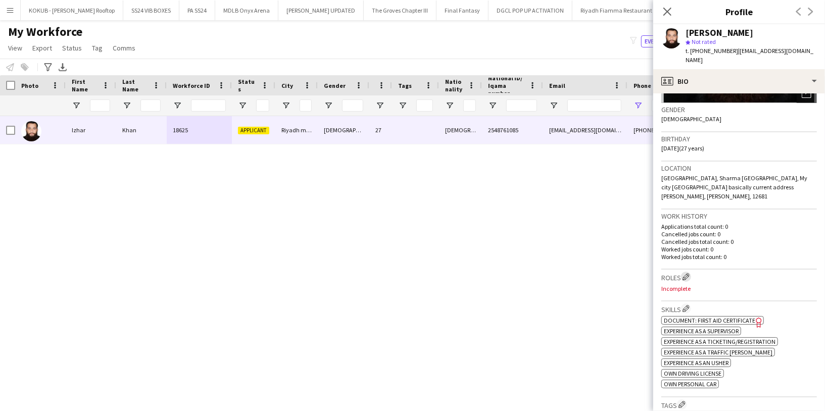
click at [688, 273] on app-icon "Edit crew company roles" at bounding box center [685, 276] width 7 height 7
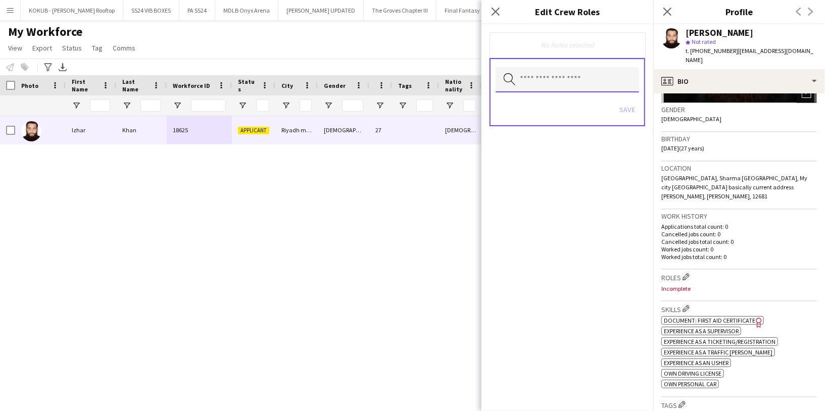
click at [580, 80] on input "text" at bounding box center [567, 79] width 143 height 25
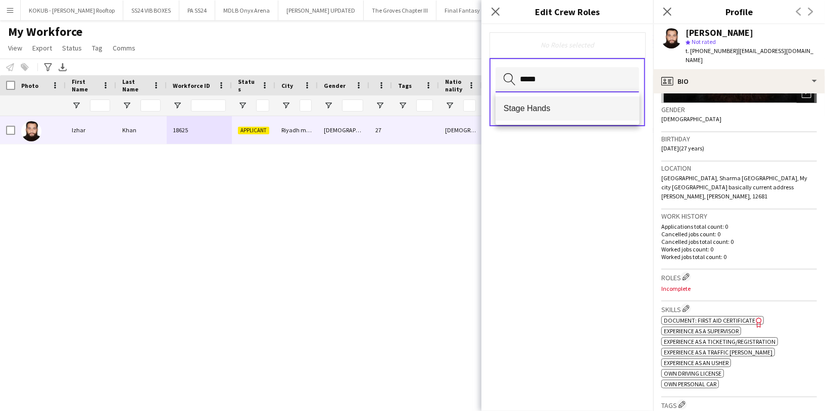
type input "*****"
click at [548, 112] on span "Stage Hands" at bounding box center [568, 109] width 128 height 10
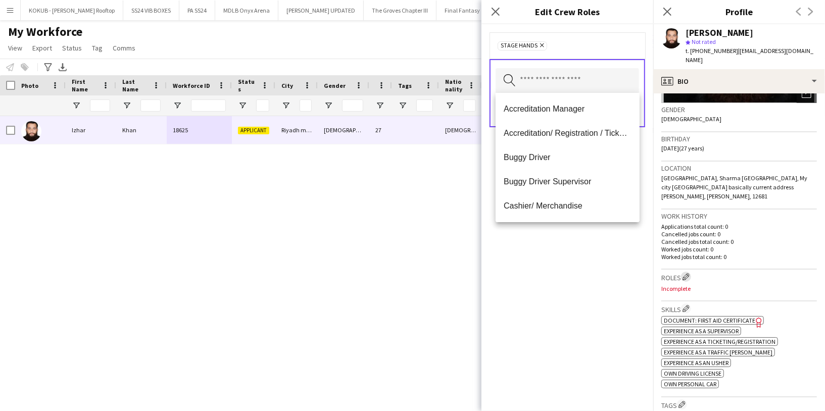
click at [687, 273] on app-icon "Edit crew company roles" at bounding box center [685, 276] width 7 height 7
click at [575, 87] on input "text" at bounding box center [567, 79] width 143 height 25
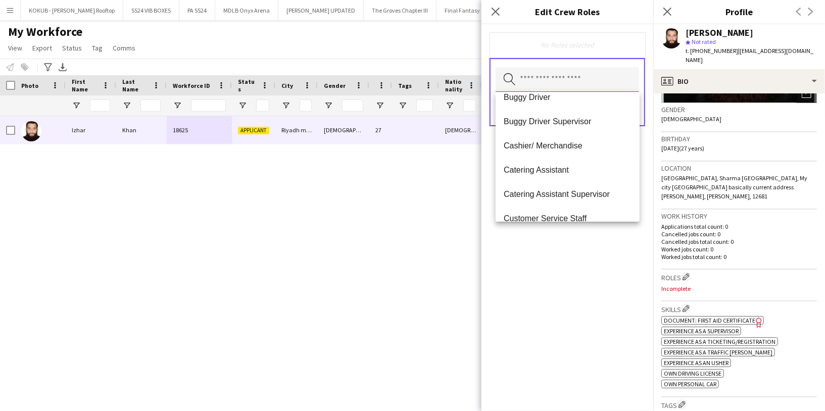
scroll to position [61, 0]
click at [554, 267] on div "No Roles selected Search by role type Save" at bounding box center [567, 217] width 172 height 387
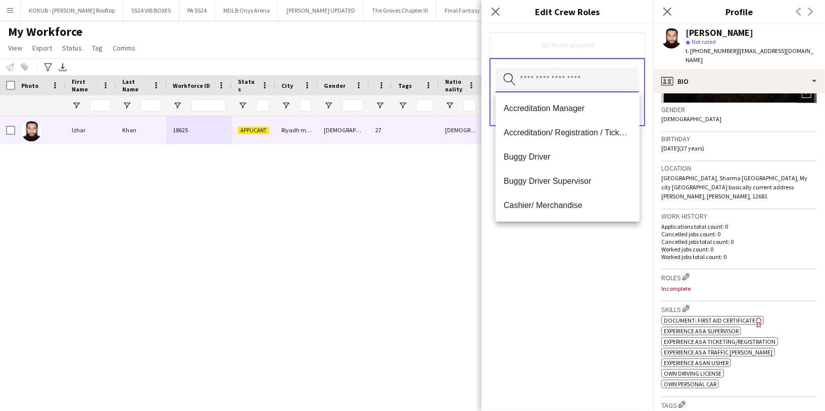
click at [585, 79] on input "text" at bounding box center [567, 79] width 143 height 25
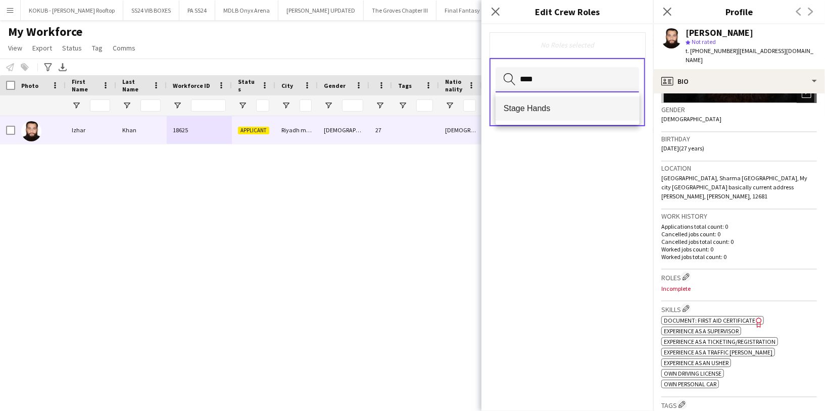
type input "****"
click at [557, 106] on span "Stage Hands" at bounding box center [568, 109] width 128 height 10
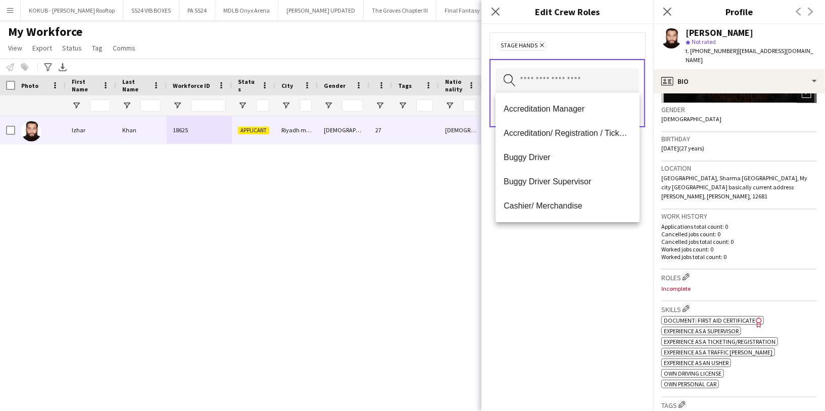
click at [568, 263] on div "Stage Hands Remove Search by role type Save" at bounding box center [567, 217] width 172 height 387
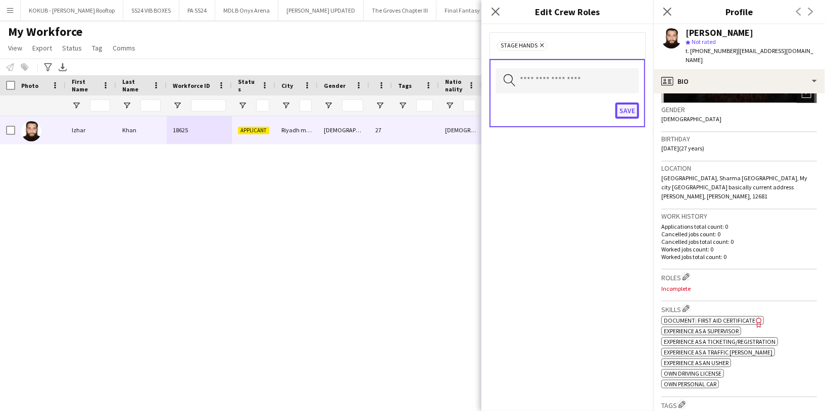
click at [628, 112] on button "Save" at bounding box center [627, 111] width 24 height 16
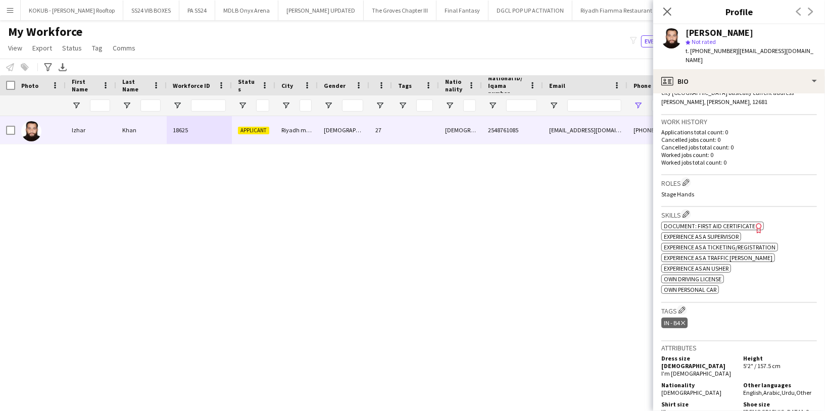
scroll to position [248, 0]
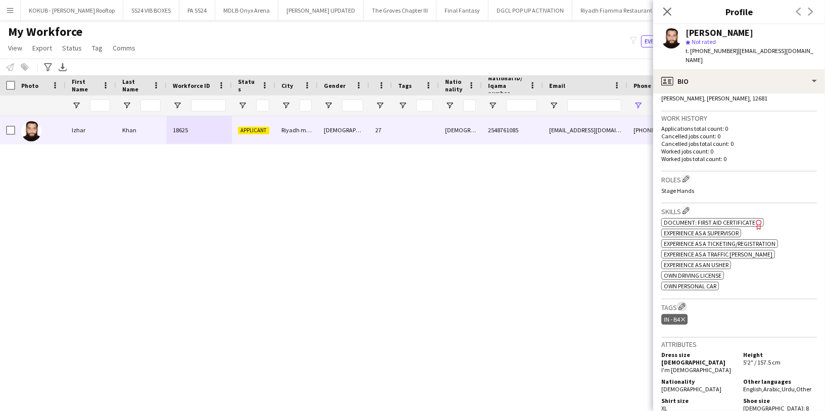
click at [683, 303] on app-icon "Edit crew company tags" at bounding box center [681, 306] width 7 height 7
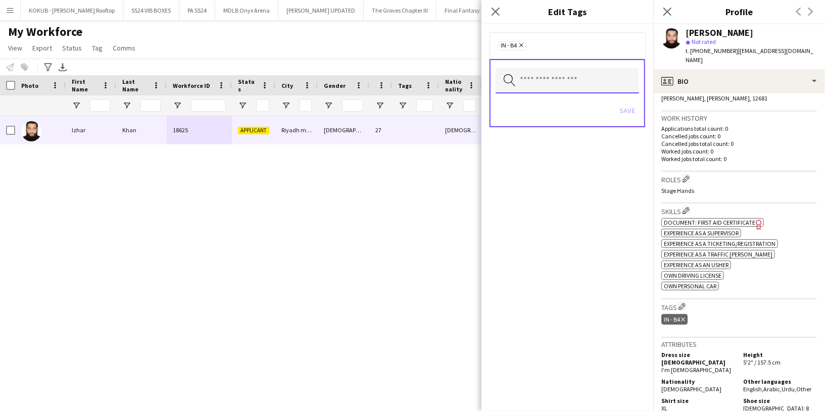
click at [546, 82] on input "text" at bounding box center [567, 80] width 143 height 25
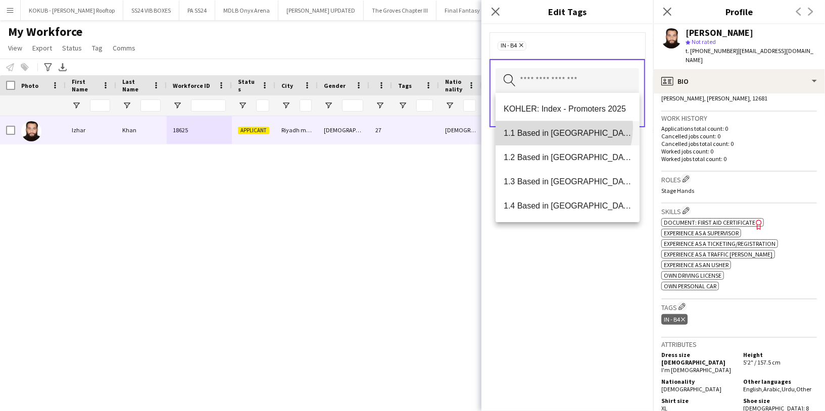
click at [550, 126] on mat-option "1.1 Based in Riyadh" at bounding box center [568, 133] width 144 height 24
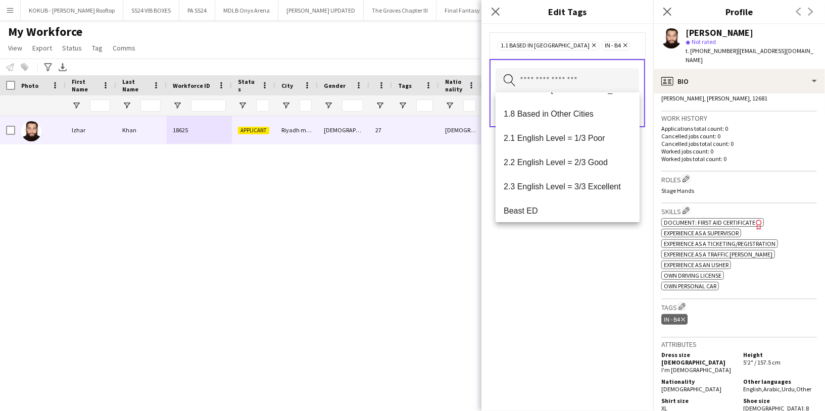
scroll to position [168, 0]
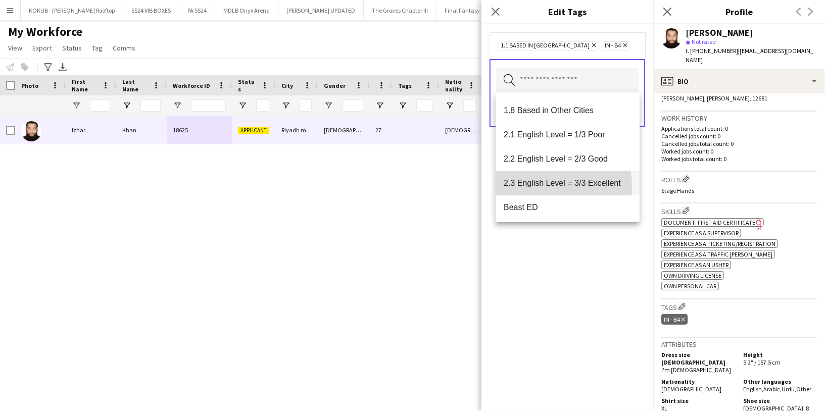
click at [546, 185] on span "2.3 English Level = 3/3 Excellent" at bounding box center [568, 183] width 128 height 10
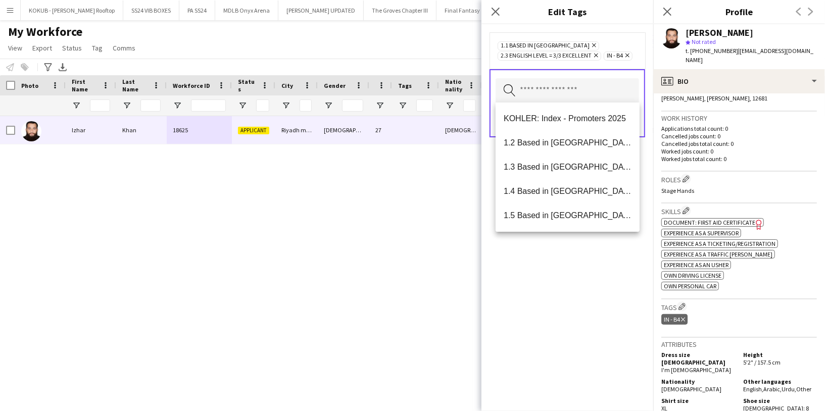
click at [527, 290] on div "1.1 Based in Riyadh Remove 2.3 English Level = 3/3 Excellent Remove IN - B4 Rem…" at bounding box center [567, 217] width 172 height 387
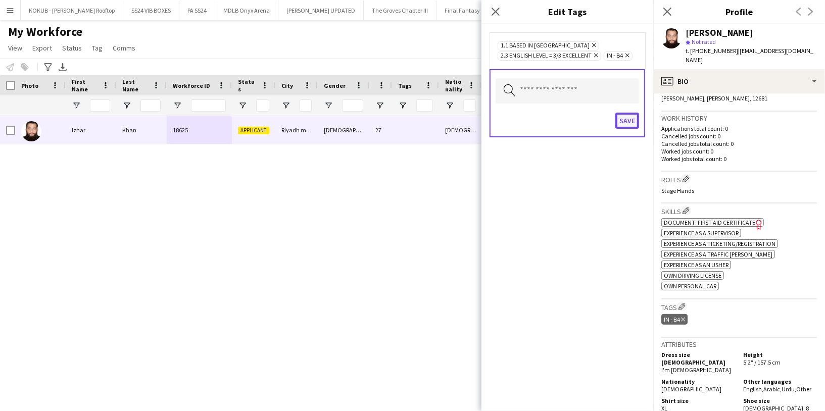
click at [625, 125] on button "Save" at bounding box center [627, 121] width 24 height 16
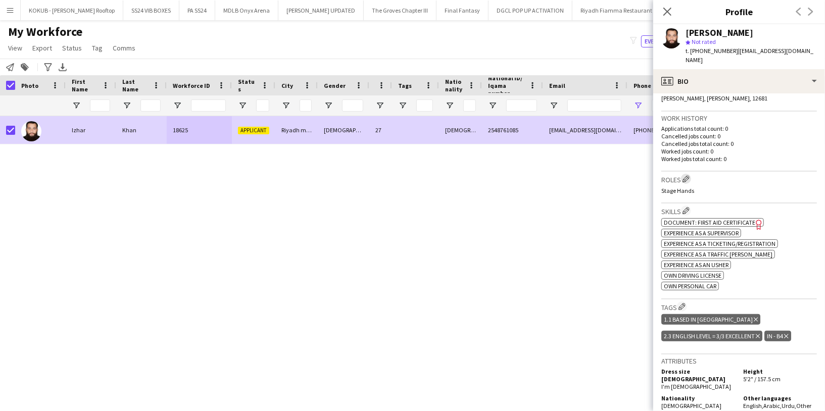
click at [687, 175] on app-icon "Edit crew company roles" at bounding box center [685, 178] width 7 height 7
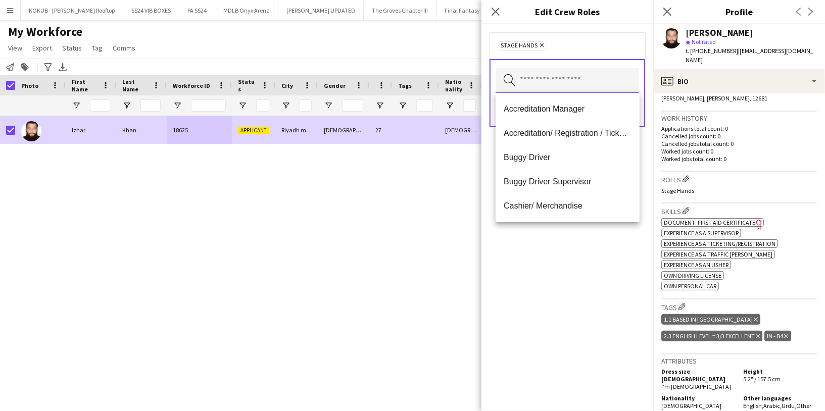
click at [546, 86] on input "text" at bounding box center [567, 80] width 143 height 25
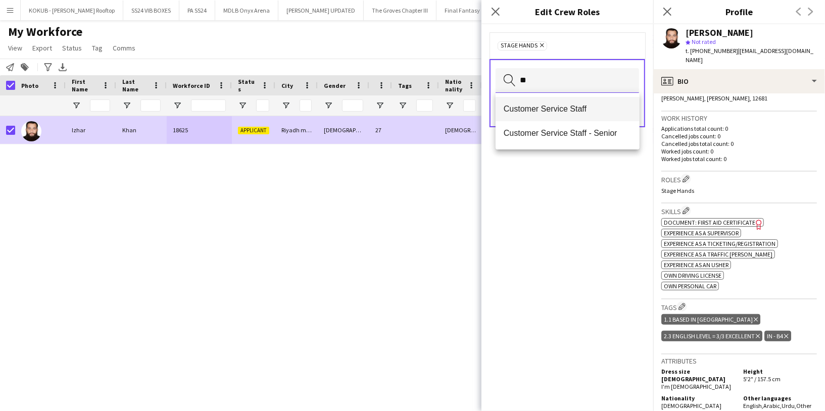
type input "**"
click at [561, 104] on span "Customer Service Staff" at bounding box center [568, 109] width 128 height 10
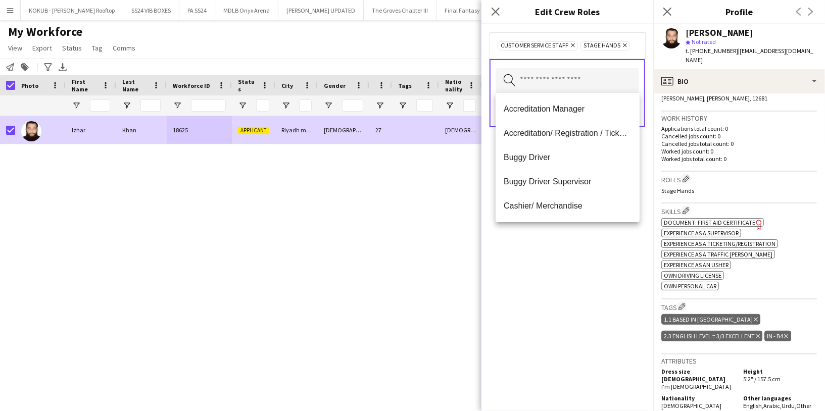
click at [533, 250] on div "Customer Service Staff Remove Stage Hands Remove Search by role type Save" at bounding box center [567, 217] width 172 height 387
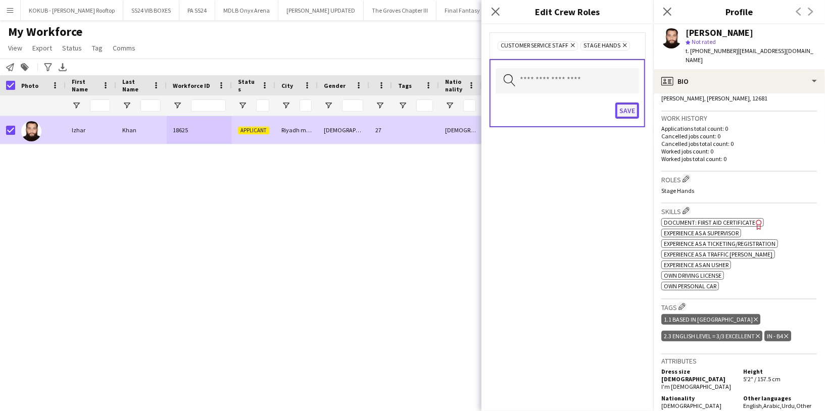
click at [633, 111] on button "Save" at bounding box center [627, 111] width 24 height 16
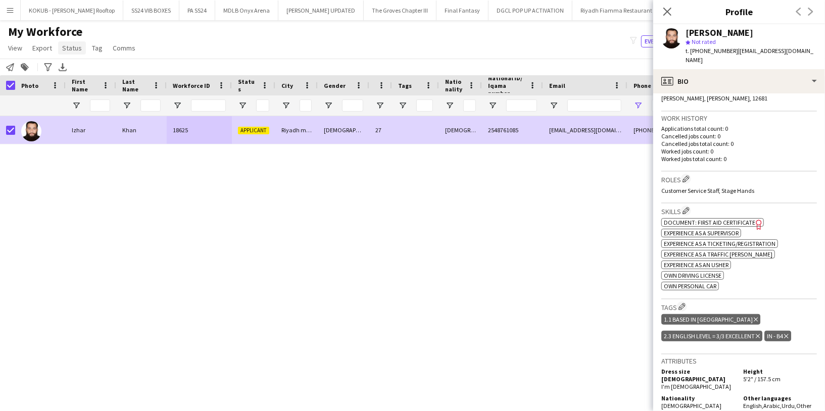
click at [75, 49] on span "Status" at bounding box center [72, 47] width 20 height 9
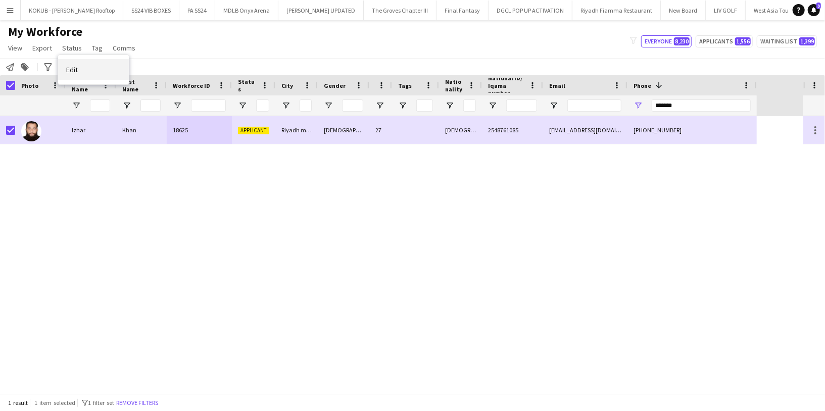
click at [81, 71] on link "Edit" at bounding box center [93, 69] width 71 height 21
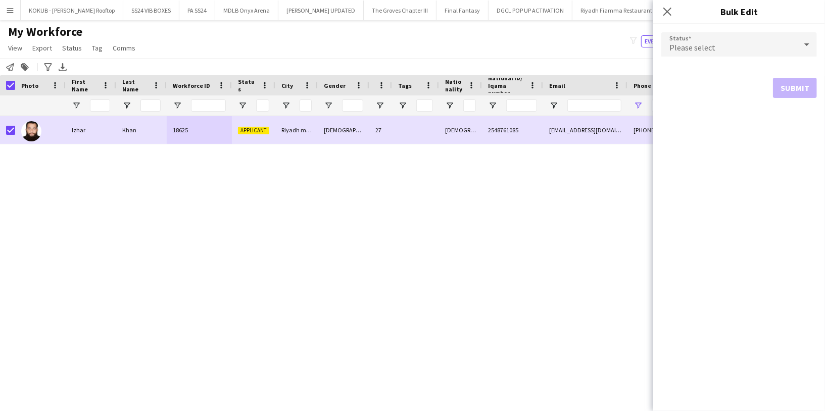
click at [720, 51] on div "Please select" at bounding box center [728, 44] width 135 height 24
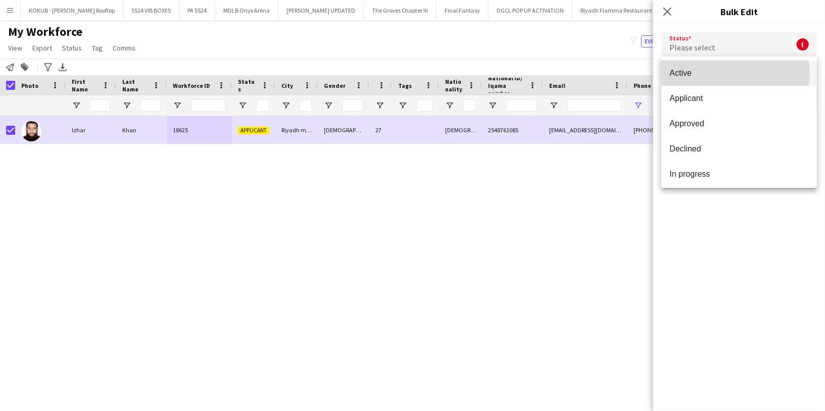
click at [722, 74] on span "Active" at bounding box center [738, 73] width 139 height 10
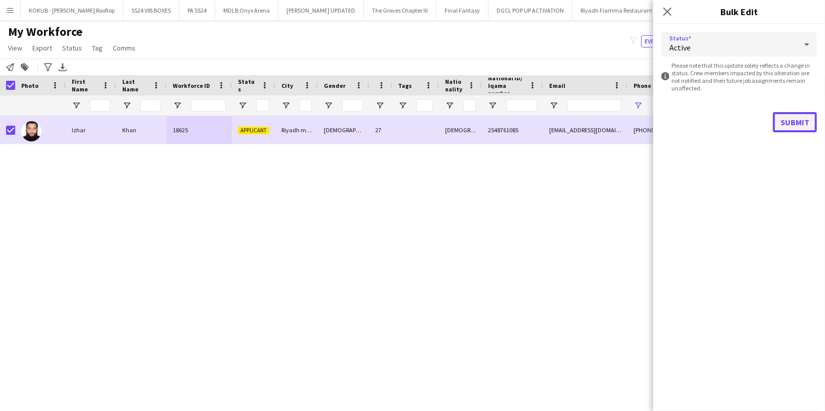
click at [783, 127] on button "Submit" at bounding box center [795, 122] width 44 height 20
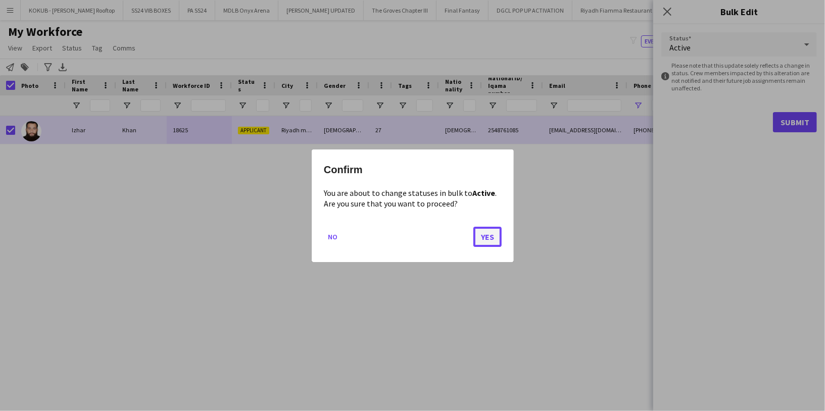
click at [486, 227] on button "Yes" at bounding box center [487, 236] width 28 height 20
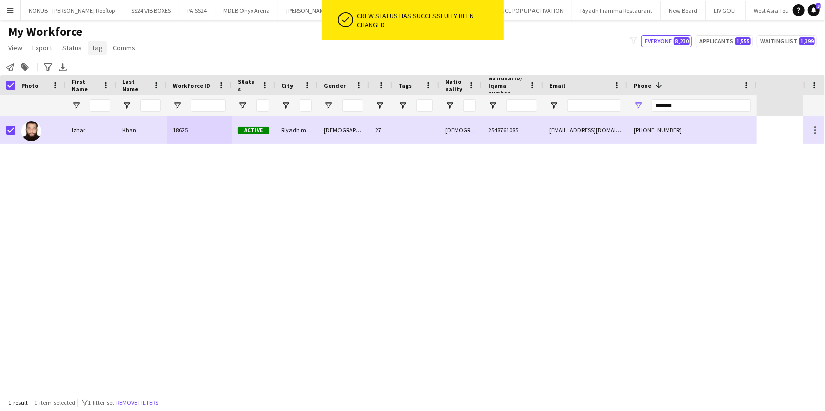
click at [92, 46] on span "Tag" at bounding box center [97, 47] width 11 height 9
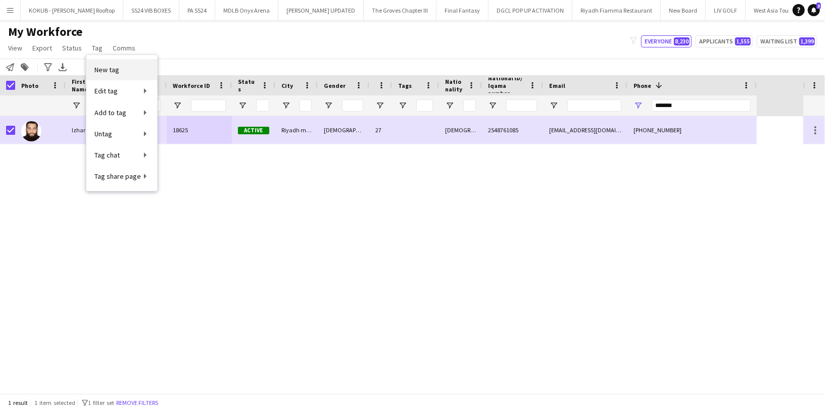
click at [106, 68] on span "New tag" at bounding box center [106, 69] width 25 height 9
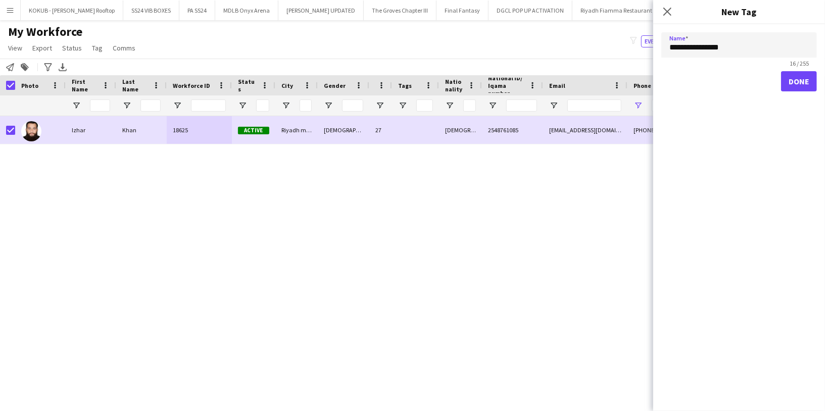
type input "**********"
click at [799, 81] on button "Done" at bounding box center [799, 81] width 36 height 20
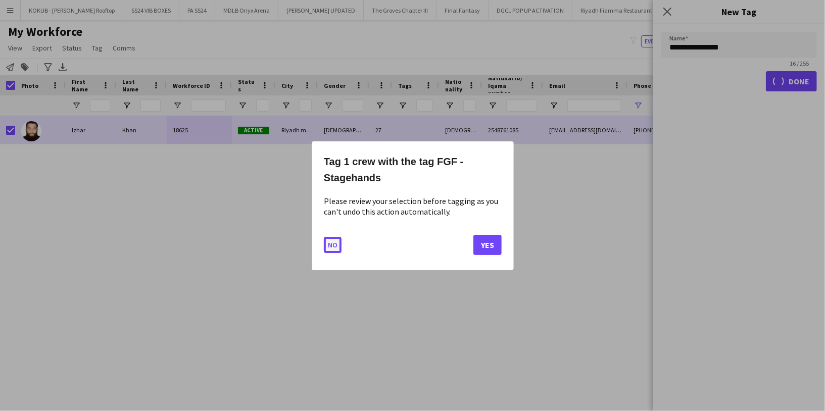
click at [337, 244] on button "No" at bounding box center [333, 244] width 18 height 16
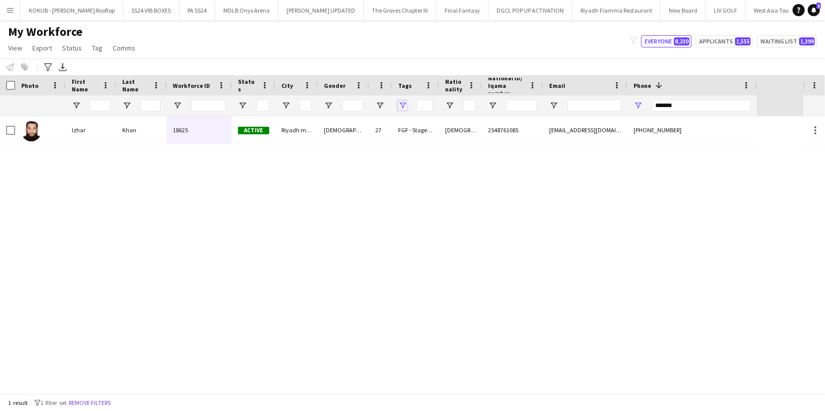
click at [403, 107] on span "Open Filter Menu" at bounding box center [402, 105] width 9 height 9
click at [194, 168] on div "Izhar Khan 18625 Active Riyadh manfoha Male 27 FGF - Stagehands Pakistani 25487…" at bounding box center [401, 254] width 803 height 277
click at [663, 104] on input "*******" at bounding box center [701, 106] width 99 height 12
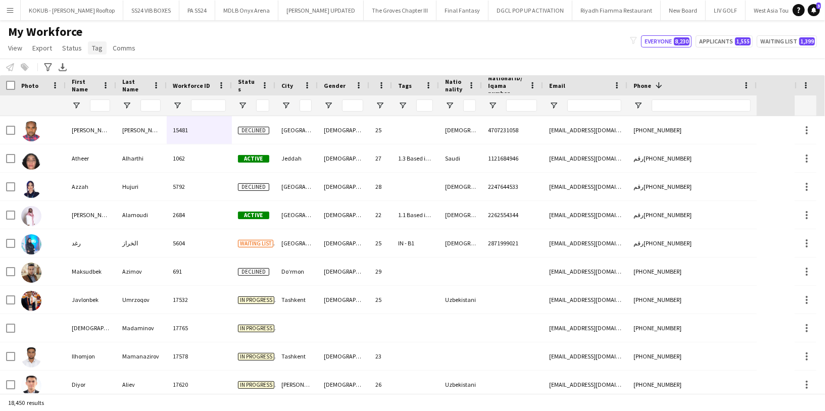
click at [97, 45] on span "Tag" at bounding box center [97, 47] width 11 height 9
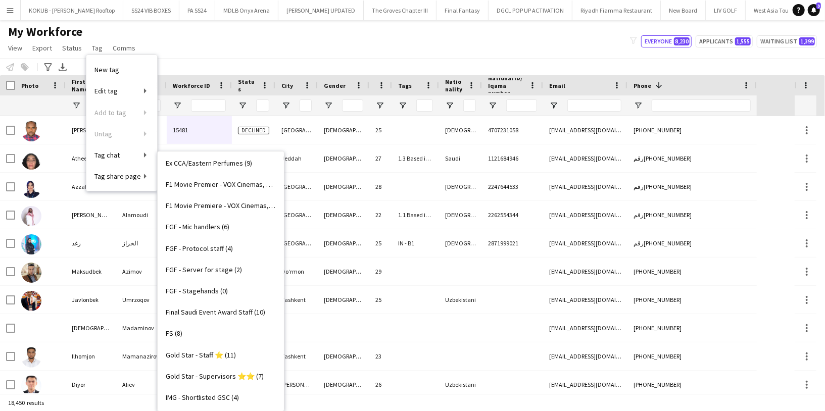
scroll to position [447, 0]
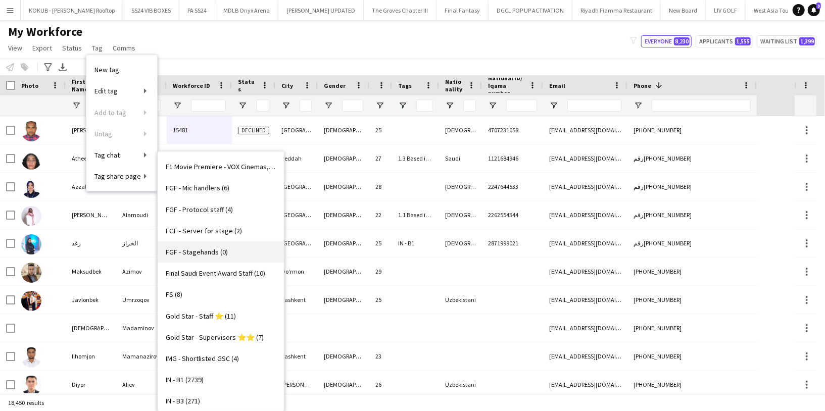
click at [227, 251] on link "FGF - Stagehands (0)" at bounding box center [221, 251] width 126 height 21
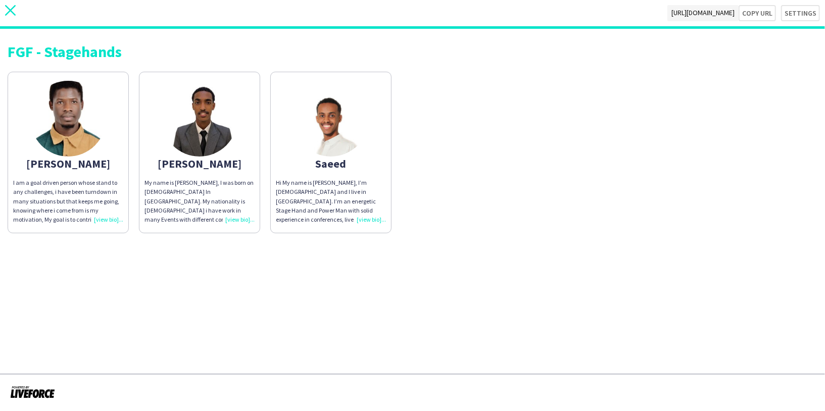
click at [12, 9] on icon at bounding box center [10, 10] width 11 height 11
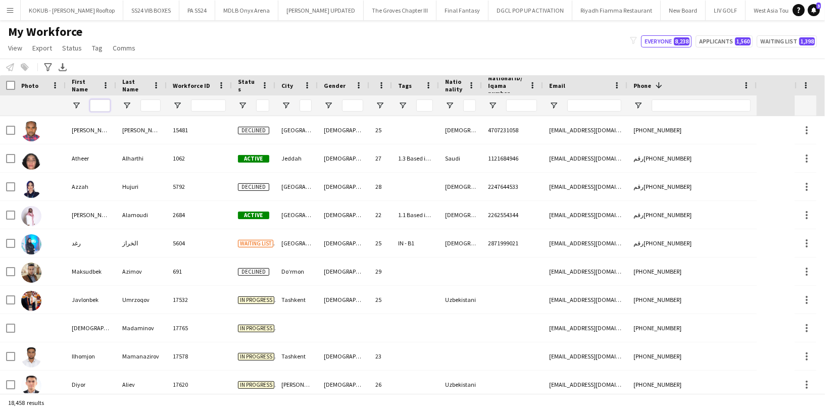
click at [94, 102] on input "First Name Filter Input" at bounding box center [100, 106] width 20 height 12
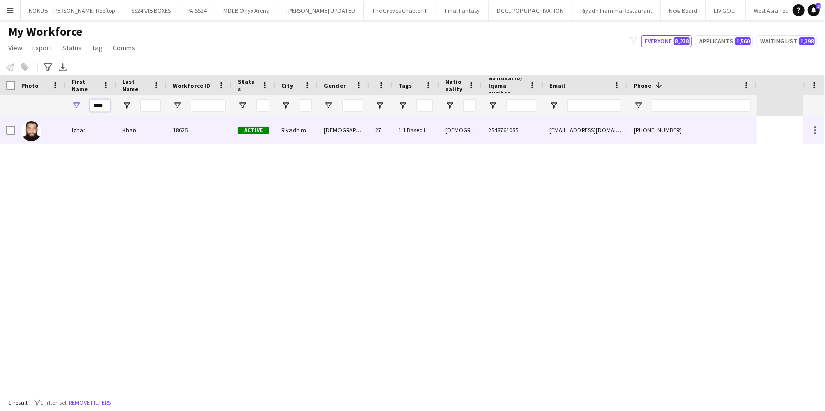
type input "****"
click at [105, 122] on div "Izhar" at bounding box center [91, 130] width 51 height 28
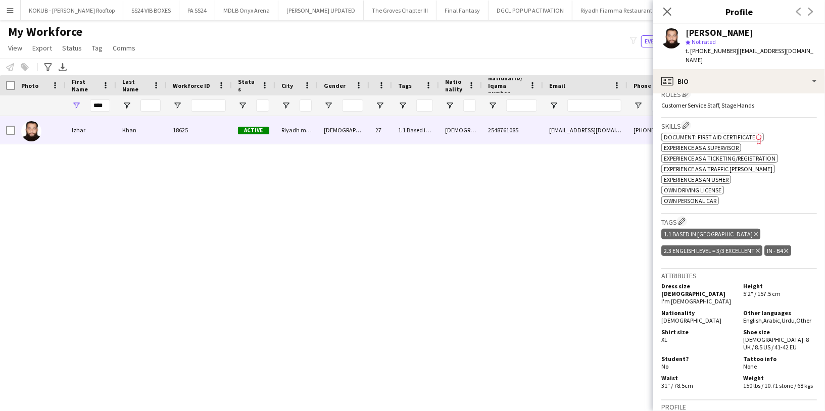
scroll to position [335, 0]
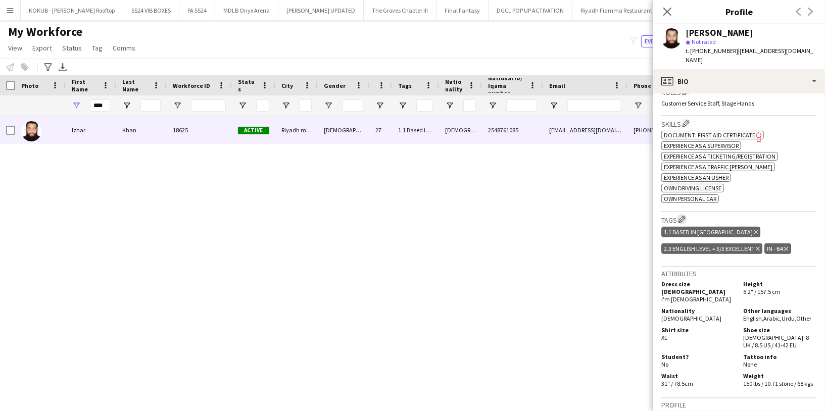
click at [685, 216] on app-icon "Edit crew company tags" at bounding box center [681, 219] width 7 height 7
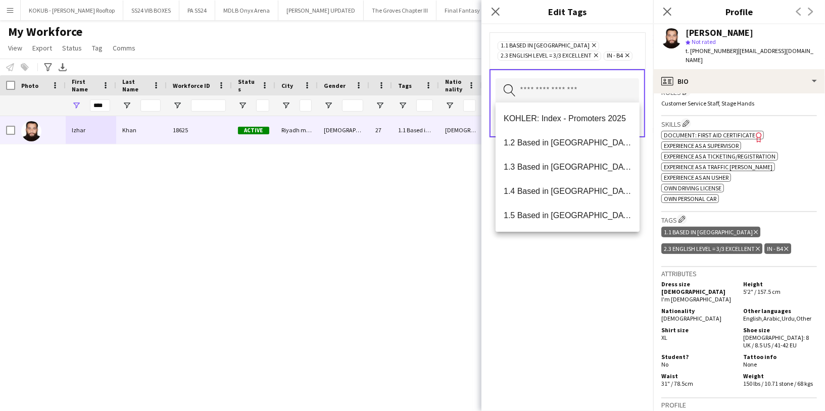
click at [571, 94] on input "text" at bounding box center [567, 90] width 143 height 25
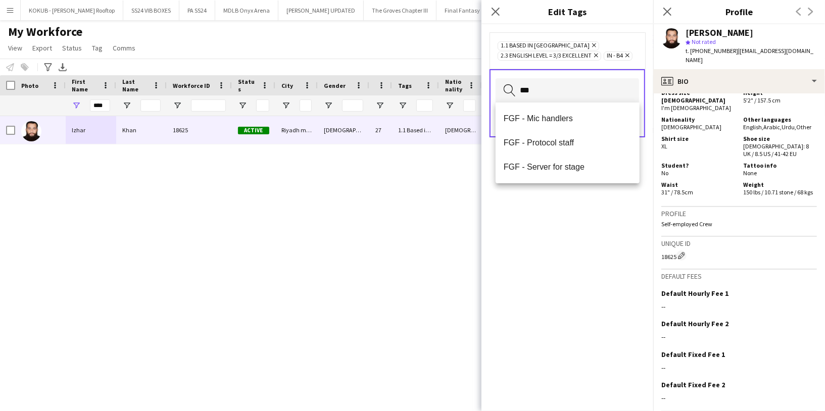
scroll to position [557, 0]
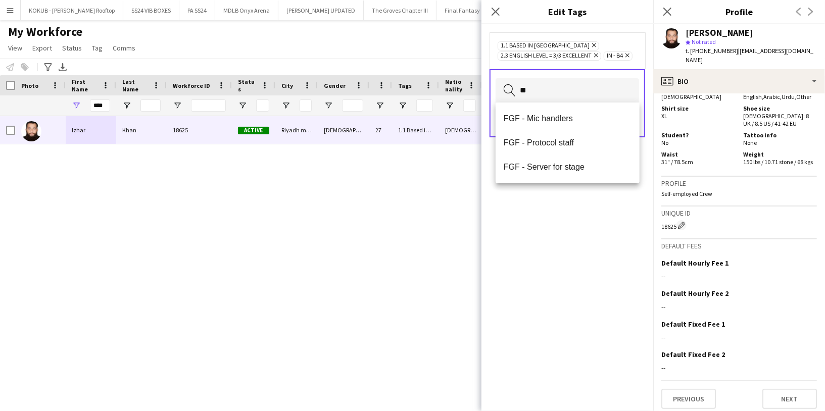
type input "*"
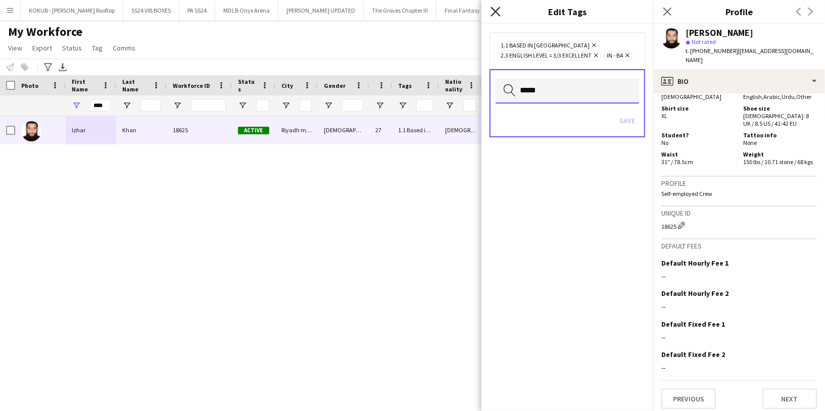
type input "*****"
click at [499, 12] on icon "Close pop-in" at bounding box center [496, 12] width 10 height 10
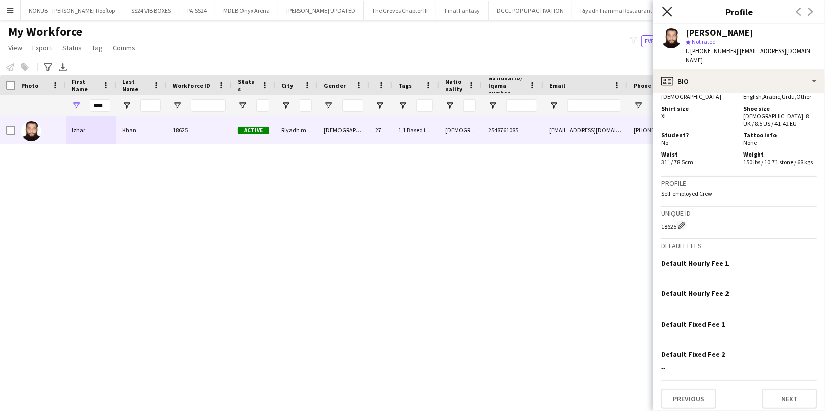
click at [667, 16] on icon "Close pop-in" at bounding box center [667, 12] width 10 height 10
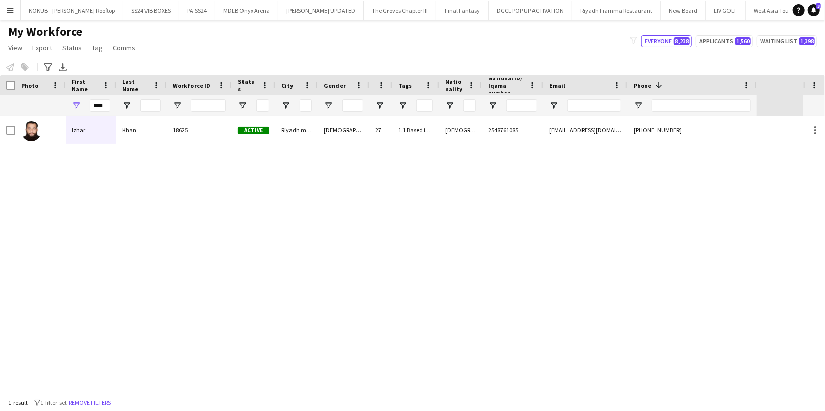
click at [210, 49] on div "My Workforce View Views Default view Musab Alamri Ninar Wannos Nouf Aloudah R4v…" at bounding box center [412, 41] width 825 height 34
click at [92, 47] on span "Tag" at bounding box center [97, 47] width 11 height 9
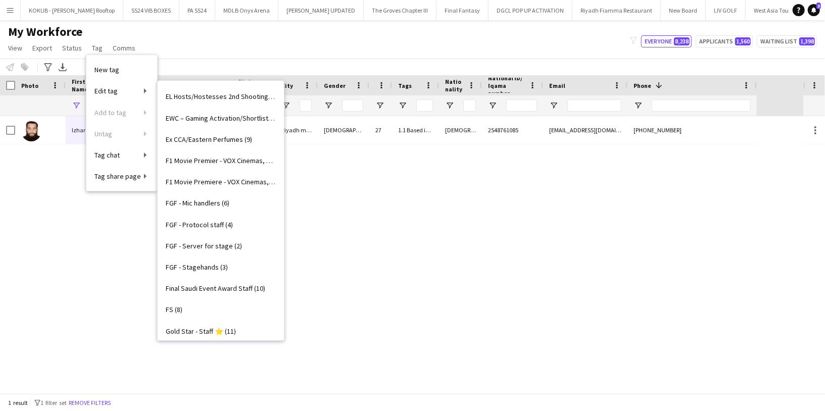
scroll to position [362, 0]
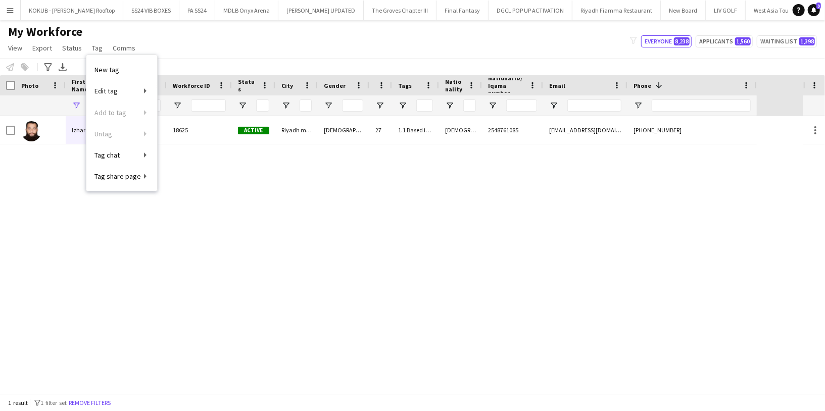
click at [313, 240] on div "Izhar Khan 18625 Active Riyadh manfoha Male 27 1.1 Based in Riyadh, 2.3 English…" at bounding box center [401, 254] width 803 height 277
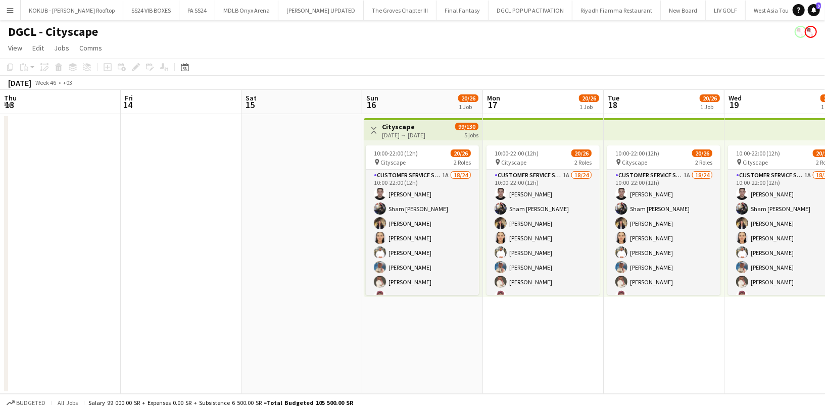
scroll to position [174, 0]
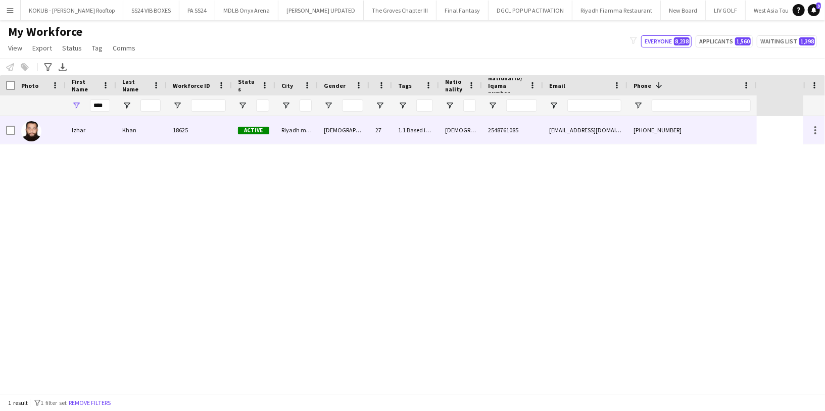
click at [31, 127] on img at bounding box center [31, 131] width 20 height 20
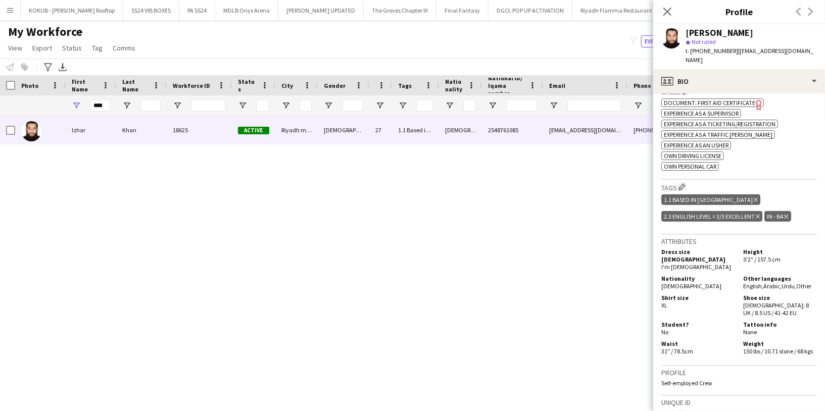
scroll to position [369, 0]
click at [686, 182] on app-icon "Edit crew company tags" at bounding box center [681, 185] width 7 height 7
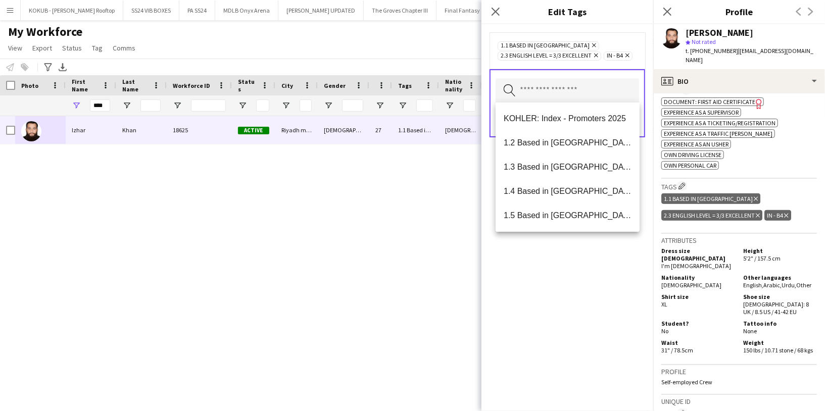
click at [574, 88] on input "text" at bounding box center [567, 90] width 143 height 25
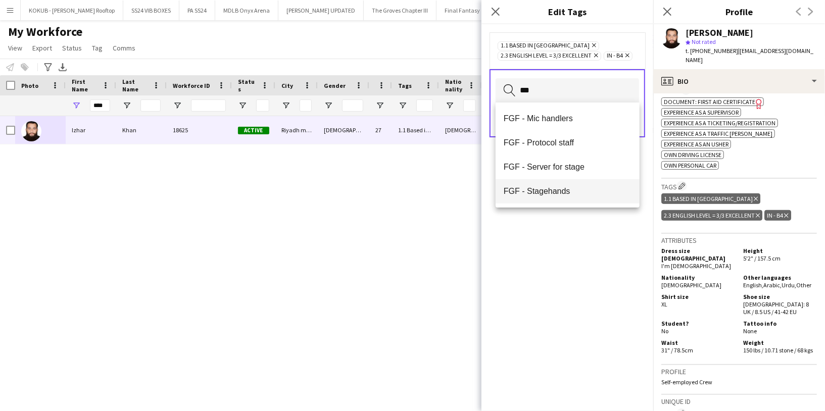
type input "***"
click at [549, 191] on span "FGF - Stagehands" at bounding box center [568, 191] width 128 height 10
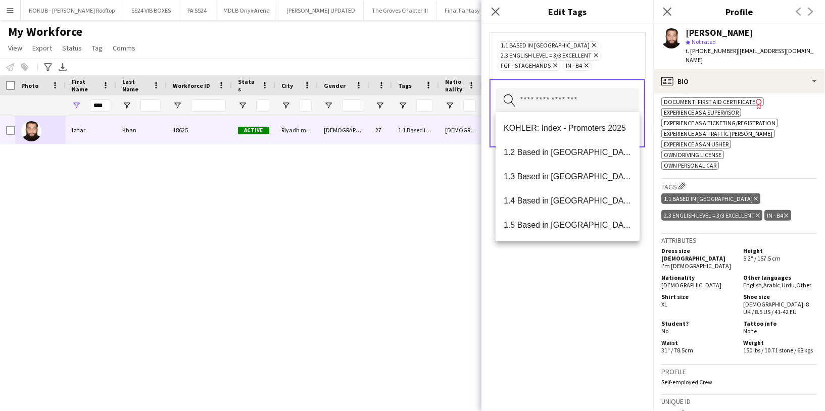
click at [556, 294] on div "1.1 Based in Riyadh Remove 2.3 English Level = 3/3 Excellent Remove FGF - Stage…" at bounding box center [567, 217] width 172 height 387
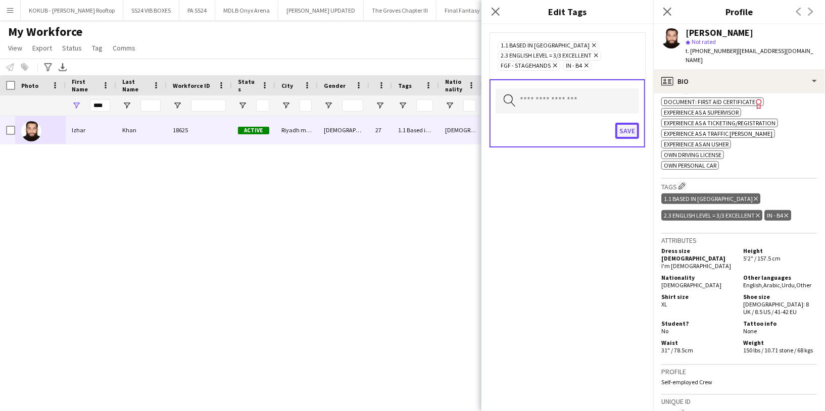
click at [625, 128] on button "Save" at bounding box center [627, 131] width 24 height 16
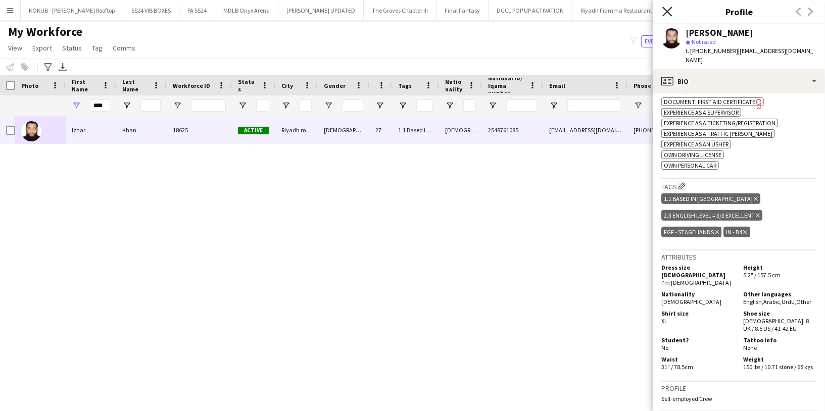
click at [667, 11] on icon at bounding box center [667, 12] width 10 height 10
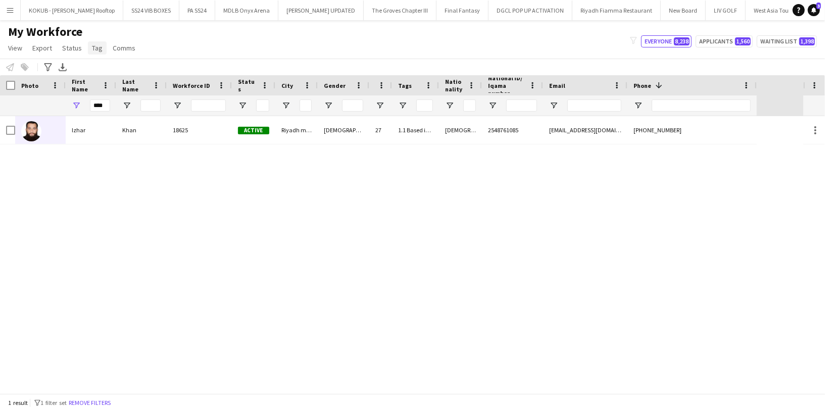
click at [99, 49] on span "Tag" at bounding box center [97, 47] width 11 height 9
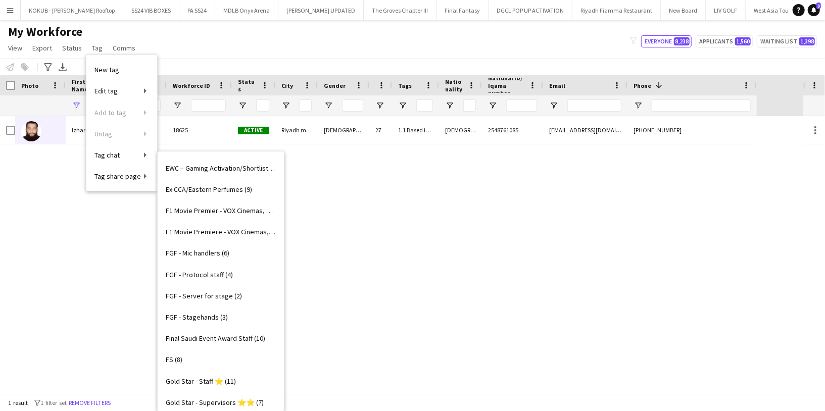
scroll to position [379, 0]
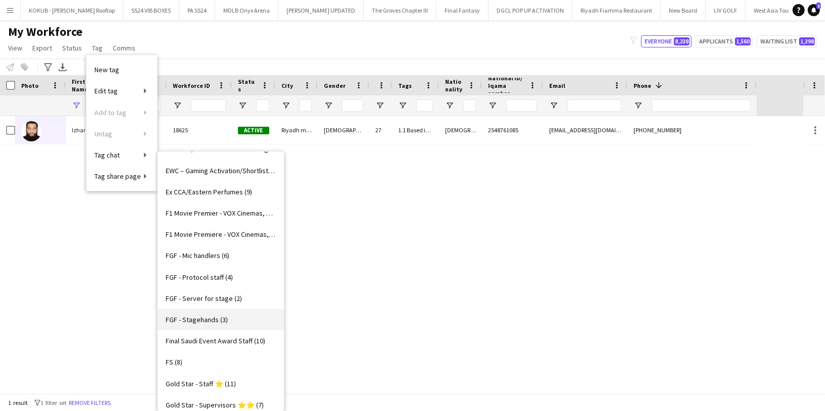
click at [221, 322] on span "FGF - Stagehands (3)" at bounding box center [197, 319] width 62 height 9
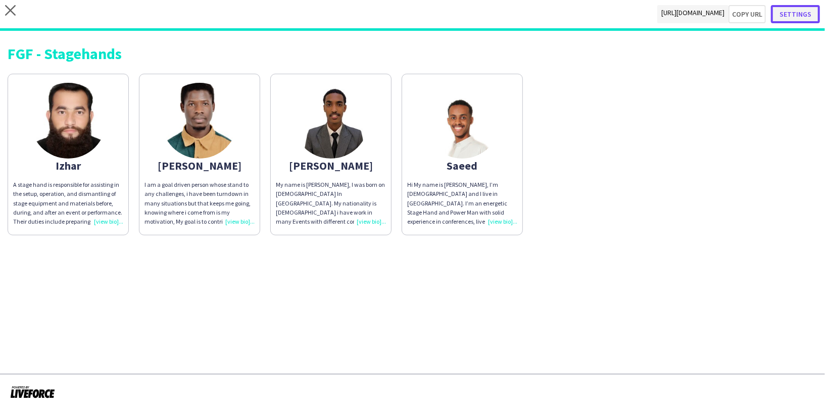
click at [798, 17] on button "Settings" at bounding box center [795, 14] width 49 height 18
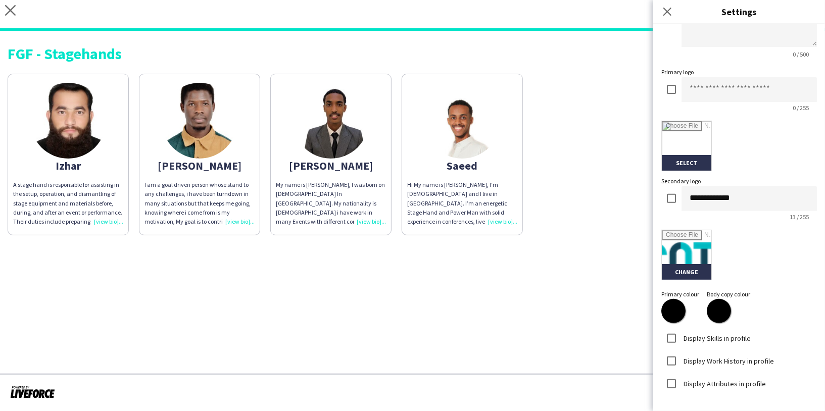
scroll to position [183, 0]
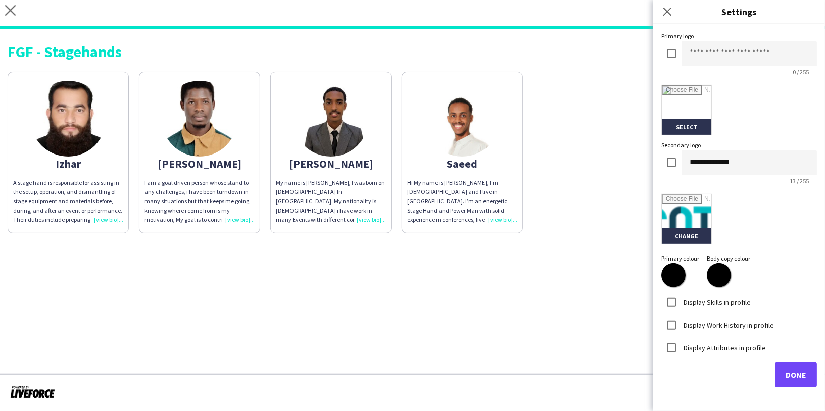
click at [696, 303] on label "Display Skills in profile" at bounding box center [715, 302] width 69 height 9
click at [696, 322] on label "Display Work History in profile" at bounding box center [727, 324] width 92 height 9
click at [715, 347] on label "Display Attributes in profile" at bounding box center [723, 347] width 84 height 9
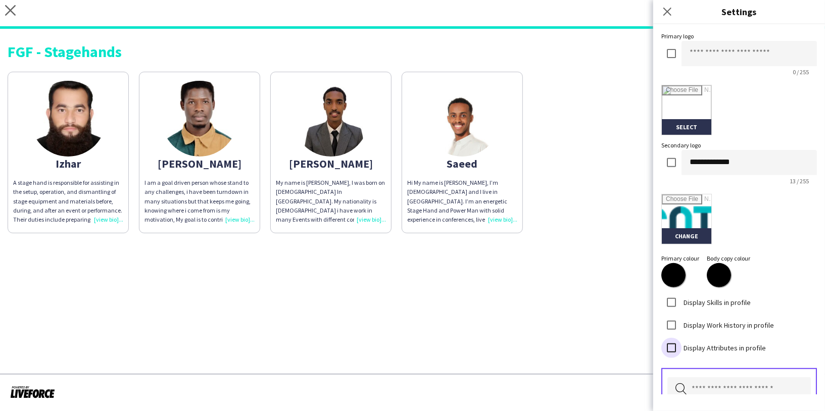
scroll to position [268, 0]
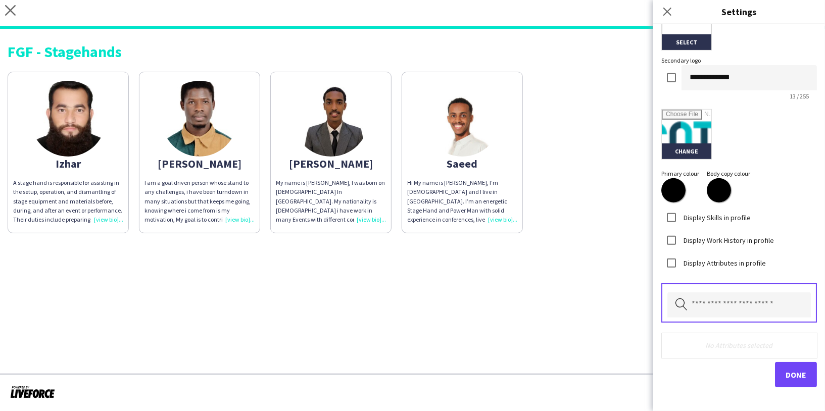
click at [725, 287] on div "Pick attributes to display" at bounding box center [739, 302] width 156 height 39
click at [723, 299] on input "text" at bounding box center [738, 304] width 143 height 25
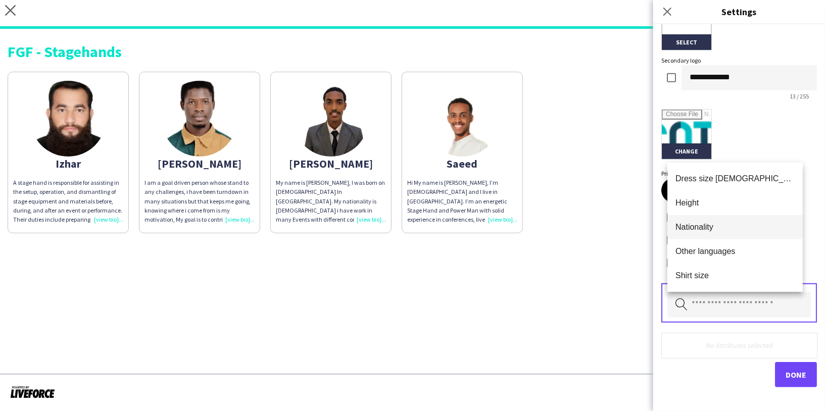
click at [723, 224] on span "Nationality" at bounding box center [734, 227] width 119 height 10
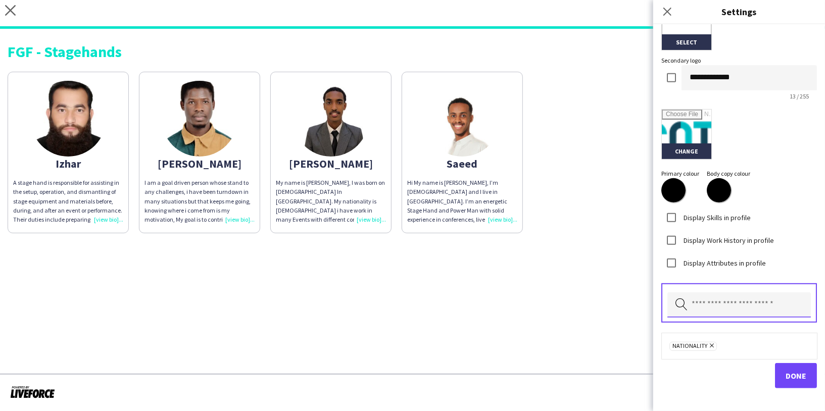
click at [714, 302] on input "text" at bounding box center [738, 304] width 143 height 25
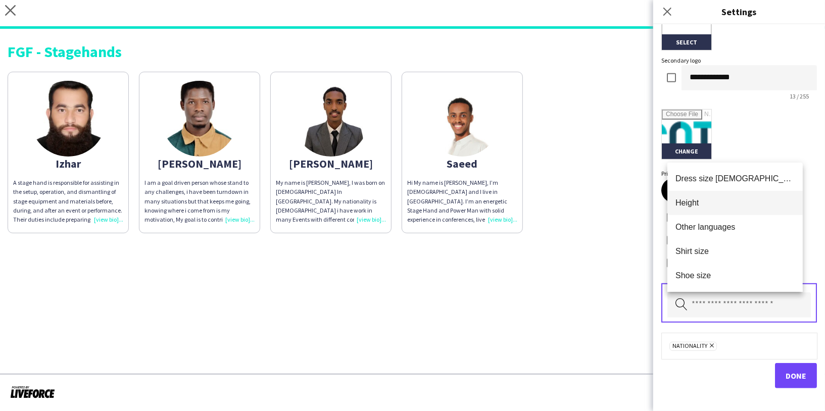
click at [706, 203] on span "Height" at bounding box center [734, 203] width 119 height 10
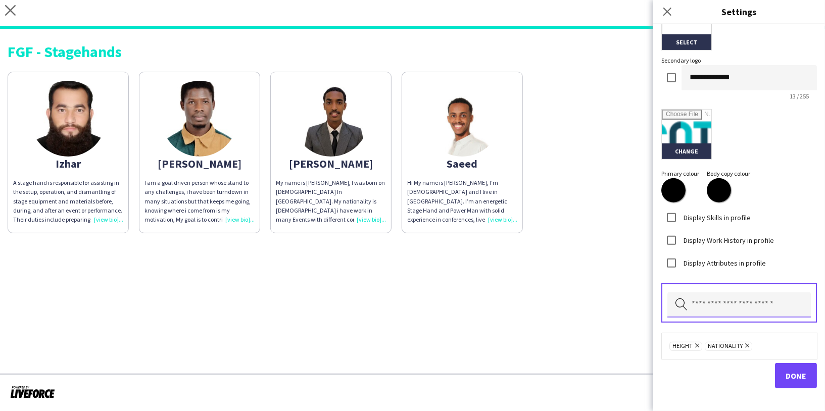
click at [713, 306] on input "text" at bounding box center [738, 304] width 143 height 25
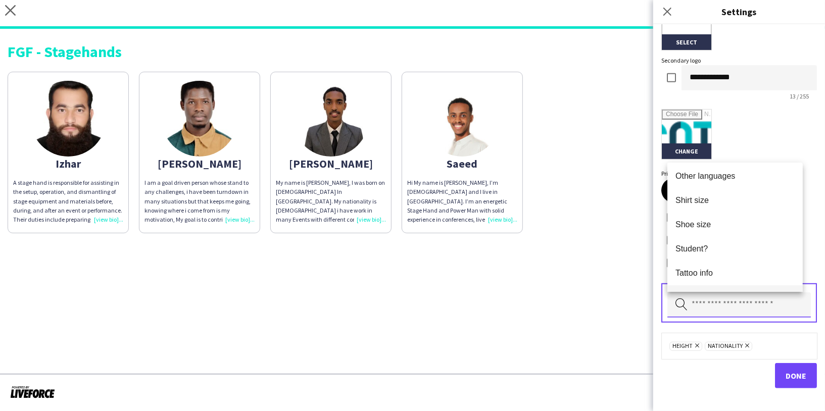
scroll to position [0, 0]
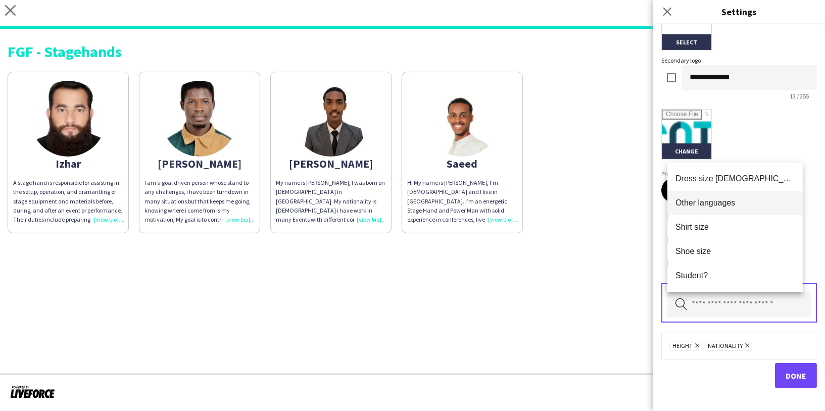
click at [722, 207] on span "Other languages" at bounding box center [734, 203] width 119 height 10
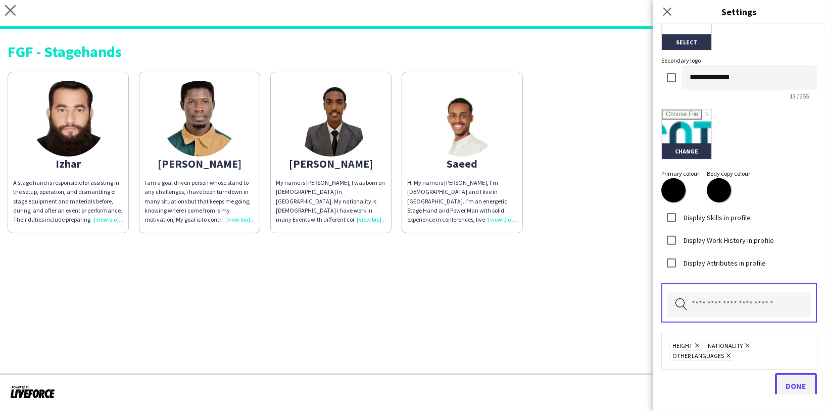
click at [777, 381] on button "Done" at bounding box center [796, 385] width 42 height 25
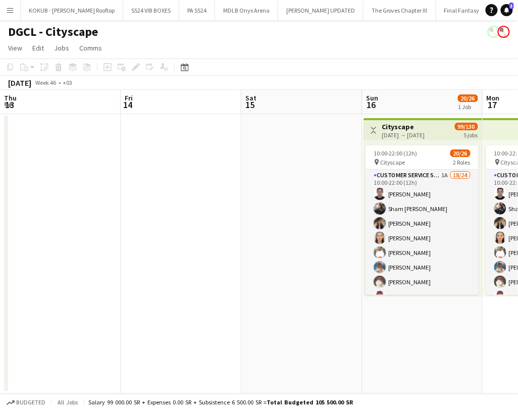
scroll to position [174, 0]
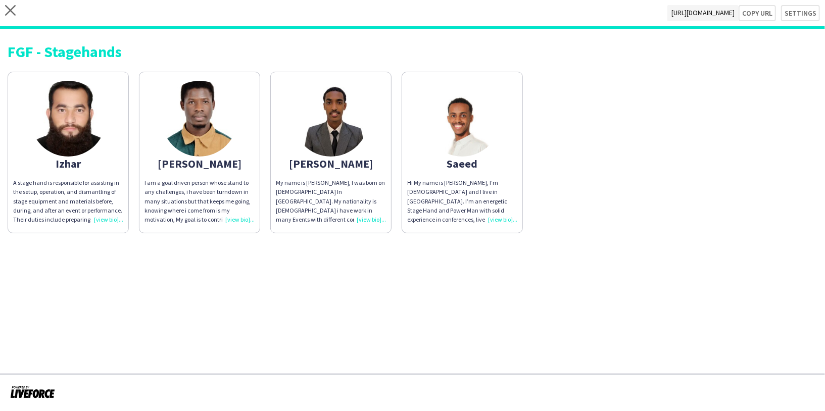
click at [71, 121] on img at bounding box center [68, 119] width 76 height 76
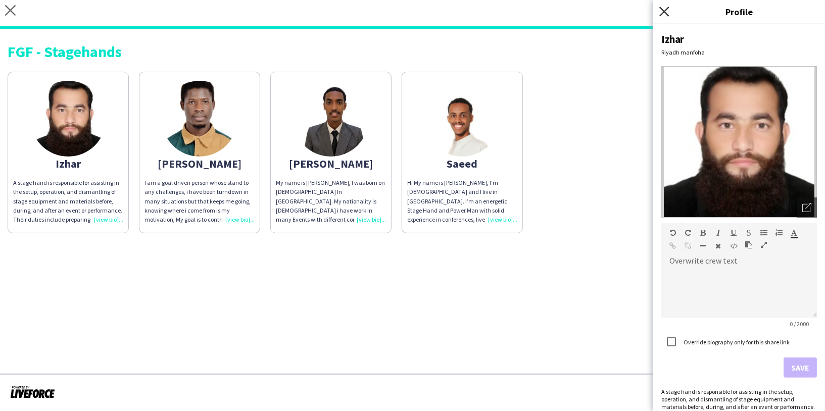
click at [664, 10] on icon "Close pop-in" at bounding box center [664, 12] width 10 height 10
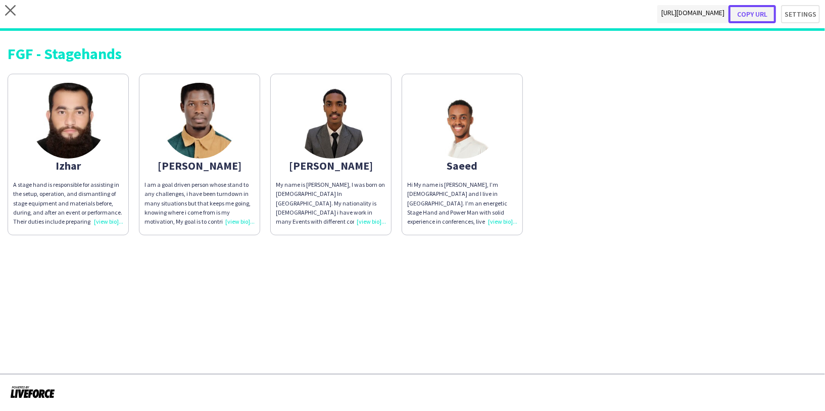
click at [749, 14] on button "Copy url" at bounding box center [751, 14] width 47 height 18
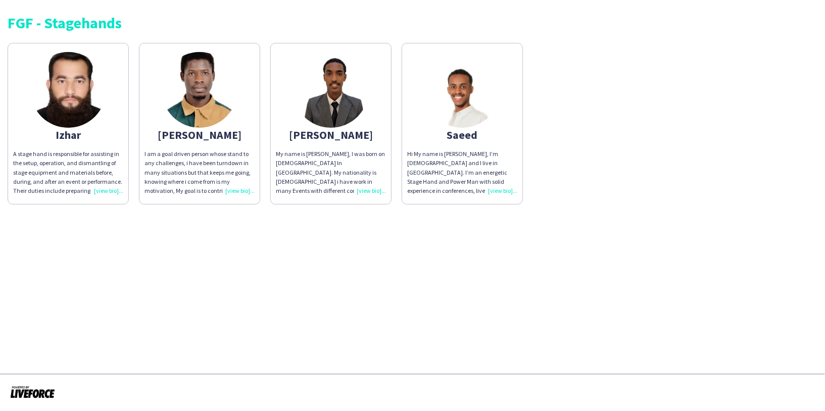
click at [96, 103] on img at bounding box center [68, 90] width 76 height 76
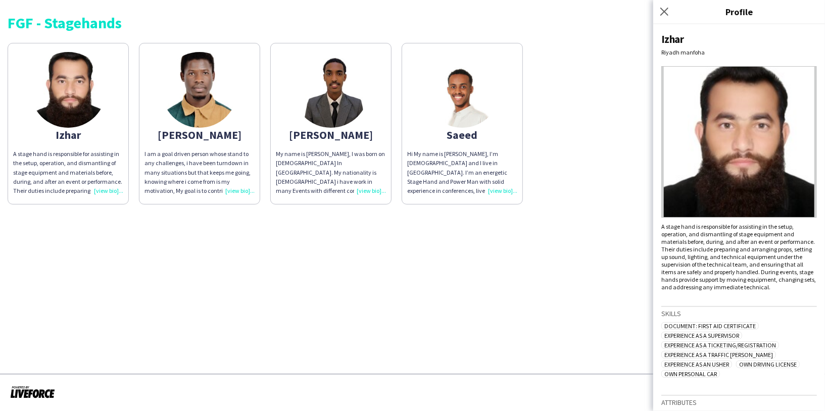
click at [201, 97] on img at bounding box center [200, 90] width 76 height 76
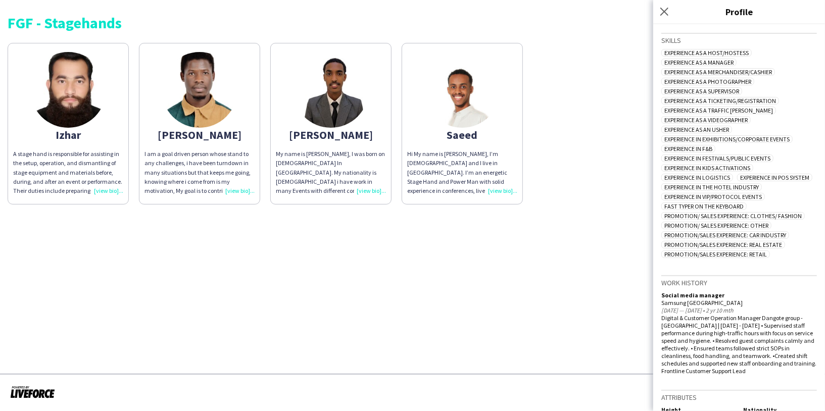
scroll to position [318, 0]
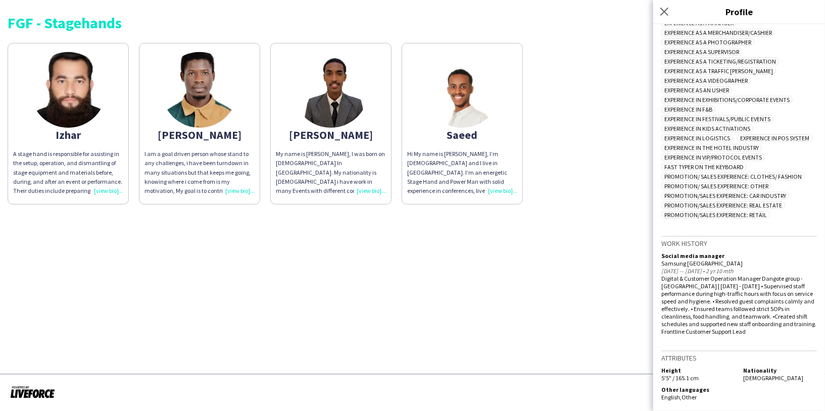
click at [327, 91] on img at bounding box center [331, 90] width 76 height 76
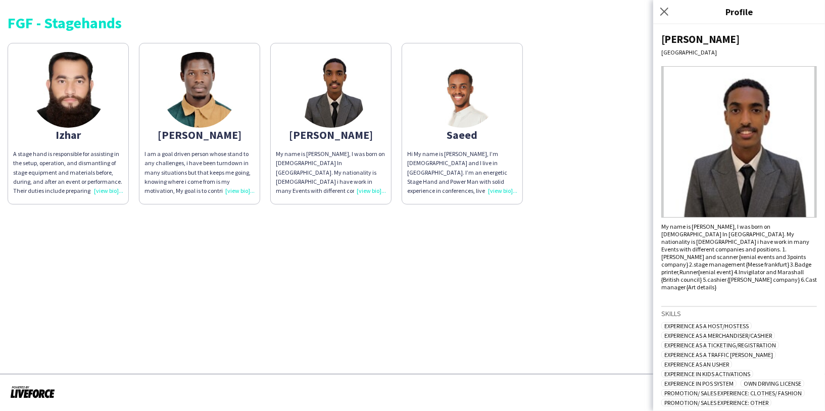
scroll to position [70, 0]
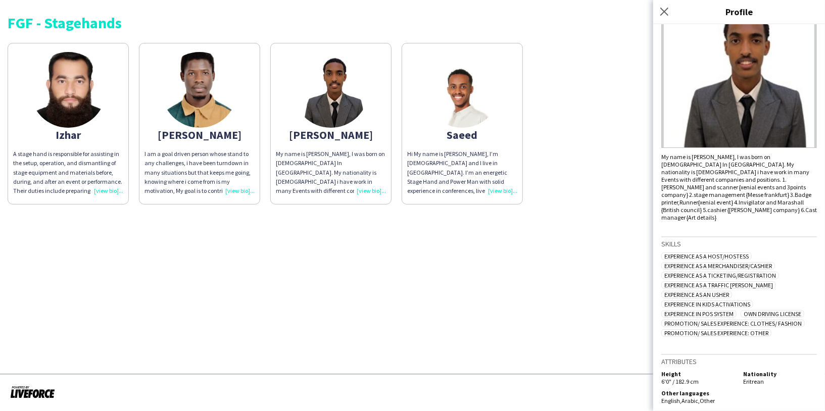
click at [456, 116] on img at bounding box center [462, 90] width 76 height 76
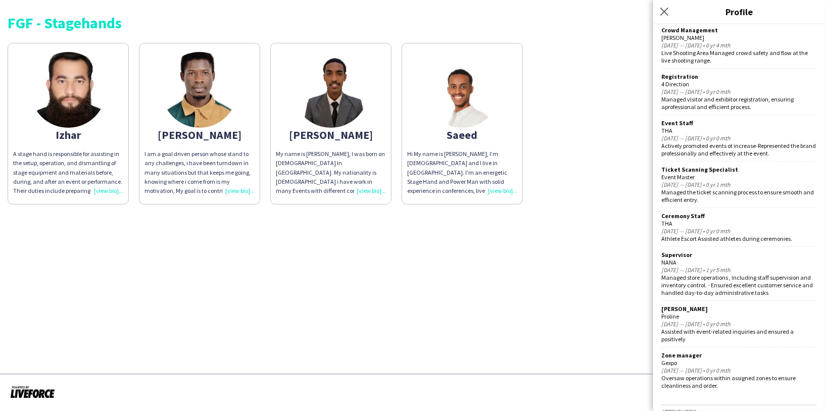
scroll to position [574, 0]
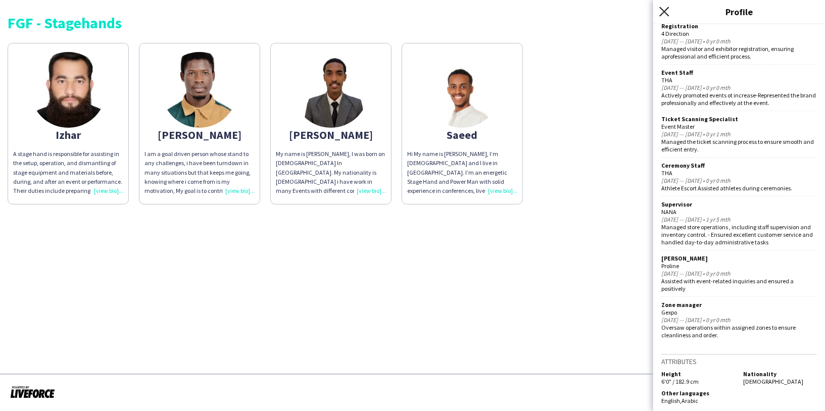
click at [665, 10] on icon "Close pop-in" at bounding box center [664, 12] width 10 height 10
